Goal: Information Seeking & Learning: Learn about a topic

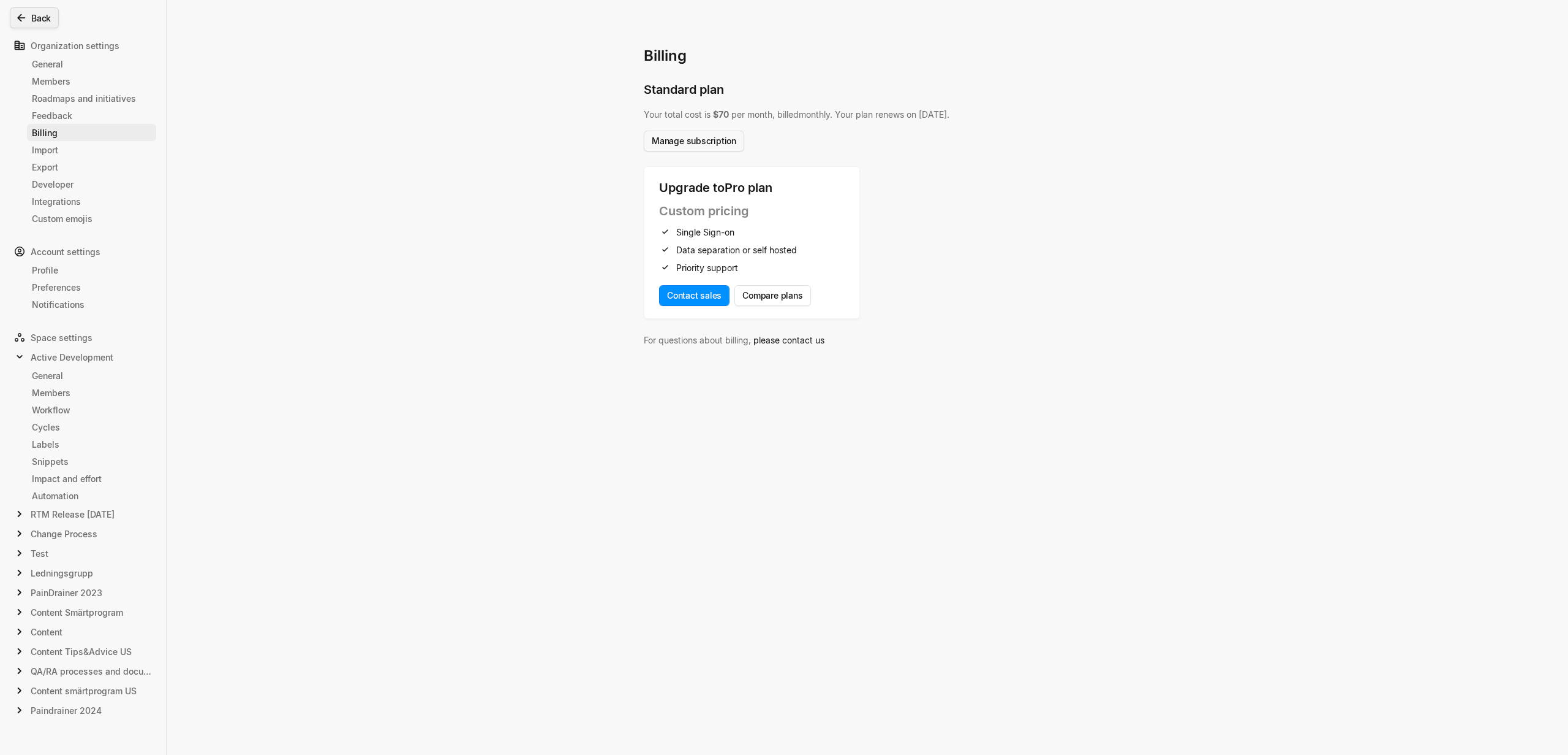
click at [29, 24] on button "Back" at bounding box center [34, 17] width 49 height 21
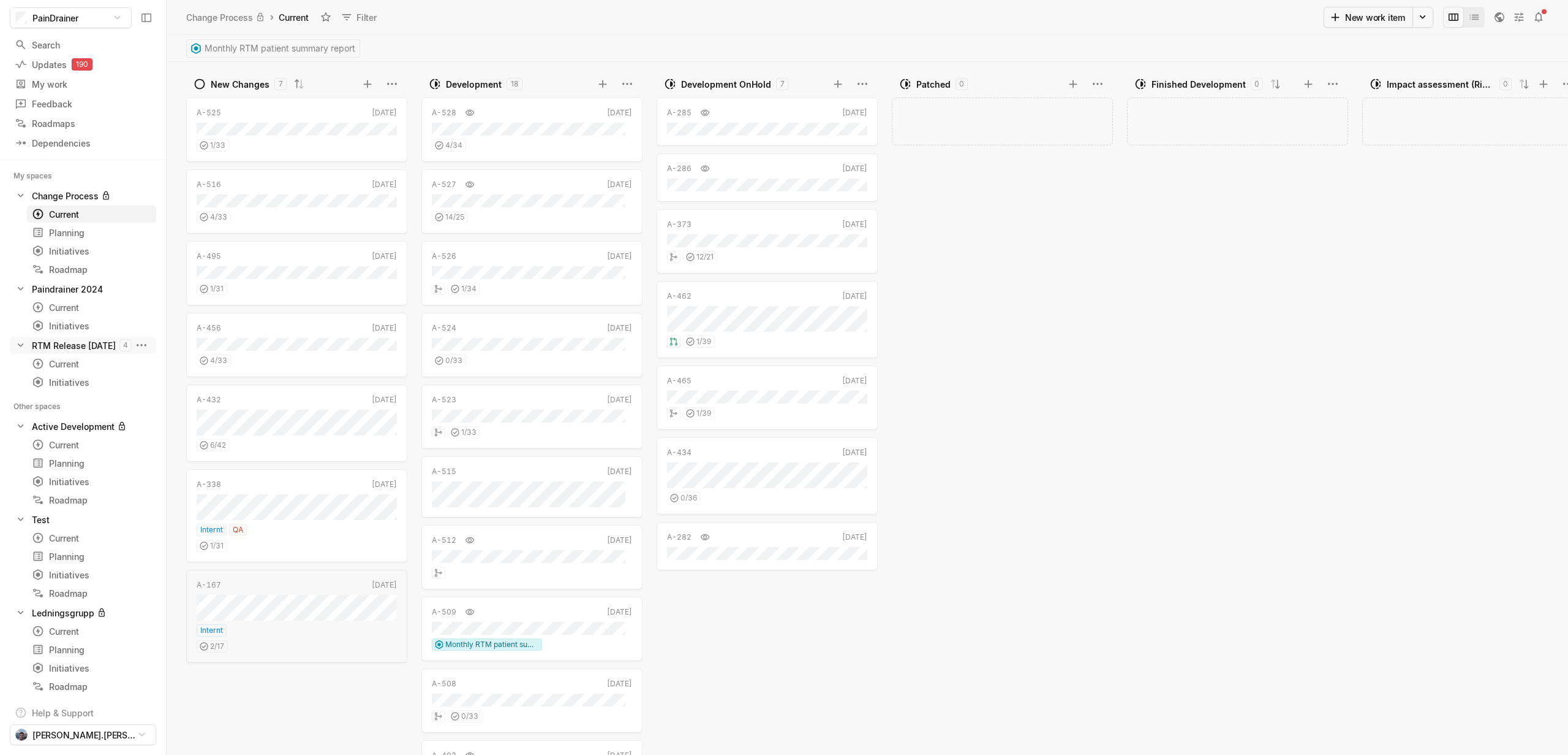
click at [81, 346] on div "RTM Release [DATE]" at bounding box center [73, 345] width 84 height 13
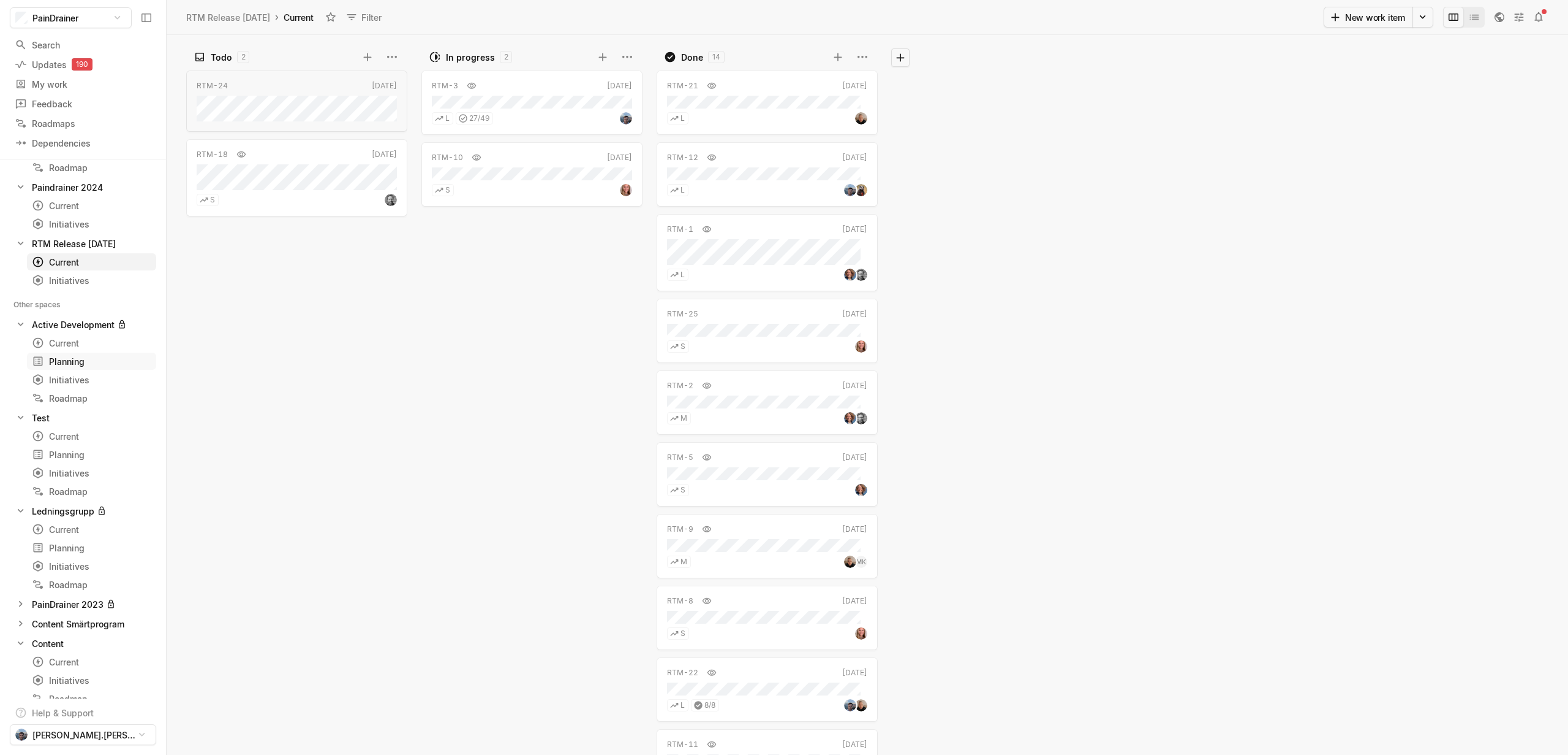
scroll to position [250, 0]
click at [67, 513] on div "Current" at bounding box center [69, 513] width 75 height 13
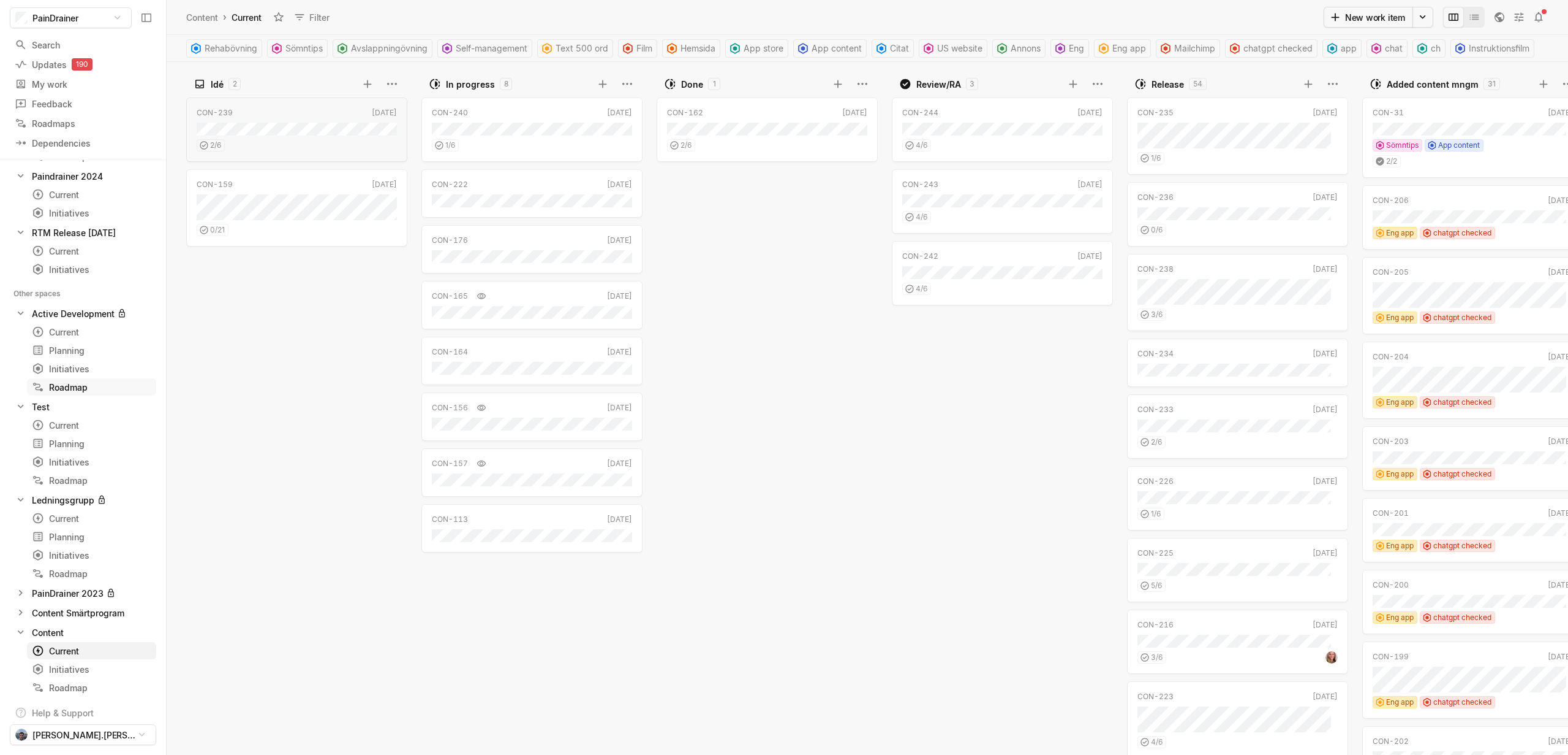
scroll to position [43, 0]
click at [72, 399] on div "Current" at bounding box center [69, 402] width 75 height 13
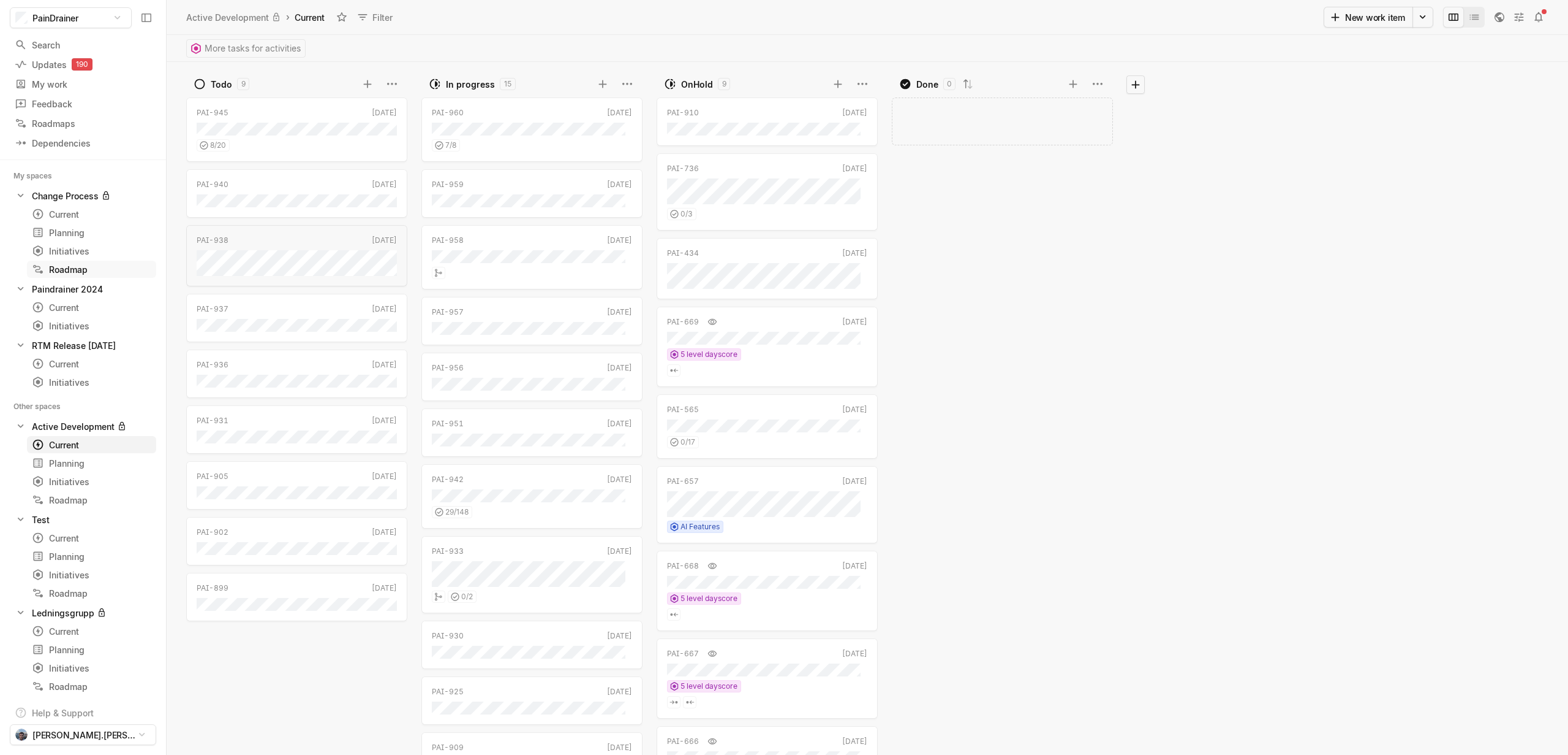
click at [73, 272] on div "Roadmap" at bounding box center [91, 269] width 119 height 13
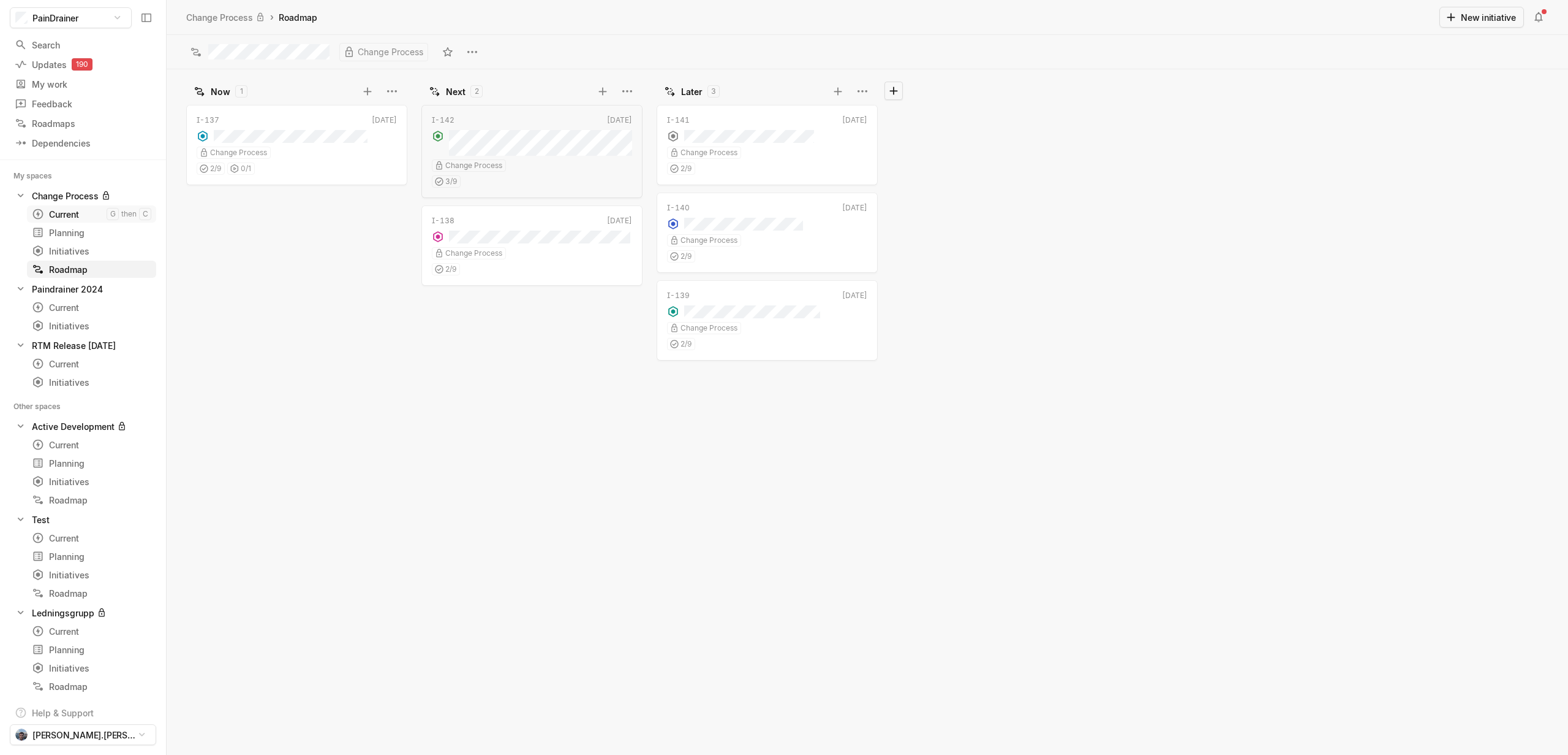
click at [74, 217] on div "Current" at bounding box center [69, 215] width 75 height 13
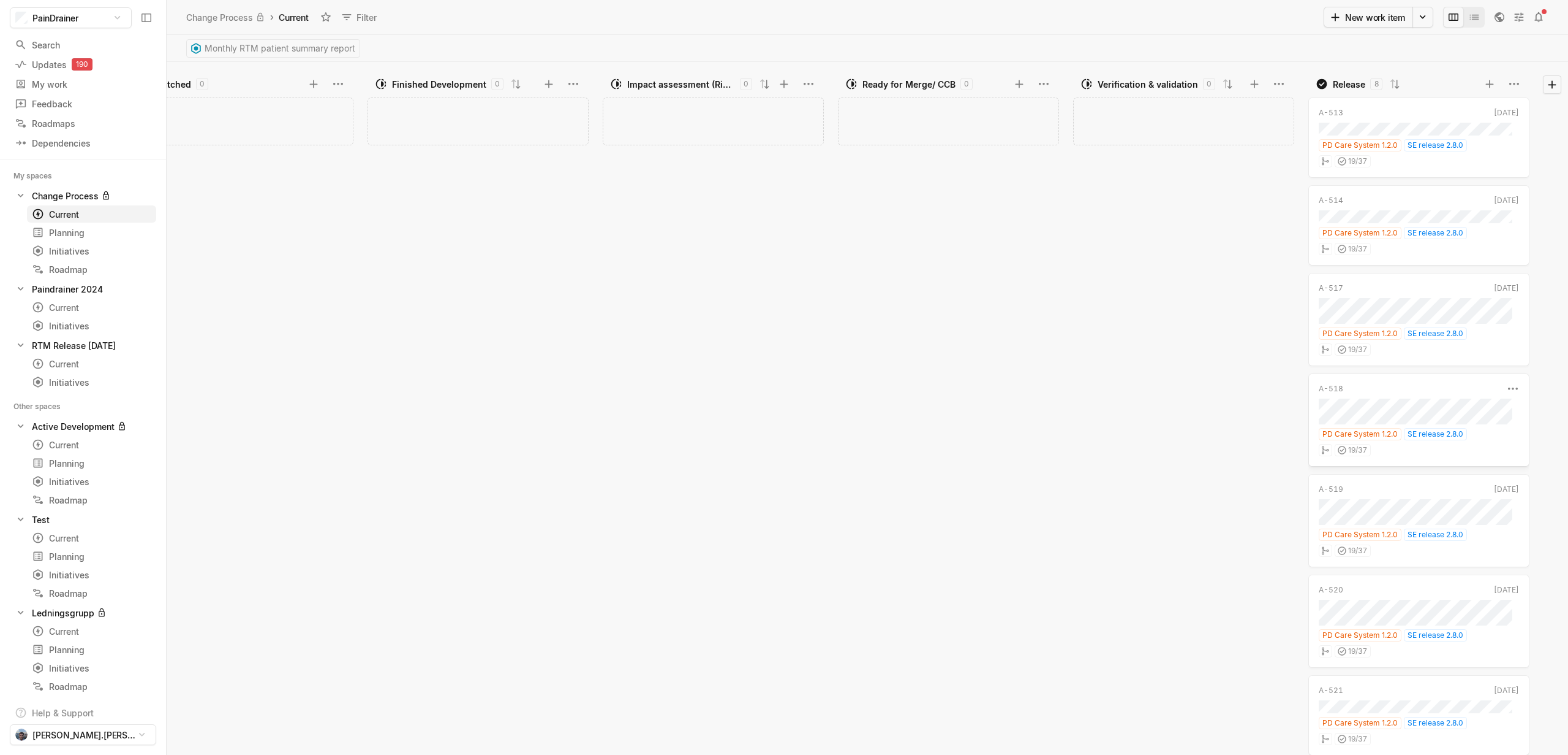
scroll to position [0, 765]
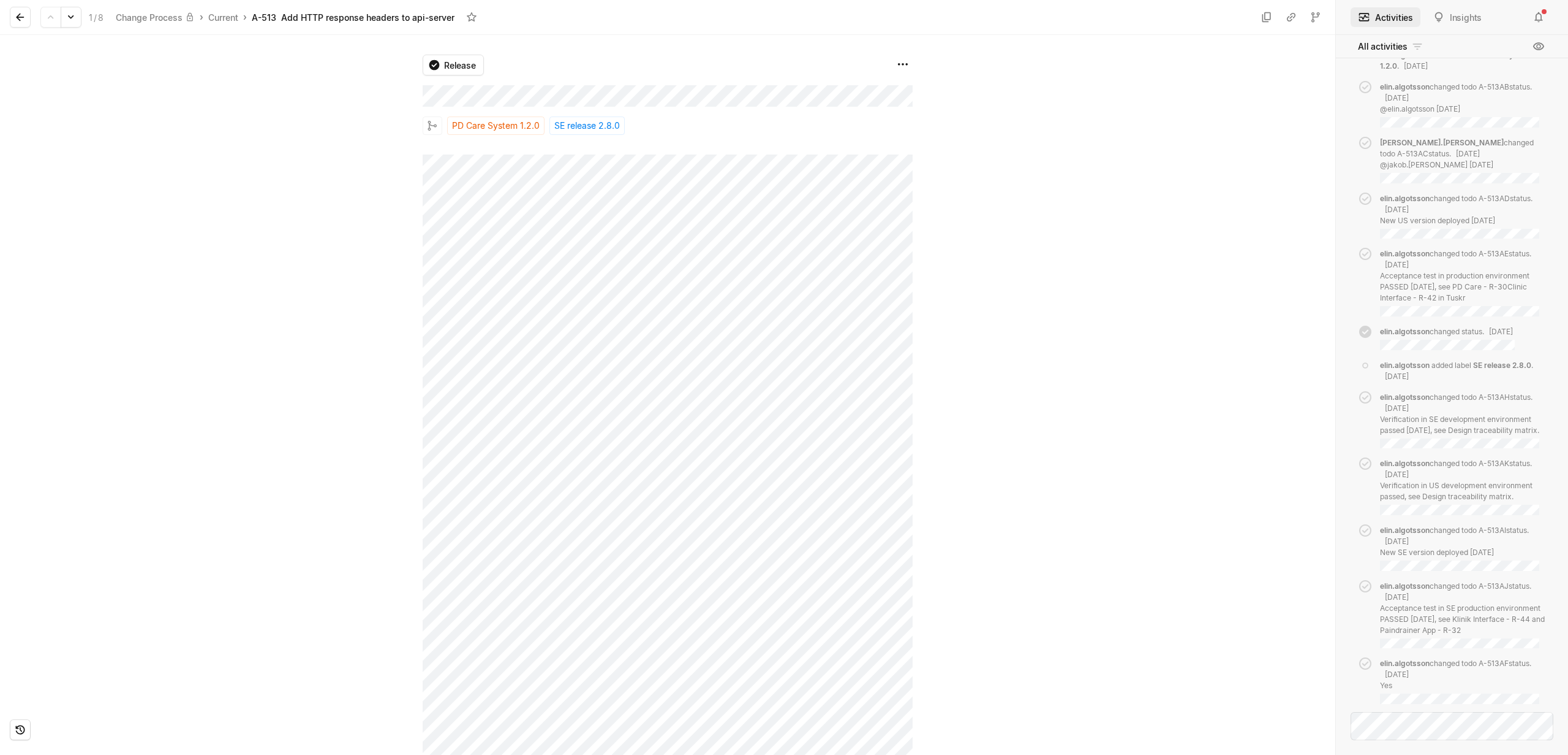
scroll to position [1424, 0]
click at [1535, 49] on icon at bounding box center [1539, 47] width 13 height 13
click at [1540, 47] on icon at bounding box center [1539, 47] width 13 height 13
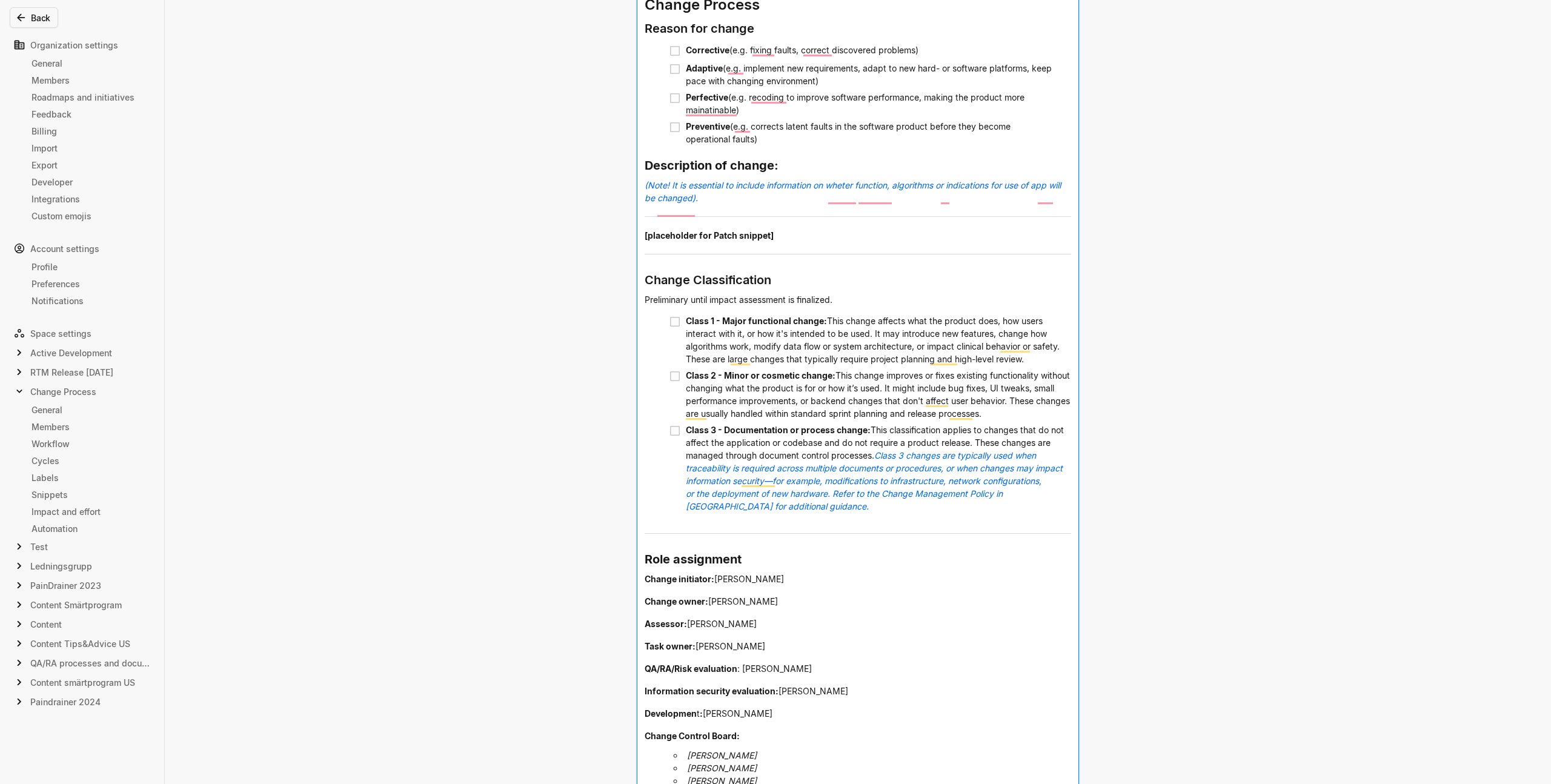
scroll to position [158, 0]
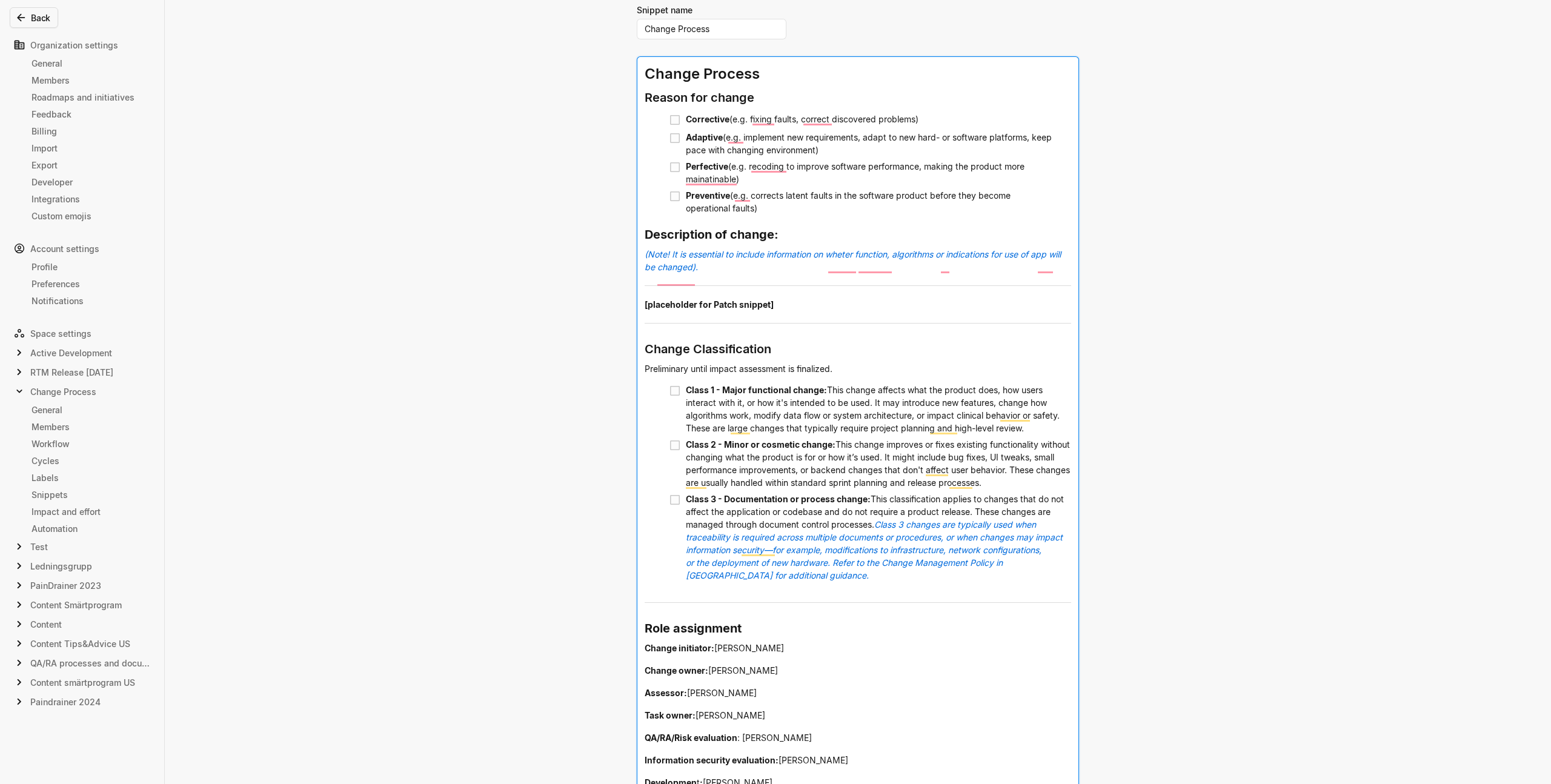
click at [709, 291] on div "﻿" at bounding box center [857, 285] width 427 height 15
drag, startPoint x: 696, startPoint y: 283, endPoint x: 626, endPoint y: 240, distance: 82.2
click at [626, 240] on div "Edit snippet You can use all editor components when creating snippets. Use them…" at bounding box center [775, 392] width 1551 height 784
copy div "Description of change: (Note! It is essential to include information on wheter …"
click at [478, 318] on div "Edit snippet You can use all editor components when creating snippets. Use them…" at bounding box center [775, 392] width 1551 height 784
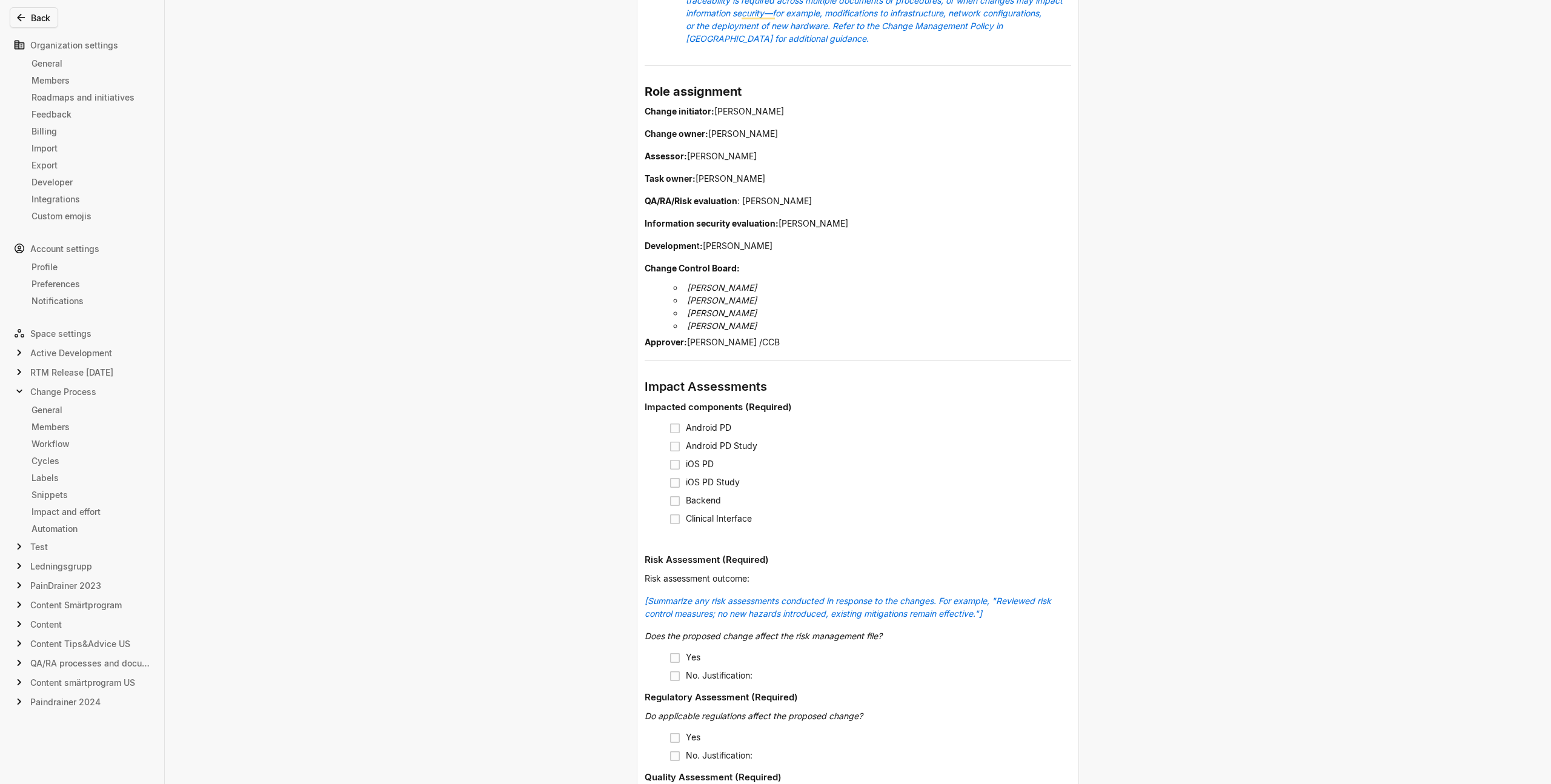
scroll to position [695, 0]
click at [399, 196] on div "Edit snippet You can use all editor components when creating snippets. Use them…" at bounding box center [775, 392] width 1551 height 784
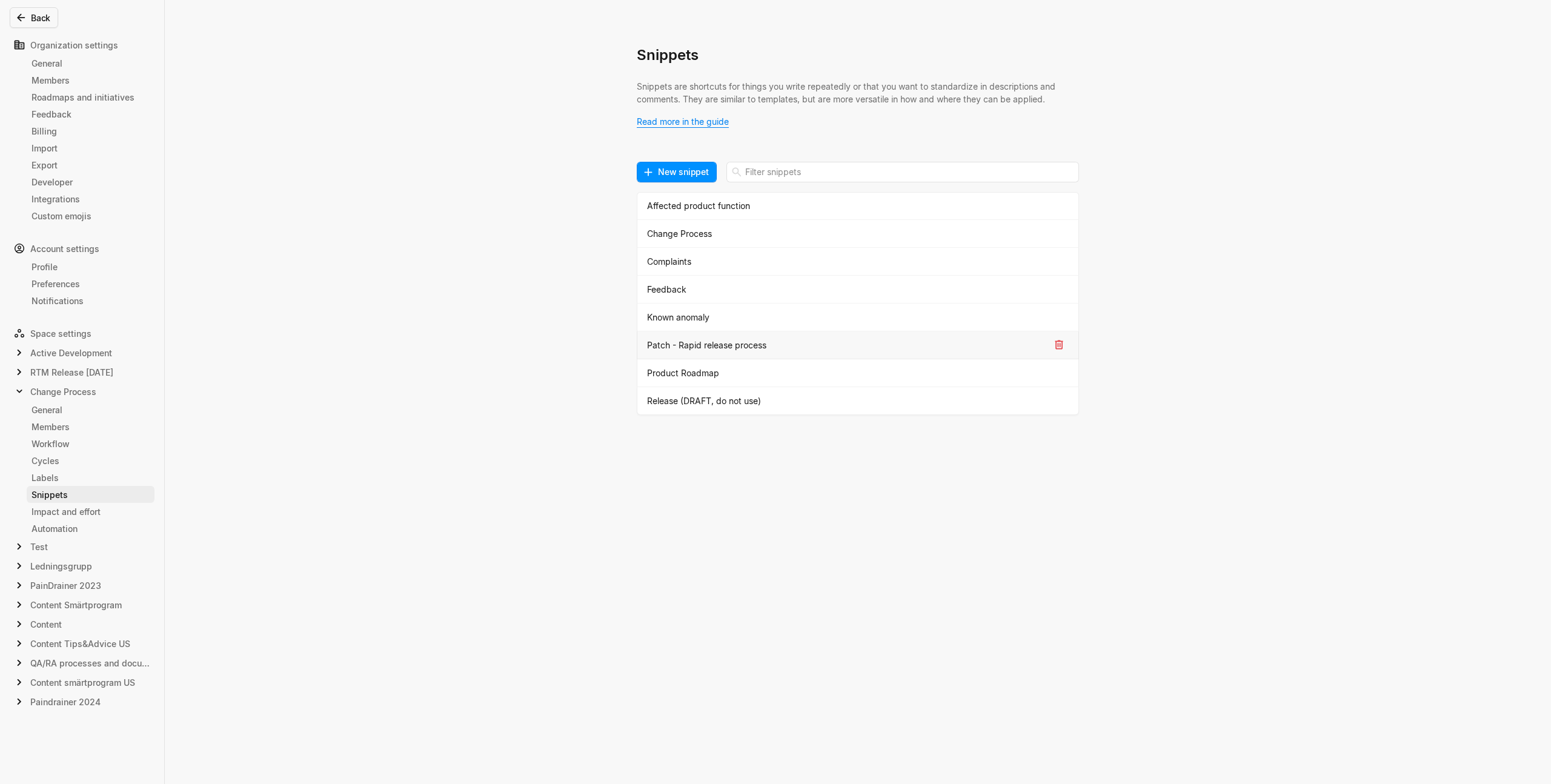
click at [678, 346] on div "Patch - Rapid release process" at bounding box center [848, 345] width 403 height 13
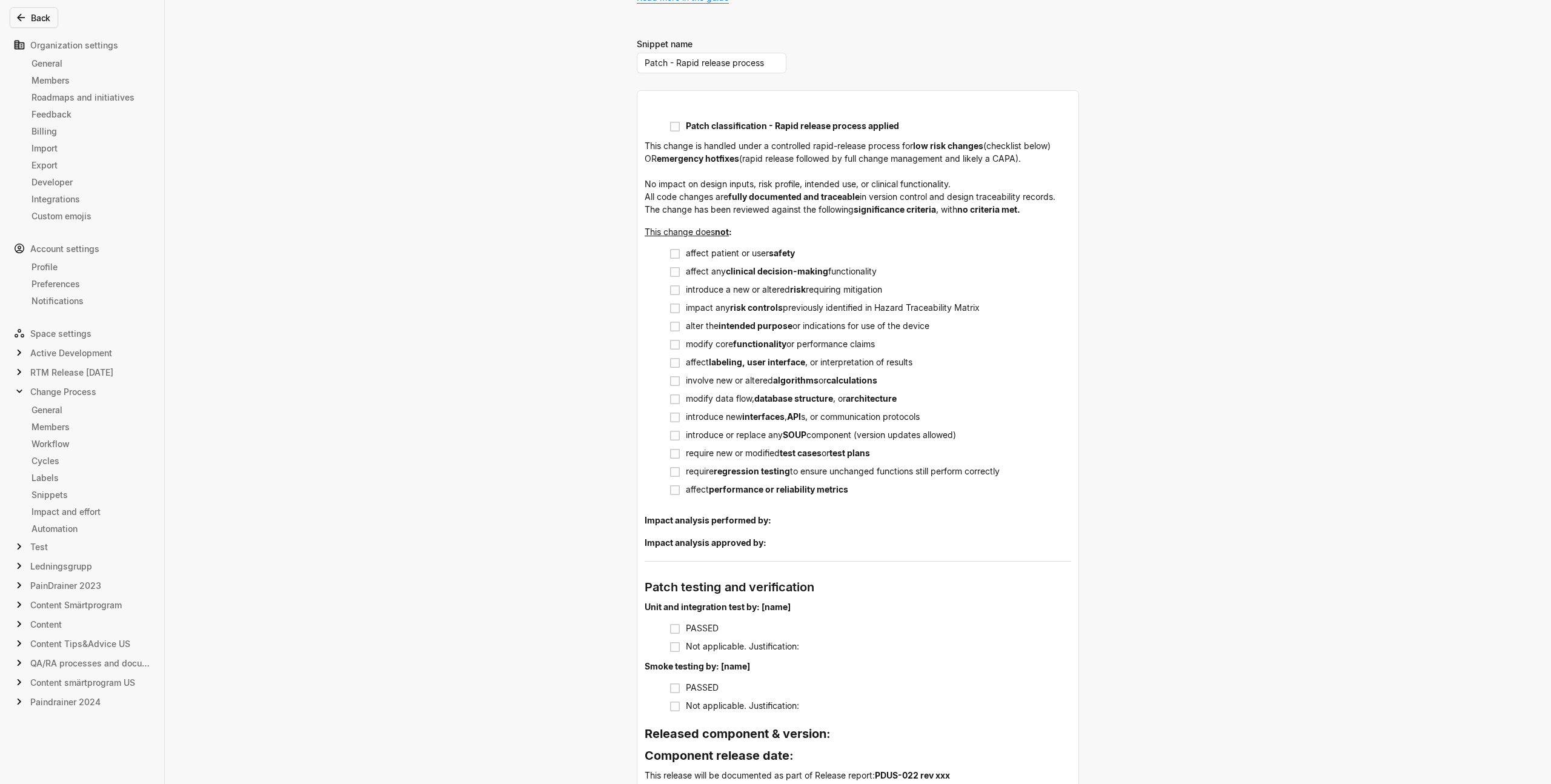
scroll to position [179, 0]
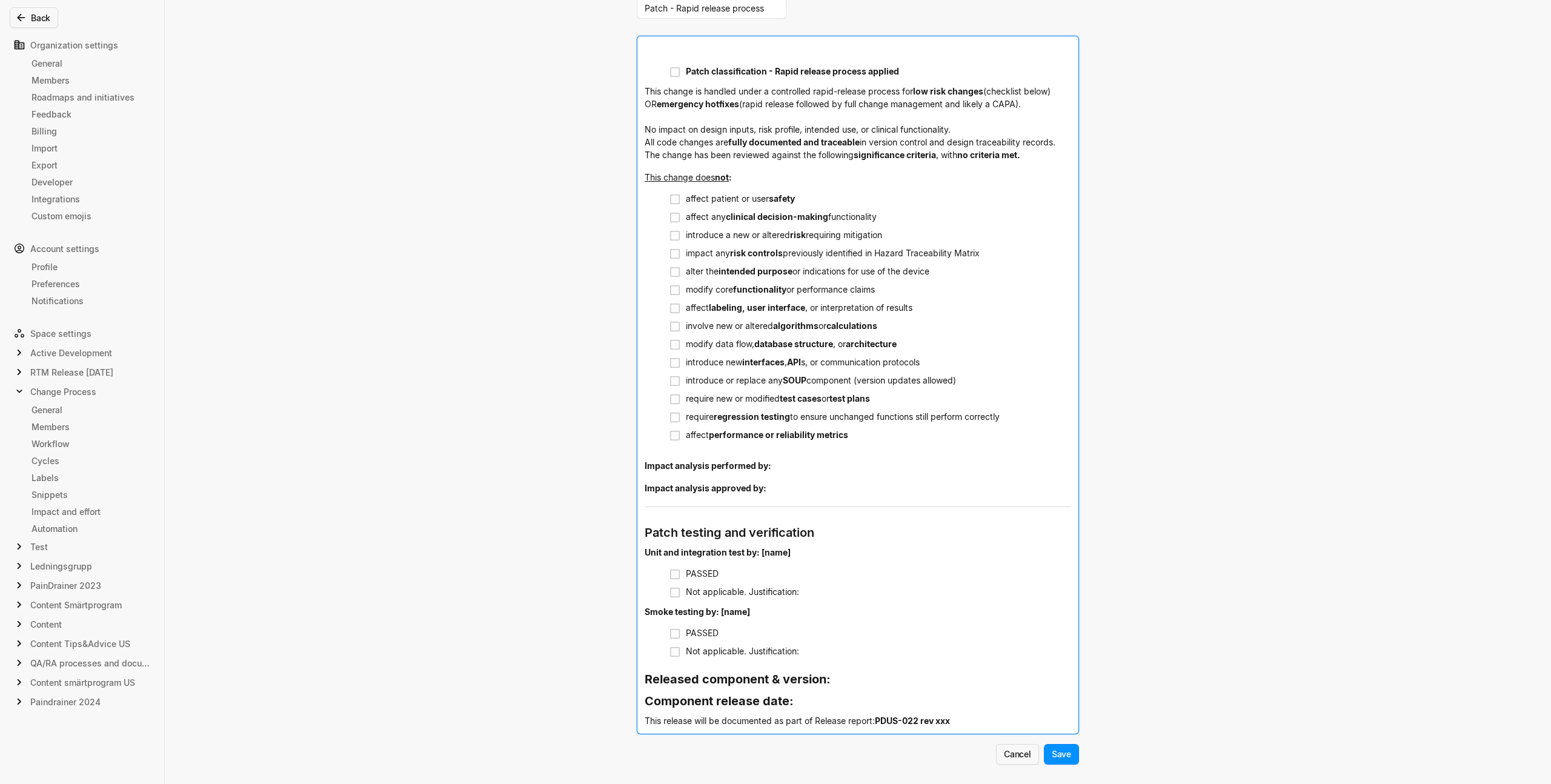
drag, startPoint x: 814, startPoint y: 202, endPoint x: 688, endPoint y: 197, distance: 126.1
click at [688, 197] on div "affect patient or user safety" at bounding box center [878, 199] width 386 height 16
click at [798, 201] on div "affect patient or user safety" at bounding box center [878, 199] width 386 height 16
drag, startPoint x: 731, startPoint y: 198, endPoint x: 708, endPoint y: 198, distance: 23.0
click at [708, 198] on div "affect patient or user safety" at bounding box center [878, 199] width 386 height 16
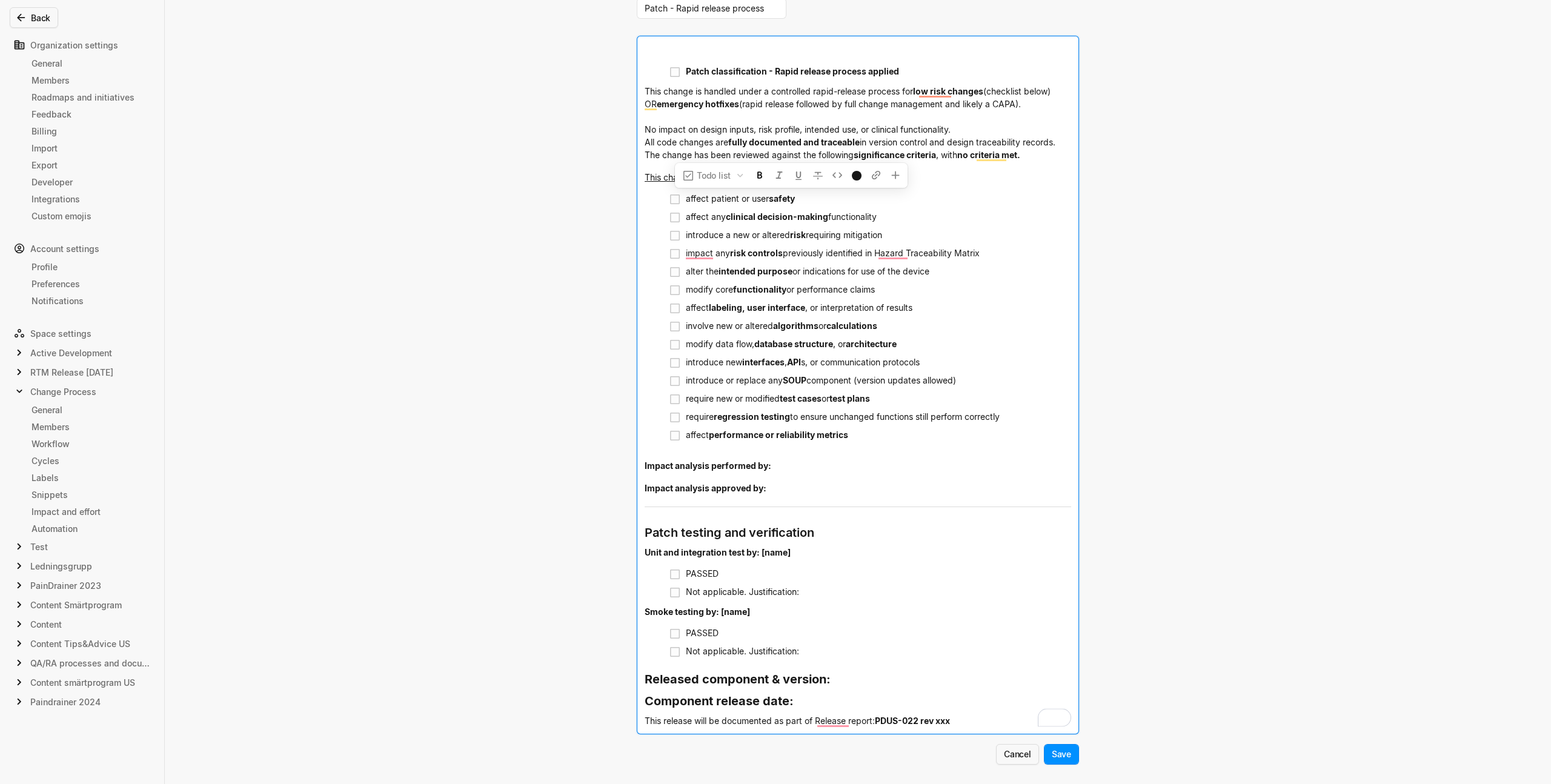
click at [800, 224] on div "affect any clinical decision-making functionality" at bounding box center [878, 217] width 386 height 16
drag, startPoint x: 757, startPoint y: 186, endPoint x: 643, endPoint y: 177, distance: 114.4
click at [644, 177] on div "This change does not :" at bounding box center [857, 177] width 427 height 22
copy div "This change does not :"
click at [832, 198] on div "affect patient or user safety" at bounding box center [878, 199] width 386 height 16
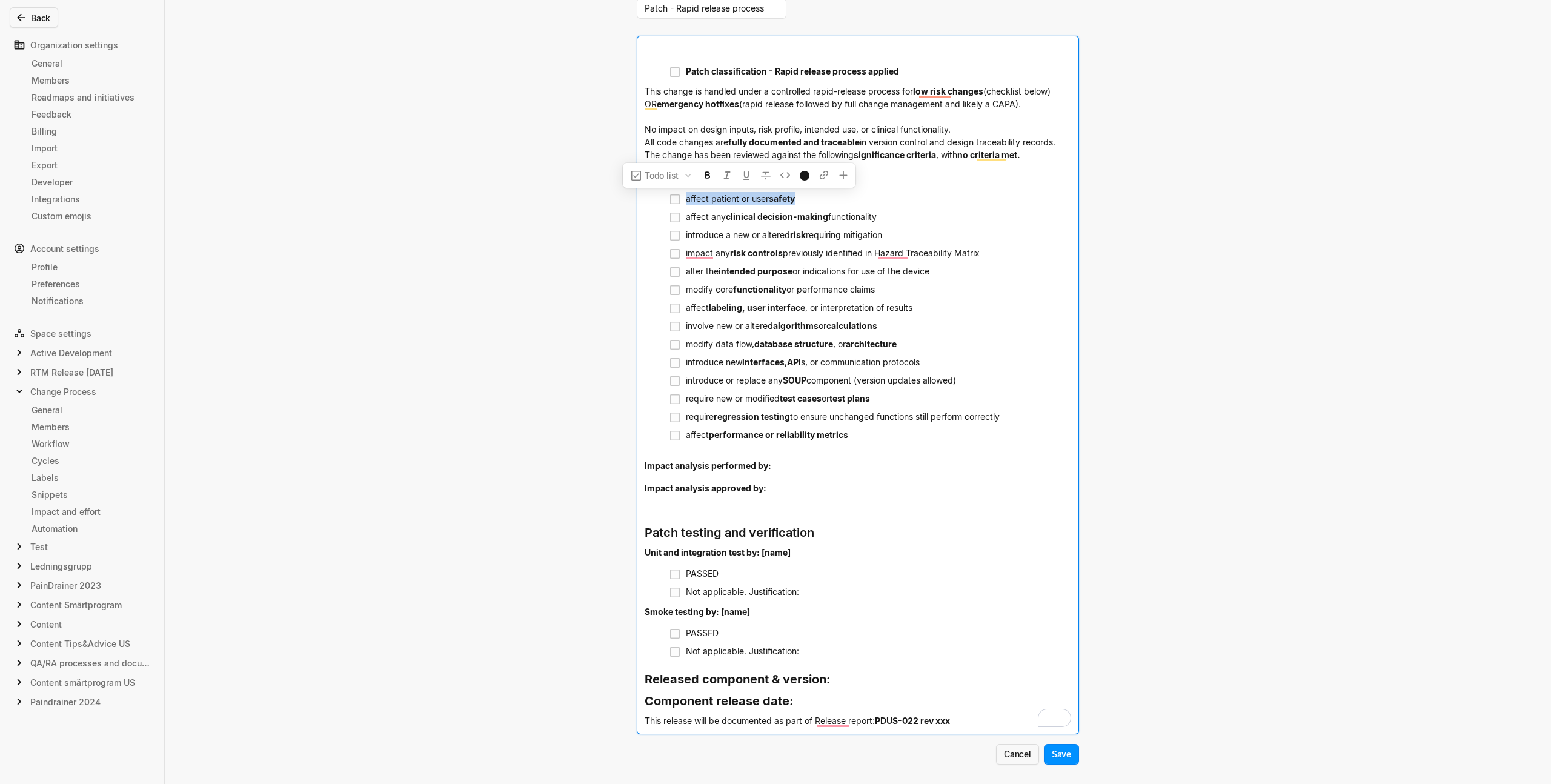
drag, startPoint x: 779, startPoint y: 201, endPoint x: 679, endPoint y: 200, distance: 100.0
click at [679, 200] on li "affect patient or user safety" at bounding box center [871, 200] width 403 height 18
copy div "affect patient or user safety"
click at [919, 216] on div "affect any clinical decision-making functionality" at bounding box center [878, 217] width 386 height 16
drag, startPoint x: 842, startPoint y: 220, endPoint x: 681, endPoint y: 217, distance: 161.0
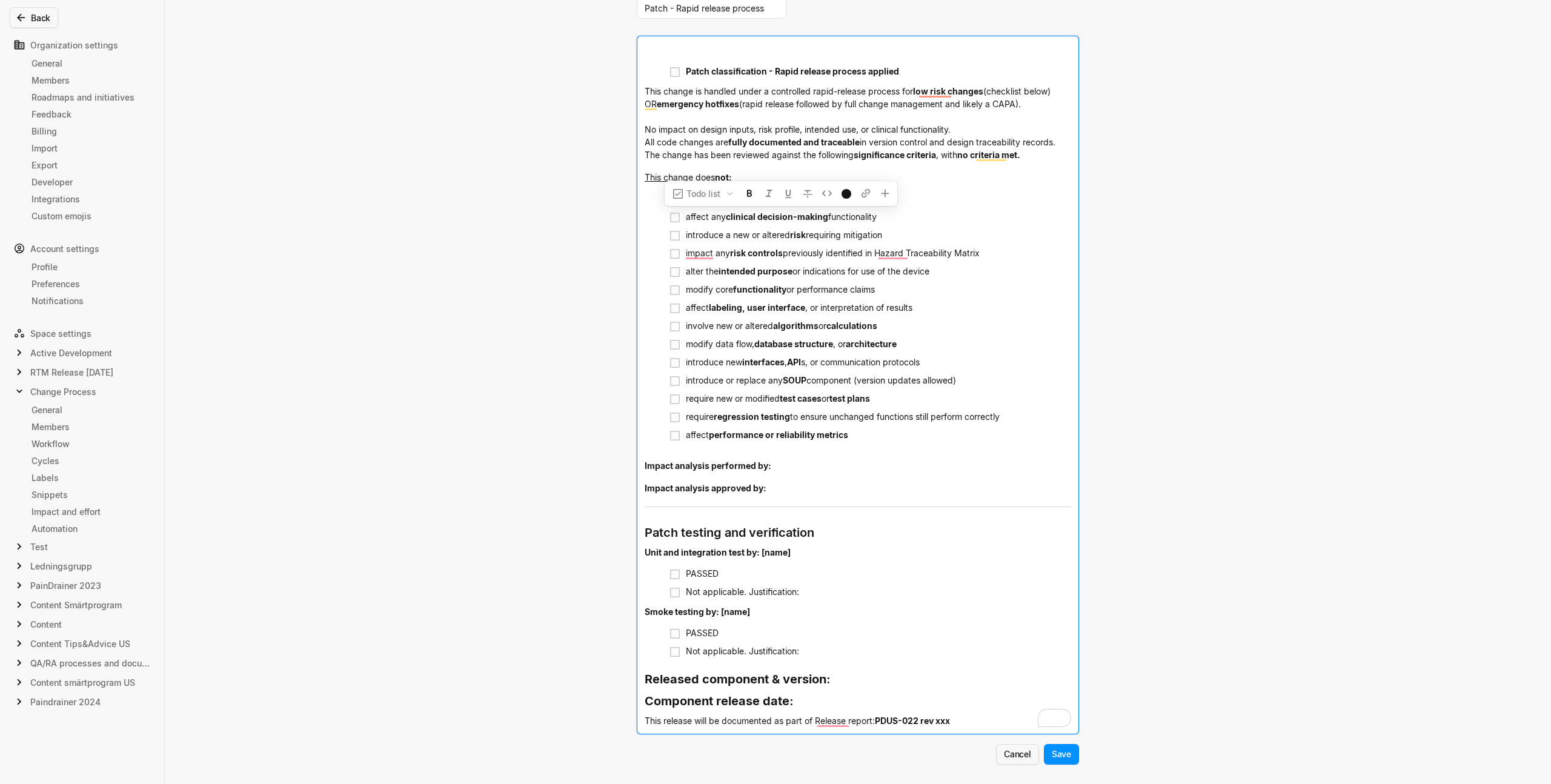
click at [681, 217] on li "affect any clinical decision-making functionality" at bounding box center [871, 217] width 403 height 18
copy div "affect any clinical decision-making functionality"
click at [885, 243] on li "introduce a new or altered risk requiring mitigation" at bounding box center [871, 235] width 403 height 18
drag, startPoint x: 893, startPoint y: 235, endPoint x: 682, endPoint y: 236, distance: 211.0
click at [682, 236] on li "introduce a new or altered risk requiring mitigation" at bounding box center [871, 235] width 403 height 18
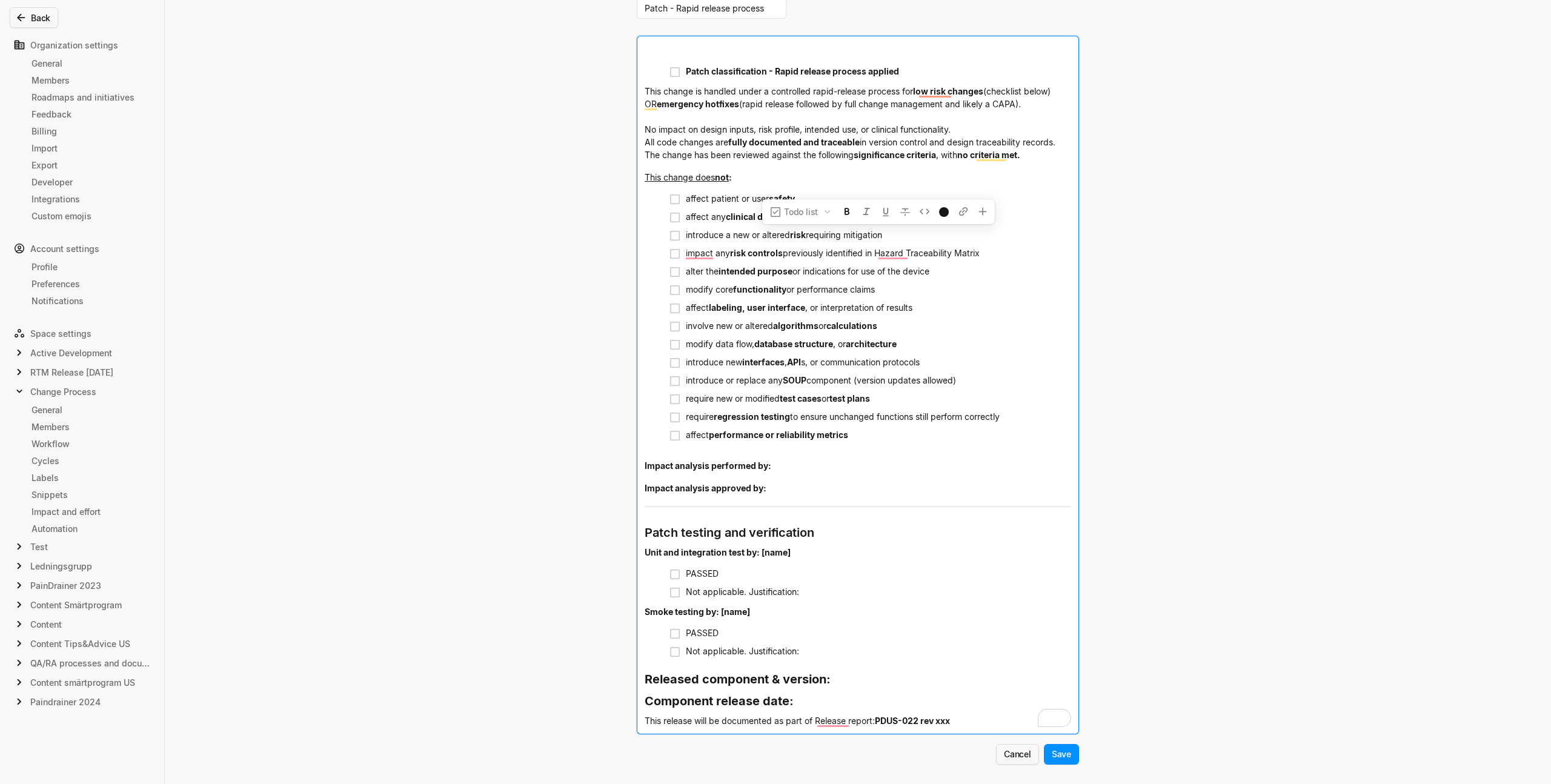
copy div "introduce a new or altered risk requiring mitigation"
click at [985, 251] on div "impact any risk controls previously identified in Hazard Traceability Matrix" at bounding box center [878, 253] width 386 height 16
drag, startPoint x: 984, startPoint y: 254, endPoint x: 682, endPoint y: 252, distance: 302.0
click at [682, 252] on li "impact any risk controls previously identified in Hazard Traceability Matrix" at bounding box center [871, 254] width 403 height 18
copy div "impact any risk controls previously identified in Hazard Traceability Matrix"
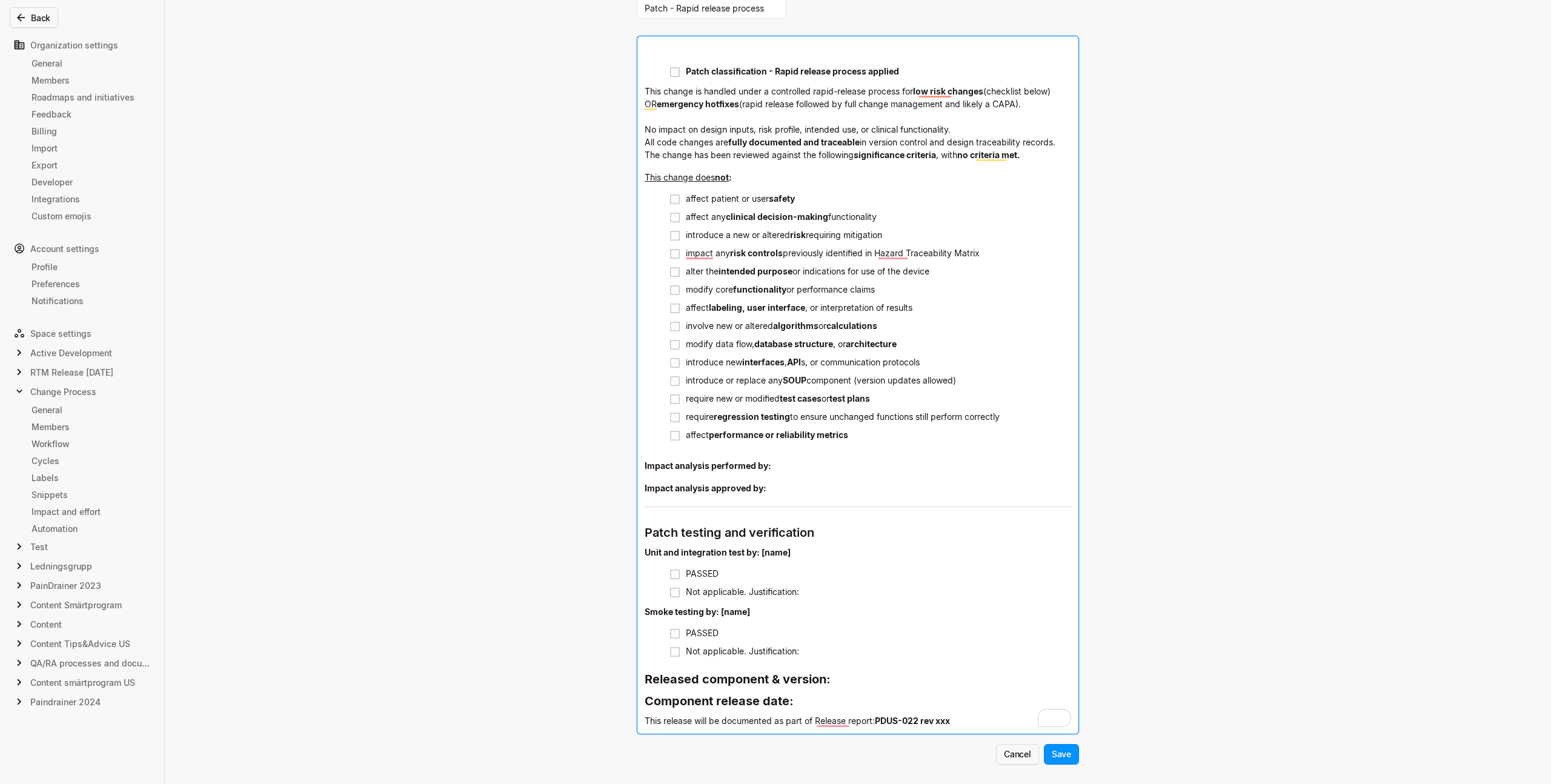
click at [951, 289] on div "modify core functionality or performance claims" at bounding box center [878, 289] width 386 height 16
drag, startPoint x: 948, startPoint y: 272, endPoint x: 682, endPoint y: 270, distance: 266.0
click at [686, 270] on div "alter the intended purpose or indications for use of the device" at bounding box center [878, 271] width 386 height 16
copy div "alter the intended purpose or indications for use of the device"
click at [899, 310] on span ", or interpretation of results" at bounding box center [859, 308] width 107 height 11
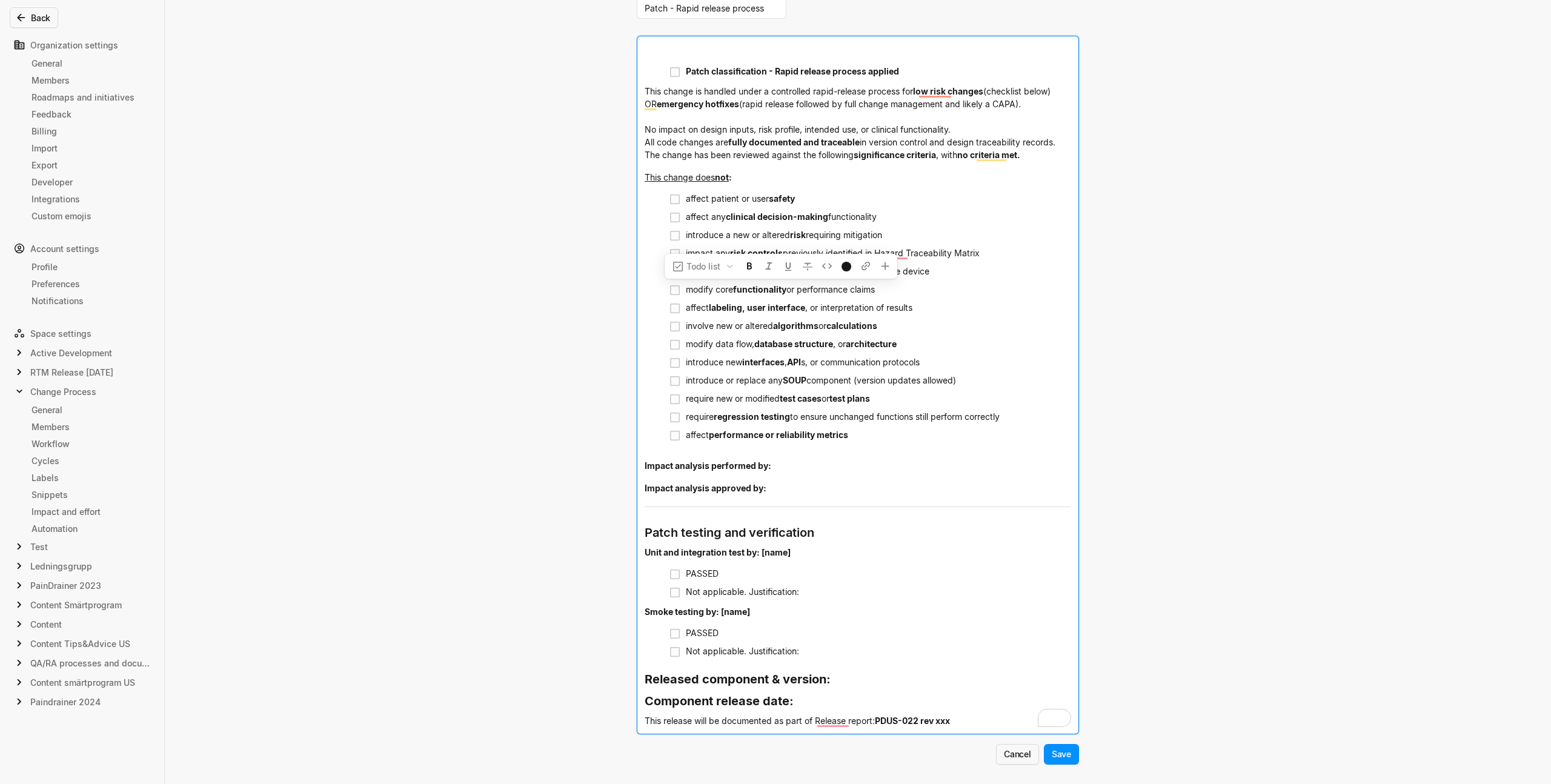
drag, startPoint x: 858, startPoint y: 290, endPoint x: 681, endPoint y: 290, distance: 177.0
click at [681, 290] on li "modify core functionality or performance claims" at bounding box center [871, 290] width 403 height 18
copy div "modify core functionality or performance claims"
click at [857, 315] on div "affect labeling, user interface , or interpretation of results" at bounding box center [878, 307] width 386 height 16
click at [857, 308] on span ", or interpretation of results" at bounding box center [859, 308] width 107 height 11
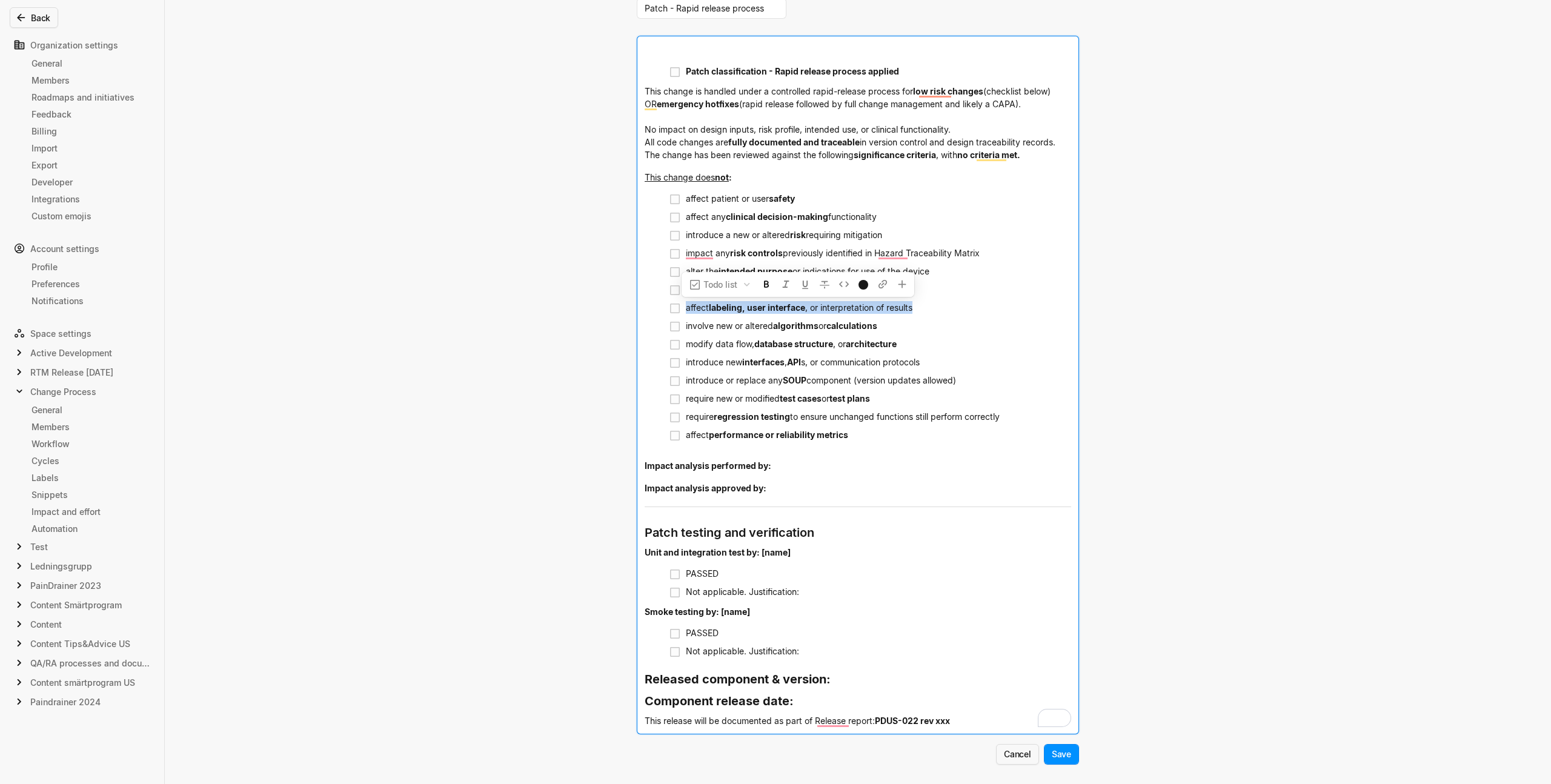
drag, startPoint x: 914, startPoint y: 307, endPoint x: 683, endPoint y: 307, distance: 231.0
click at [686, 307] on div "affect labeling, user interface , or interpretation of results" at bounding box center [878, 307] width 386 height 16
copy div "affect labeling, user interface , or interpretation of results"
click at [424, 345] on div "Edit snippet You can use all editor components when creating snippets. Use them…" at bounding box center [775, 392] width 1551 height 784
drag, startPoint x: 905, startPoint y: 326, endPoint x: 675, endPoint y: 327, distance: 230.0
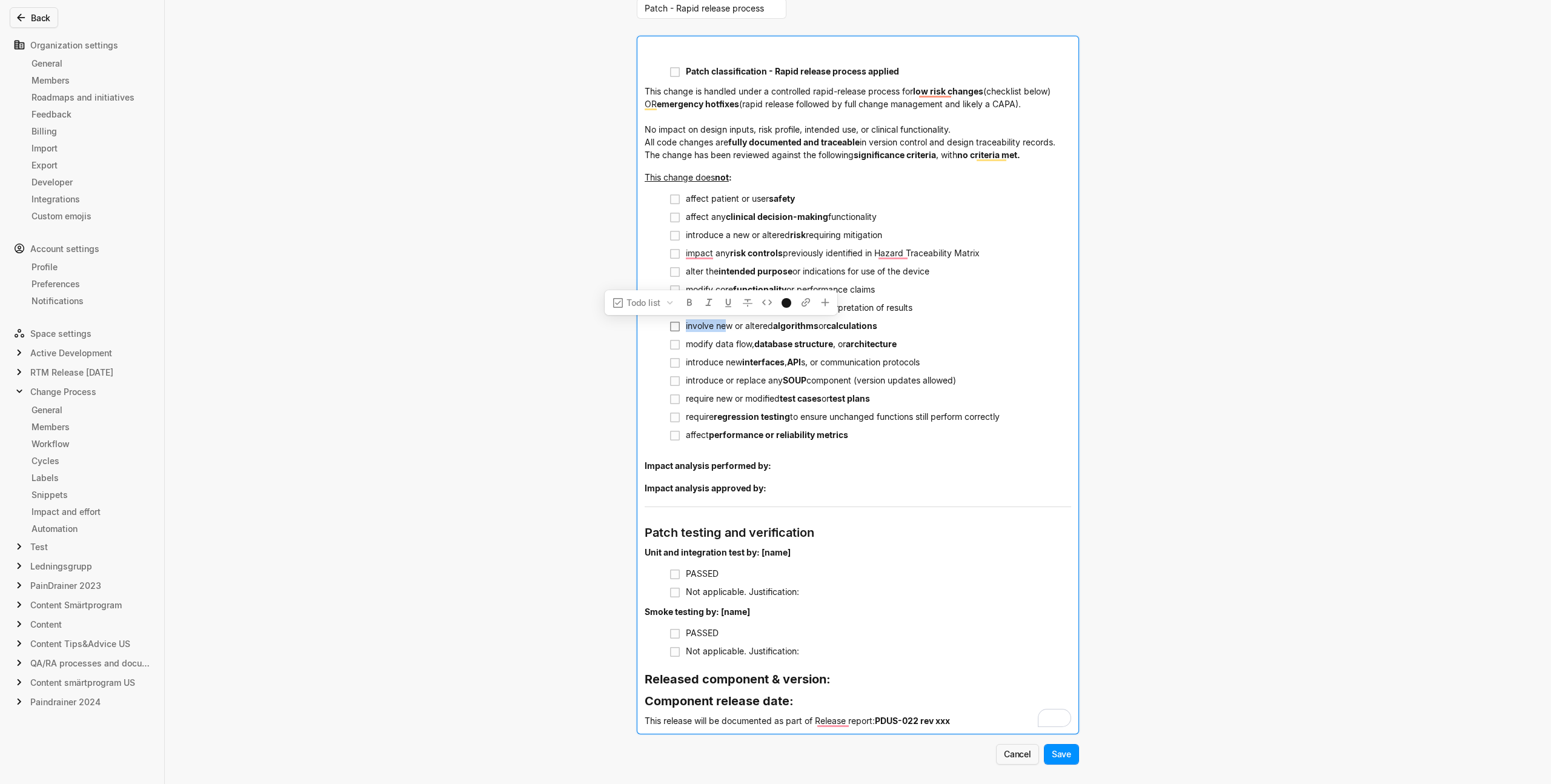
click at [675, 327] on li "involve new or altered algorithms or calculations" at bounding box center [871, 327] width 403 height 18
click at [750, 342] on span "modify data flow," at bounding box center [720, 345] width 69 height 11
drag, startPoint x: 863, startPoint y: 328, endPoint x: 660, endPoint y: 326, distance: 203.0
click at [660, 326] on ul "involve new or altered algorithms or calculations" at bounding box center [857, 327] width 427 height 18
copy div "involve new or altered algorithms or calculations"
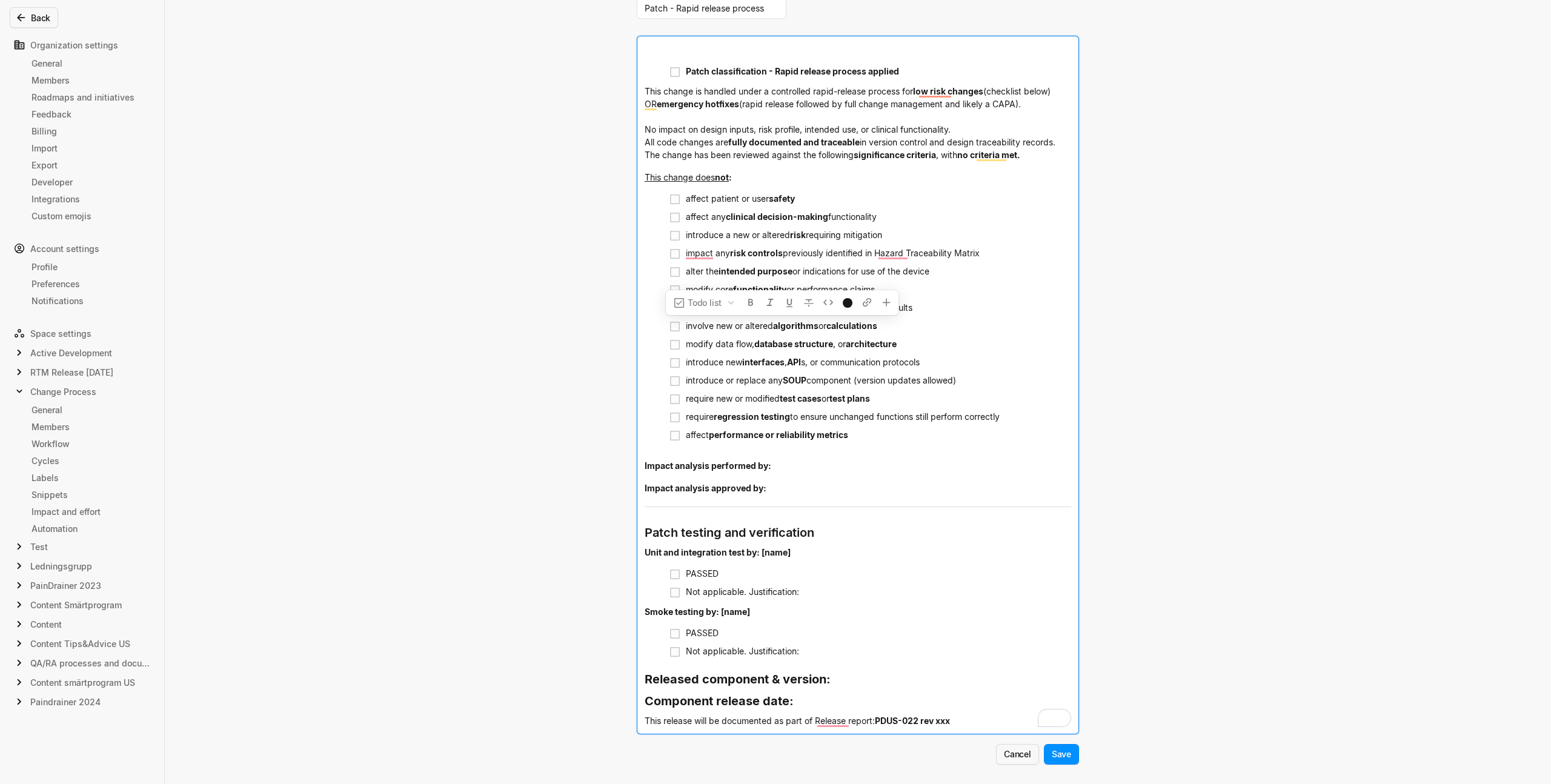
click at [920, 363] on span "s, or communication protocols" at bounding box center [860, 362] width 119 height 11
drag, startPoint x: 806, startPoint y: 342, endPoint x: 680, endPoint y: 343, distance: 126.0
click at [680, 343] on li "modify data flow, database structure , or architecture" at bounding box center [871, 345] width 403 height 18
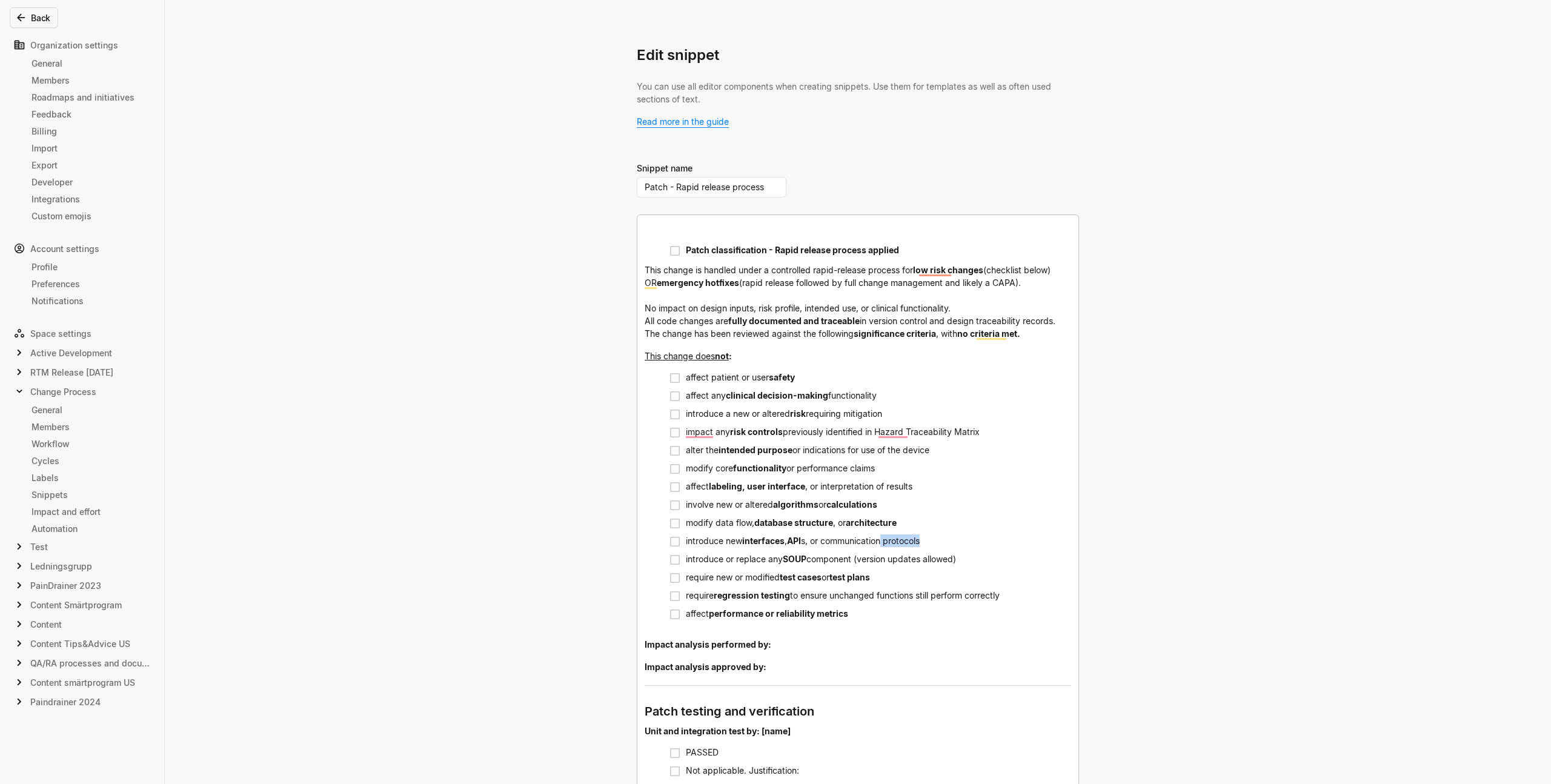
scroll to position [179, 0]
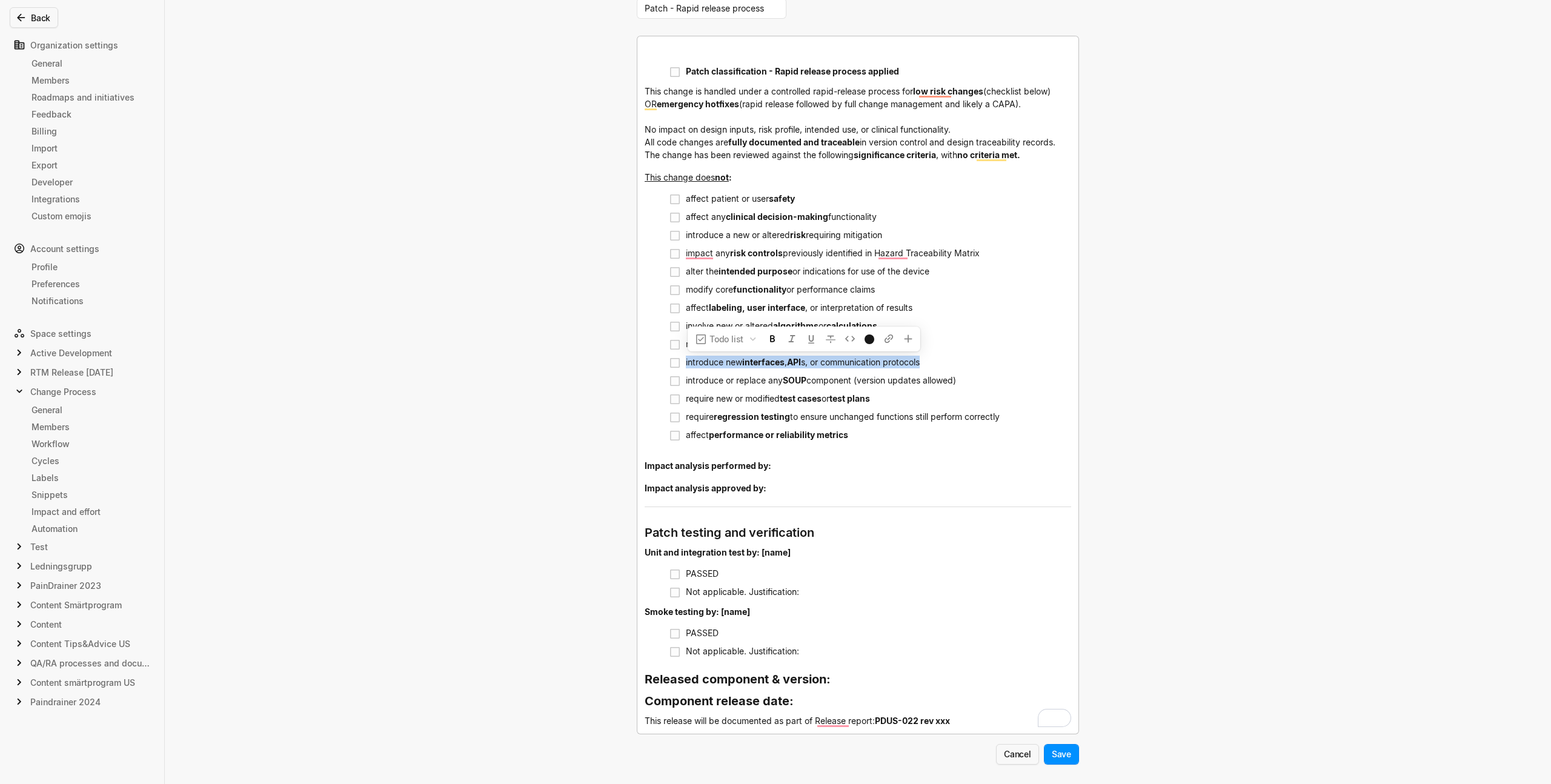
drag, startPoint x: 812, startPoint y: 362, endPoint x: 682, endPoint y: 359, distance: 130.0
click at [686, 359] on div "introduce new interfaces , API s, or communication protocols" at bounding box center [878, 362] width 386 height 16
click at [942, 446] on div "affect performance or reliability metrics" at bounding box center [878, 441] width 386 height 30
click at [945, 406] on li "require new or modified test cases or test plans" at bounding box center [871, 399] width 403 height 18
drag, startPoint x: 964, startPoint y: 381, endPoint x: 680, endPoint y: 380, distance: 284.0
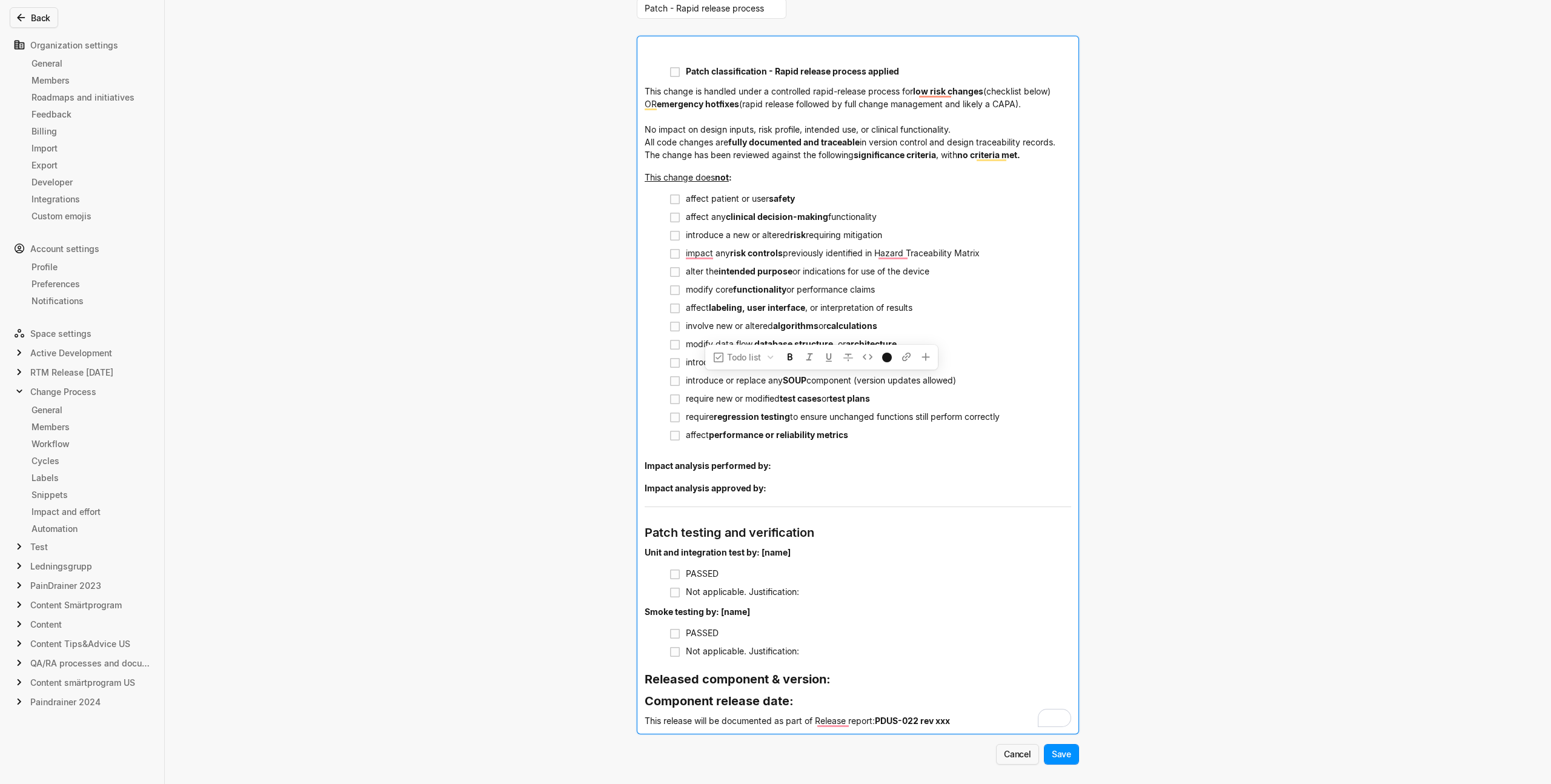
click at [680, 380] on li "introduce or replace any SOUP component (version updates allowed)" at bounding box center [871, 381] width 403 height 18
copy div "introduce or replace any SOUP component (version updates allowed)"
click at [810, 400] on span "test cases" at bounding box center [800, 398] width 42 height 11
click at [745, 400] on span "require new or modified" at bounding box center [732, 398] width 94 height 11
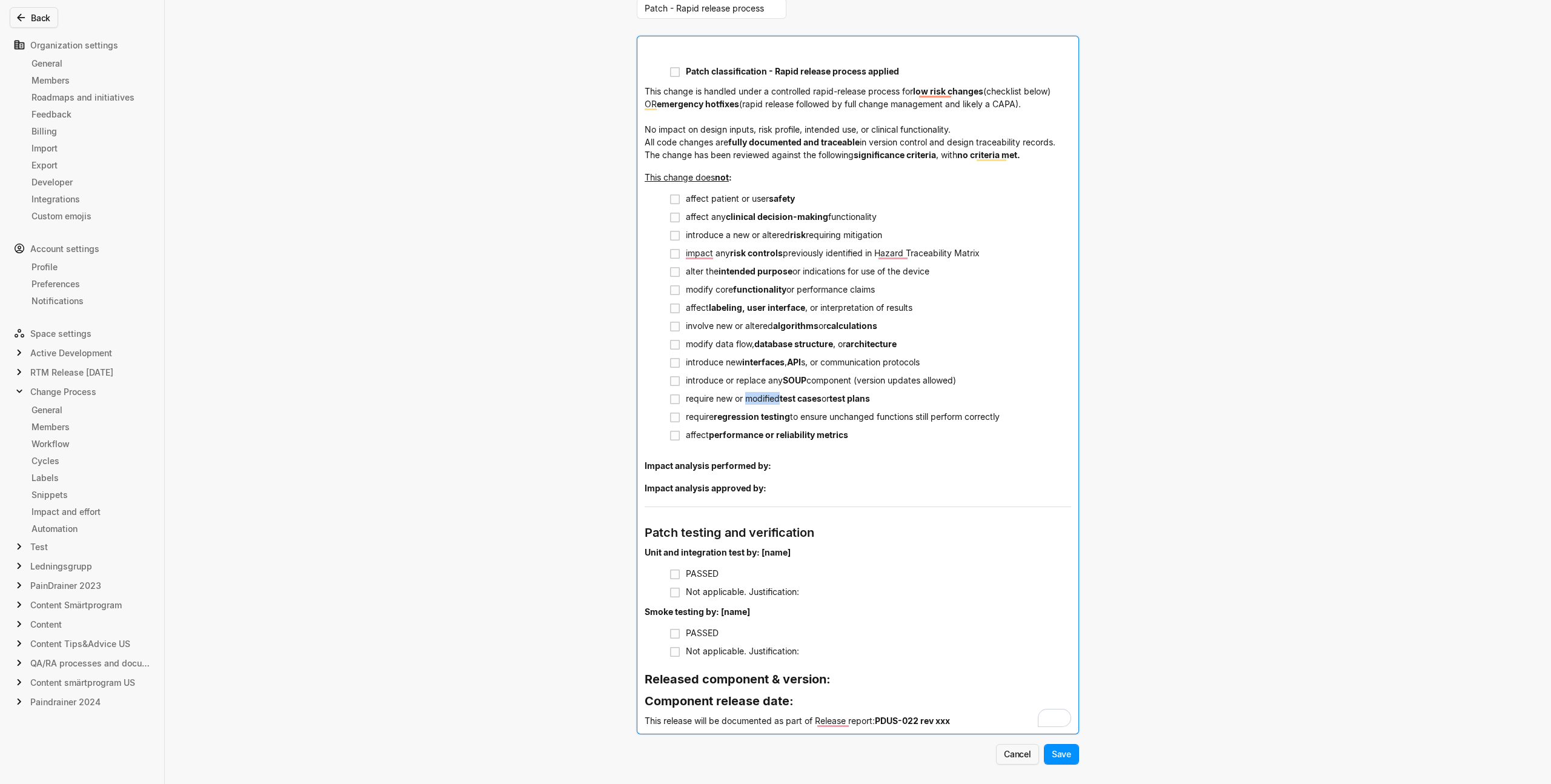
click at [745, 400] on span "require new or modified" at bounding box center [732, 398] width 94 height 11
copy div "require new or modified test cases or test plans"
click at [946, 420] on span "to ensure unchanged functions still perform correctly" at bounding box center [895, 417] width 209 height 11
click at [914, 413] on span "to ensure unchanged functions still perform correctly" at bounding box center [895, 417] width 209 height 11
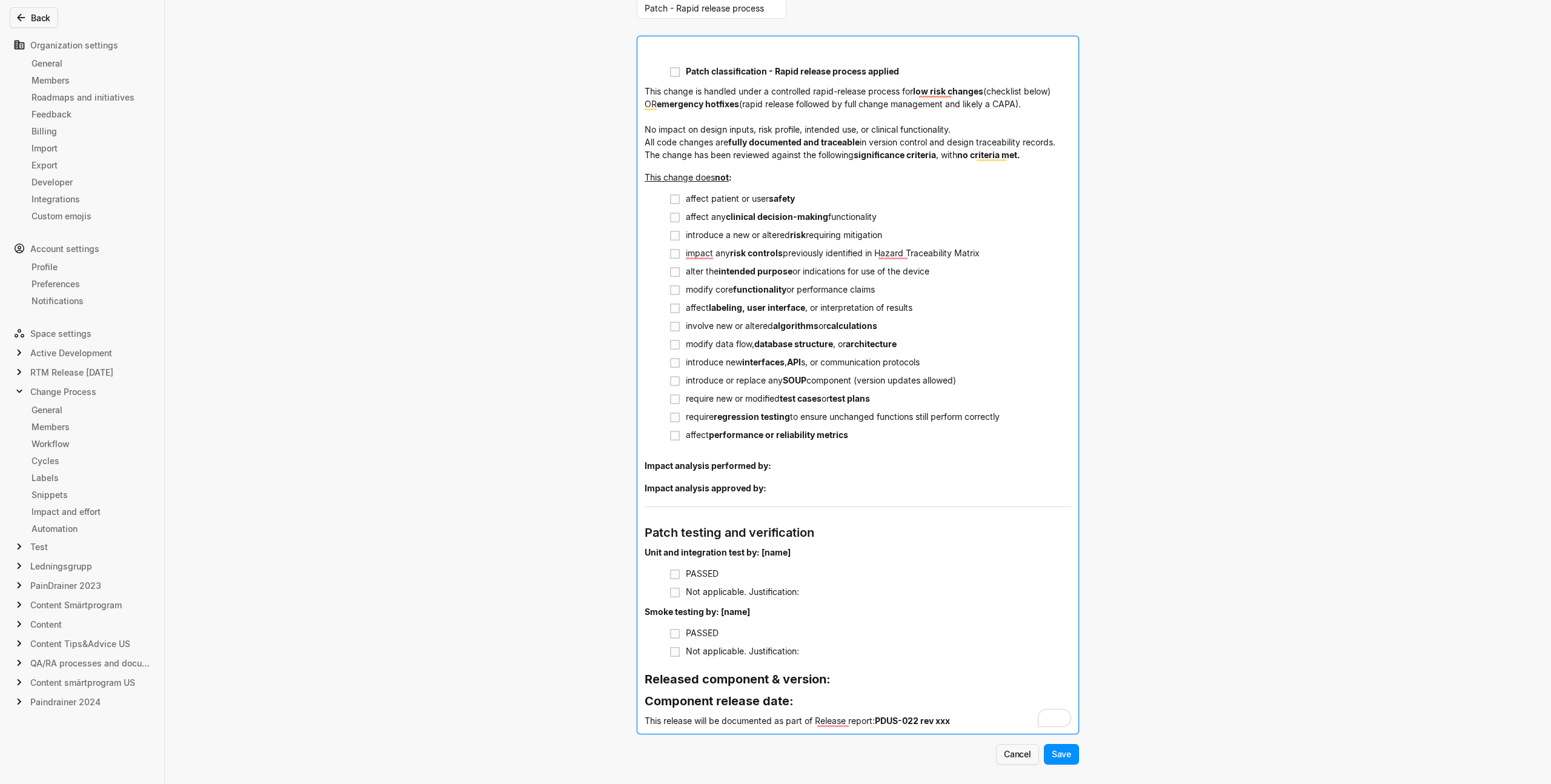
click at [914, 413] on span "to ensure unchanged functions still perform correctly" at bounding box center [895, 417] width 209 height 11
copy div "require regression testing to ensure unchanged functions still perform correctly"
drag, startPoint x: 825, startPoint y: 458, endPoint x: 850, endPoint y: 437, distance: 32.6
click at [824, 458] on div "Impact analysis performed by:" at bounding box center [857, 466] width 427 height 21
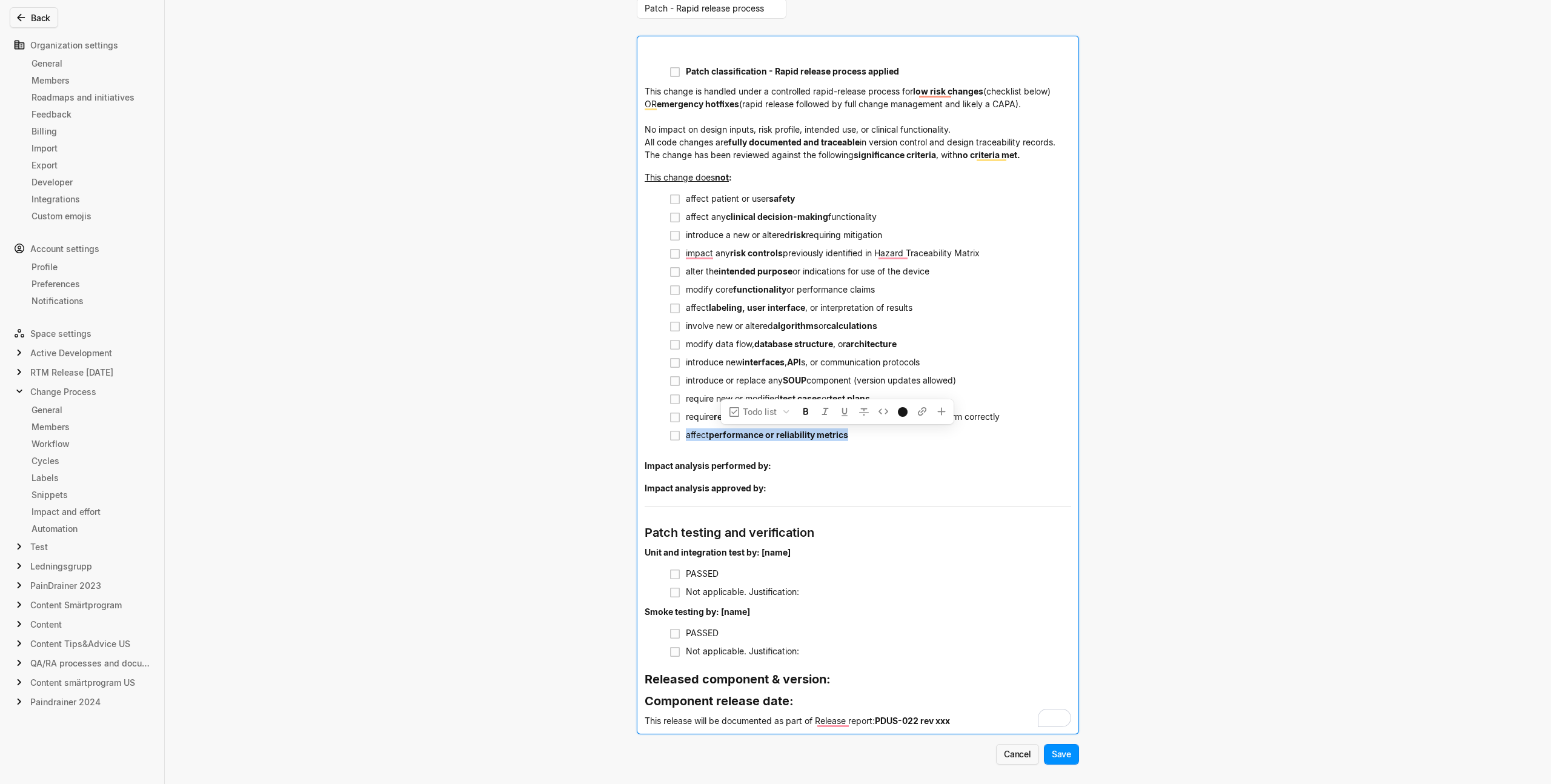
drag, startPoint x: 850, startPoint y: 437, endPoint x: 681, endPoint y: 436, distance: 169.0
click at [681, 436] on li "affect performance or reliability metrics" at bounding box center [871, 441] width 403 height 30
copy div "affect performance or reliability metrics"
click at [754, 489] on span "Impact analysis approved by:" at bounding box center [705, 489] width 122 height 11
drag, startPoint x: 759, startPoint y: 489, endPoint x: 635, endPoint y: 488, distance: 124.0
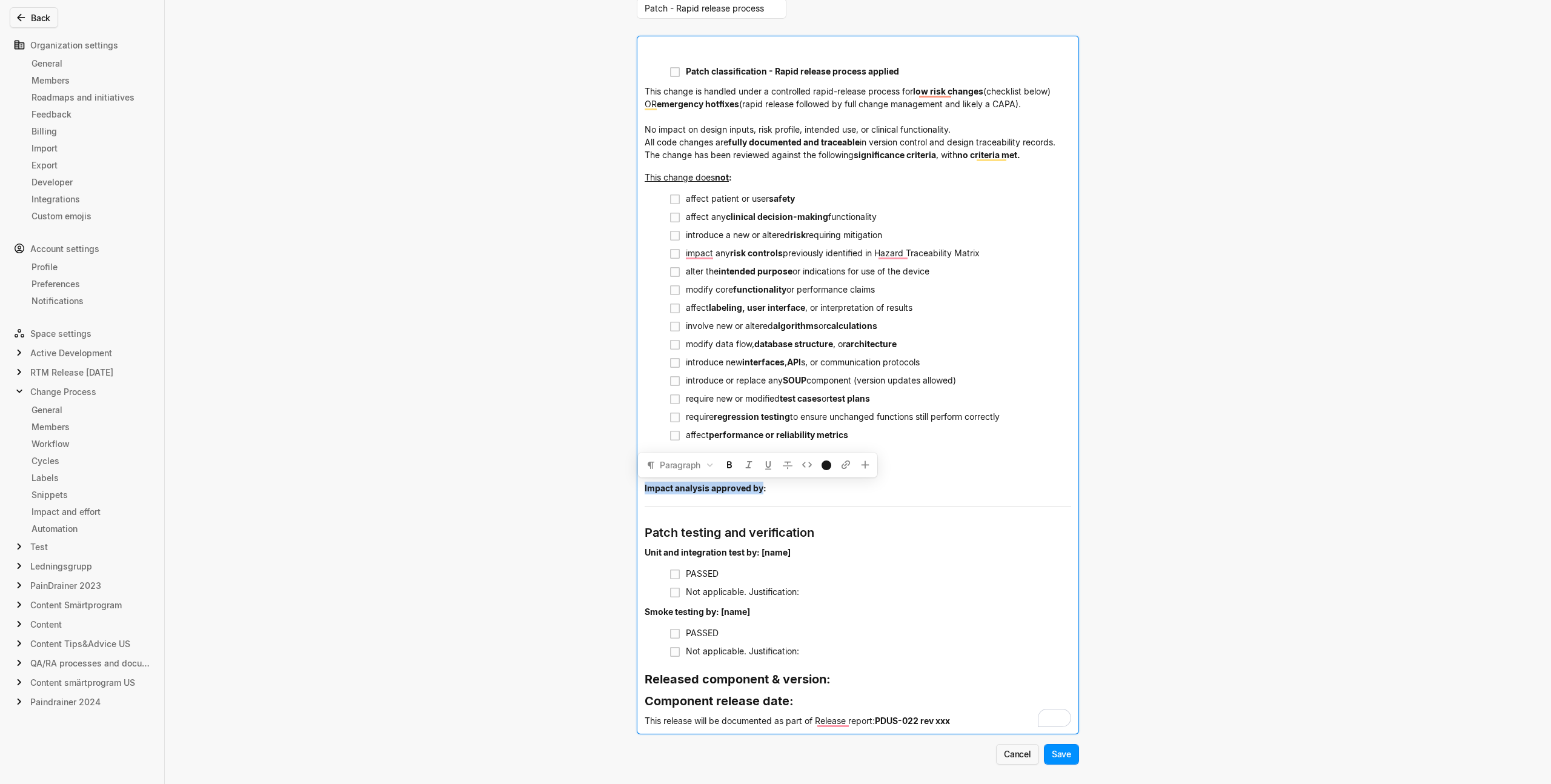
click at [637, 488] on div "﻿ Patch classification - Rapid release process applied This change is handled u…" at bounding box center [857, 385] width 441 height 697
copy span "Impact analysis approved by"
click at [852, 509] on div "To enrich screen reader interactions, please activate Accessibility in Grammarl…" at bounding box center [857, 507] width 427 height 3
drag, startPoint x: 765, startPoint y: 466, endPoint x: 635, endPoint y: 466, distance: 130.0
click at [637, 466] on div "﻿ Patch classification - Rapid release process applied This change is handled u…" at bounding box center [857, 385] width 441 height 697
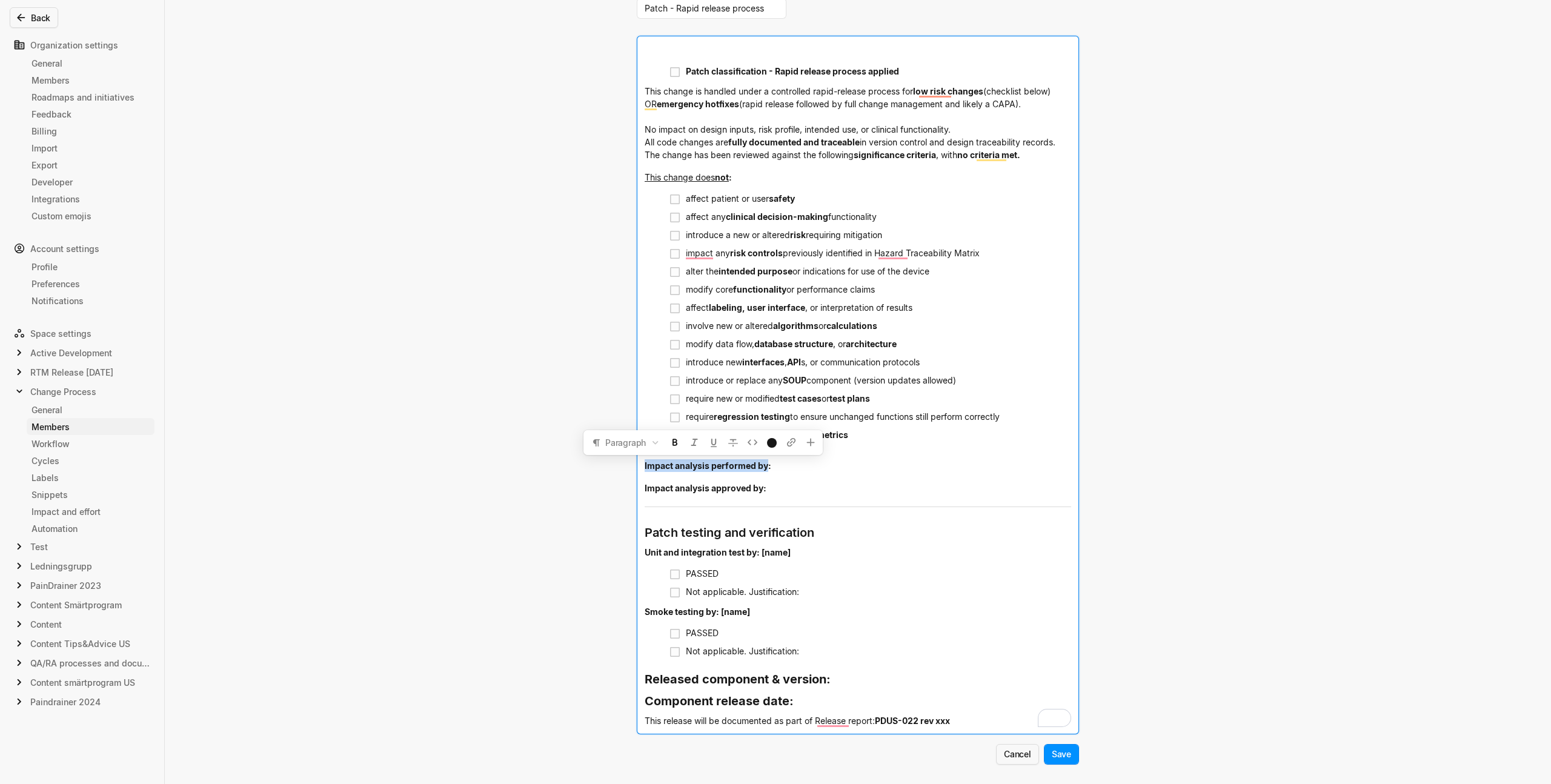
copy span "Impact analysis performed by"
click at [553, 524] on div "Edit snippet You can use all editor components when creating snippets. Use them…" at bounding box center [775, 392] width 1551 height 784
drag, startPoint x: 750, startPoint y: 481, endPoint x: 643, endPoint y: 469, distance: 107.7
click at [643, 469] on div "﻿ Patch classification - Rapid release process applied This change is handled u…" at bounding box center [857, 385] width 441 height 697
click at [454, 188] on div "Edit snippet You can use all editor components when creating snippets. Use them…" at bounding box center [775, 392] width 1551 height 784
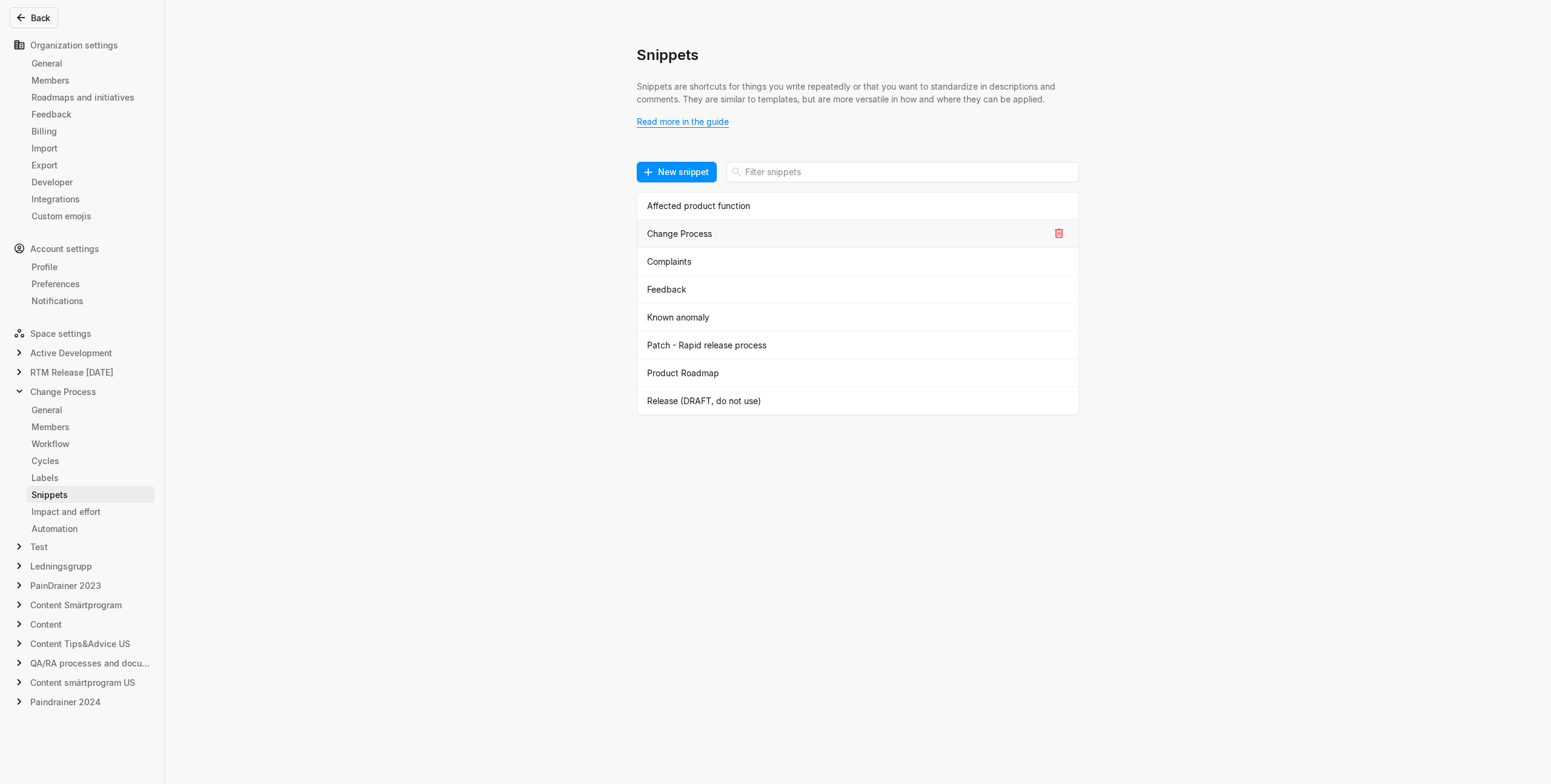
click at [711, 237] on div "Change Process" at bounding box center [848, 234] width 403 height 13
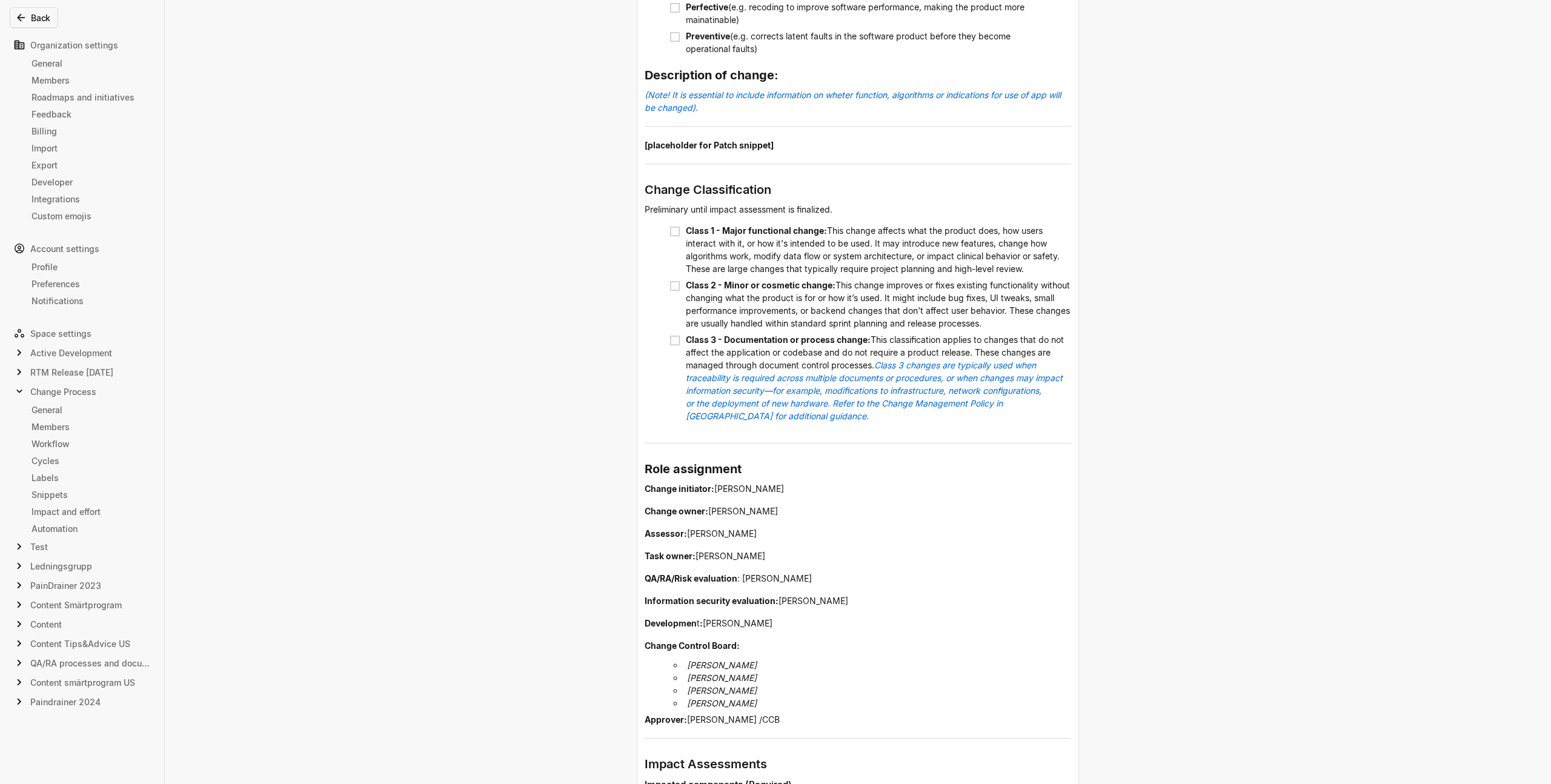
scroll to position [249, 0]
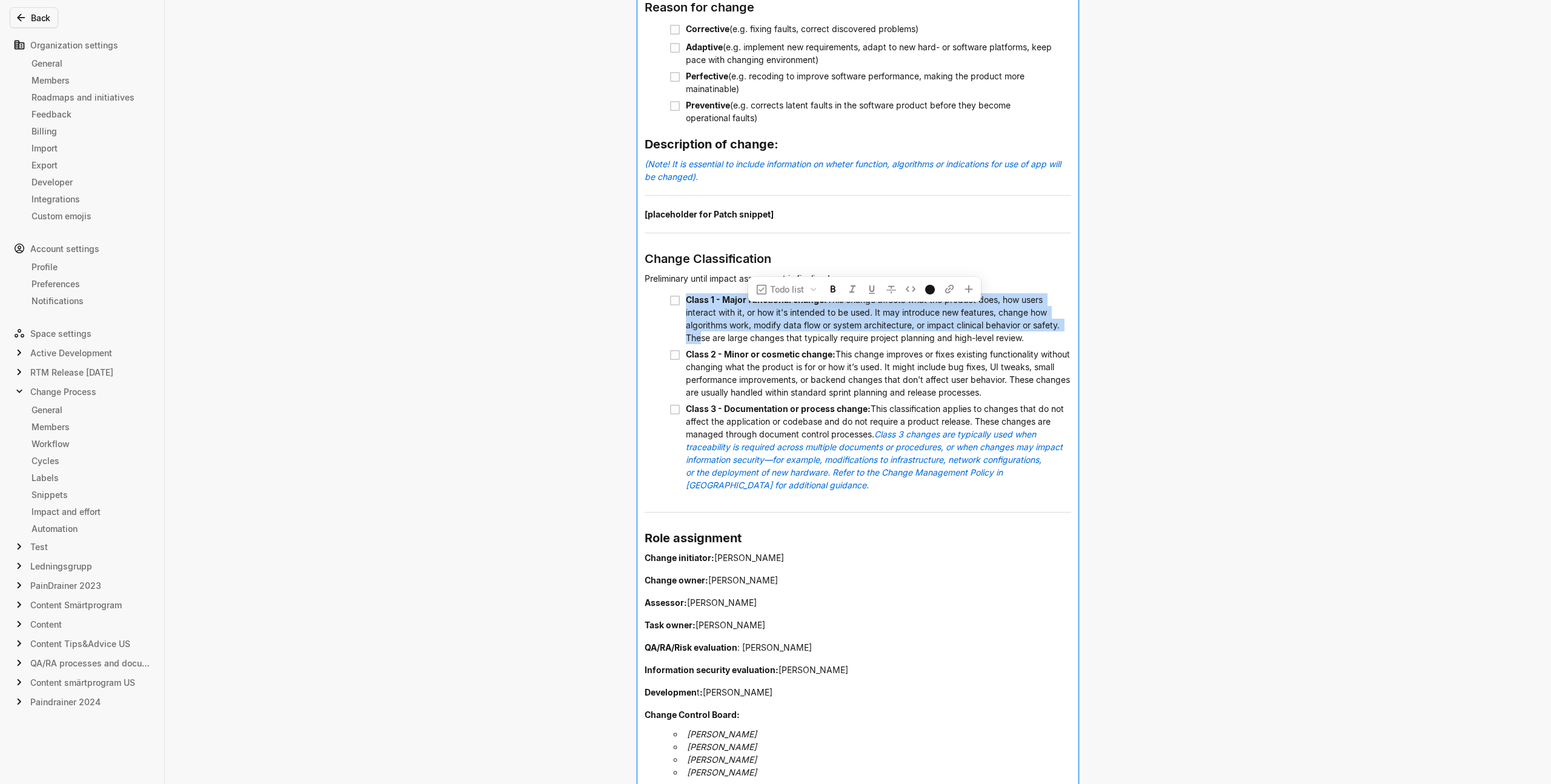
drag, startPoint x: 771, startPoint y: 499, endPoint x: 684, endPoint y: 309, distance: 209.0
click at [686, 305] on span "Class 1 - Major functional change:" at bounding box center [756, 300] width 141 height 11
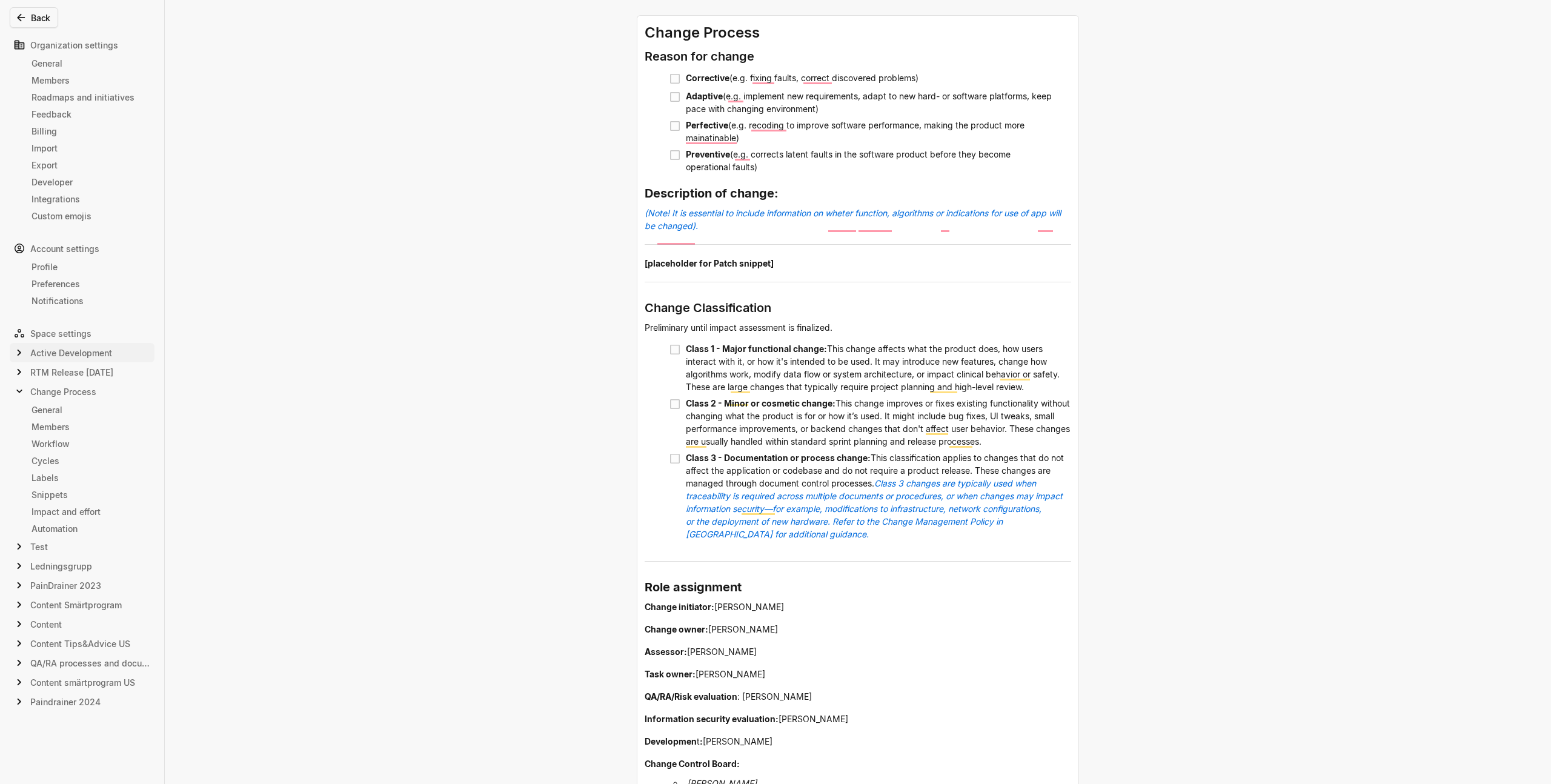
scroll to position [192, 0]
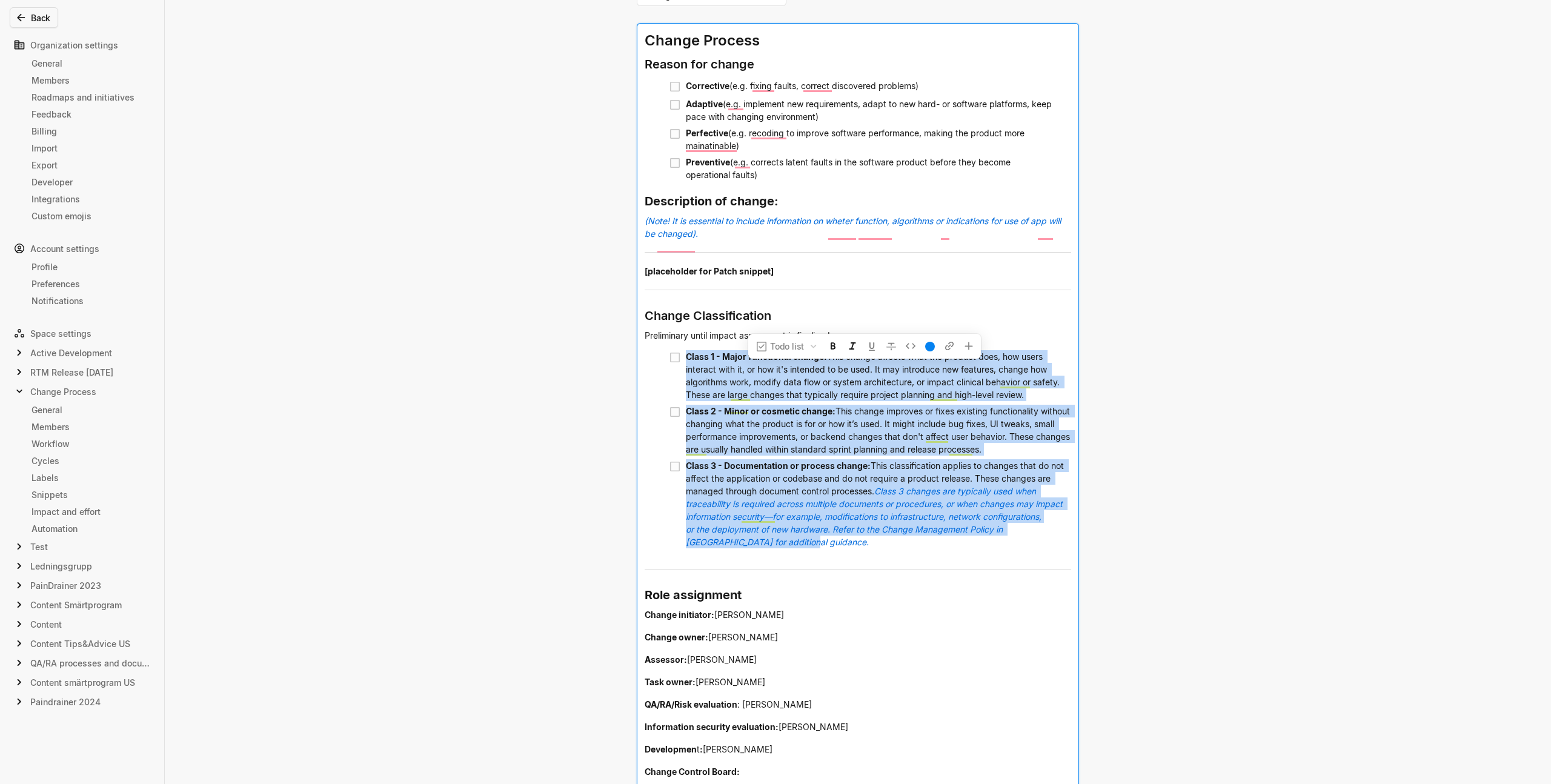
drag, startPoint x: 786, startPoint y: 558, endPoint x: 683, endPoint y: 371, distance: 213.5
copy div "Class 1 - Major functional change: This change affects what the product does, h…"
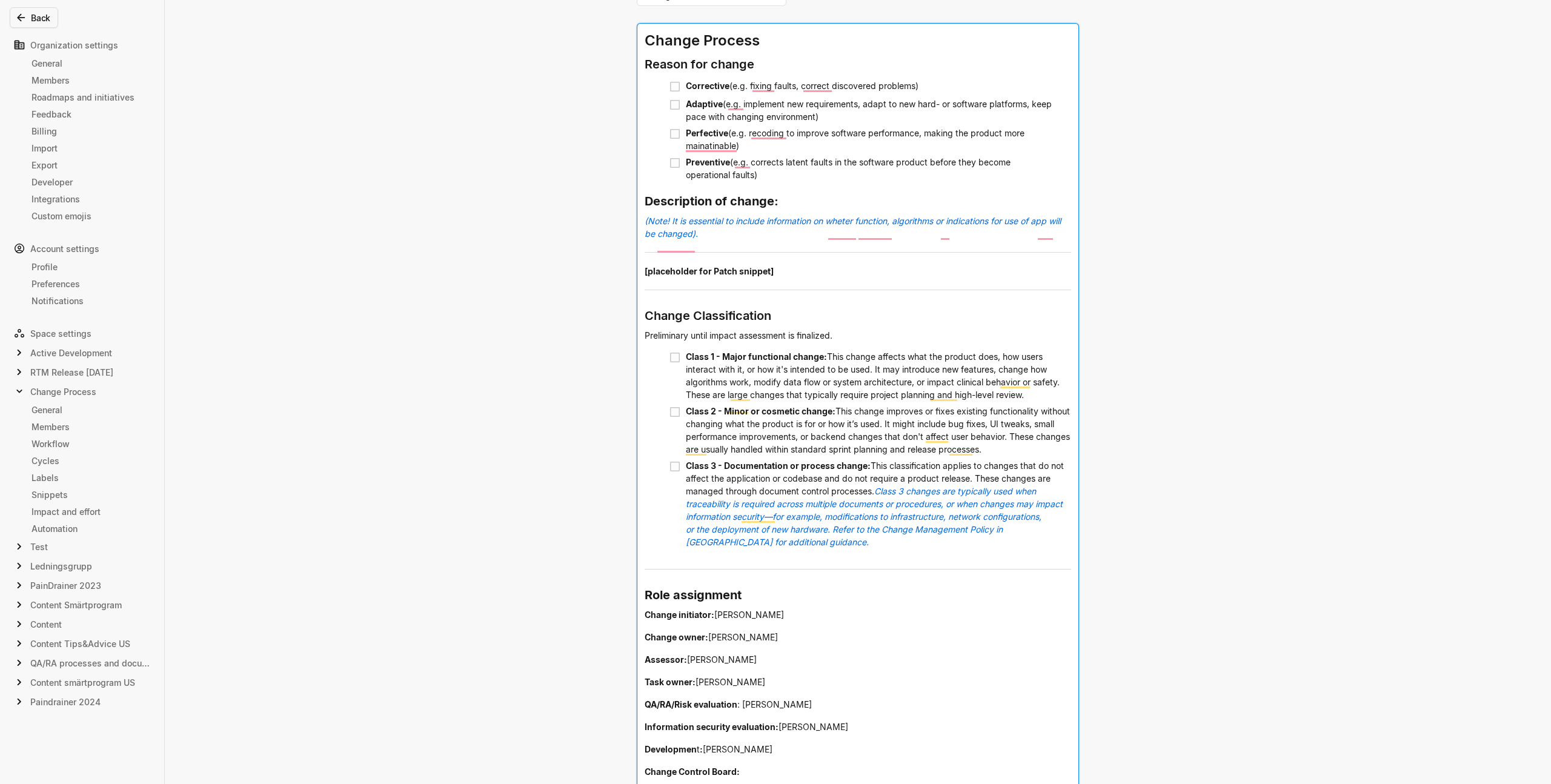
click at [547, 211] on div "Edit snippet You can use all editor components when creating snippets. Use them…" at bounding box center [775, 392] width 1551 height 784
drag, startPoint x: 721, startPoint y: 252, endPoint x: 626, endPoint y: 237, distance: 96.2
click at [626, 237] on div "Edit snippet You can use all editor components when creating snippets. Use them…" at bounding box center [775, 392] width 1551 height 784
copy span "(Note! It is essential to include information on wheter function, algorithms or…"
click at [343, 189] on div "Edit snippet You can use all editor components when creating snippets. Use them…" at bounding box center [775, 392] width 1551 height 784
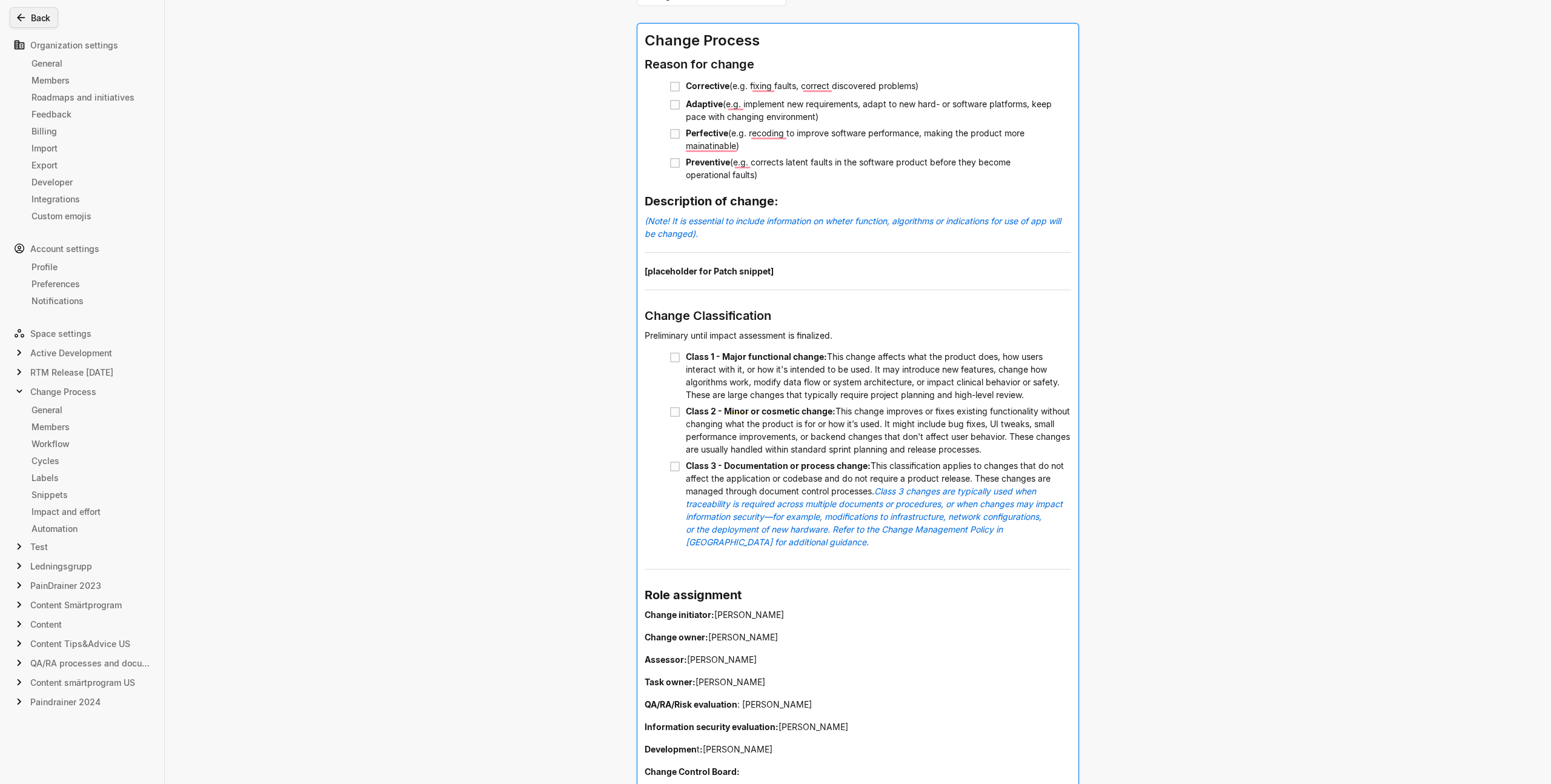
click at [23, 16] on icon at bounding box center [21, 18] width 13 height 13
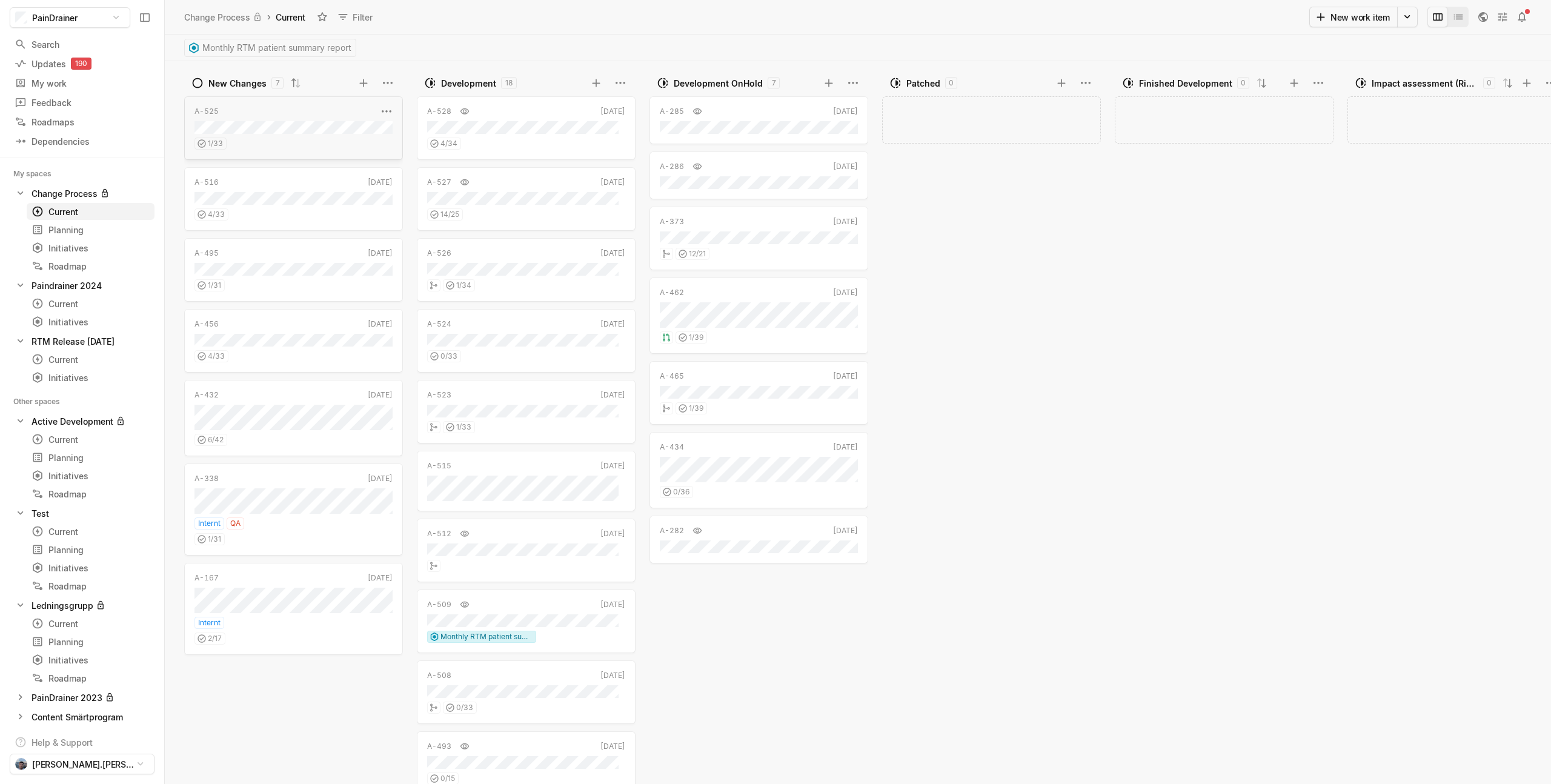
click at [260, 111] on div "A-525" at bounding box center [285, 111] width 183 height 11
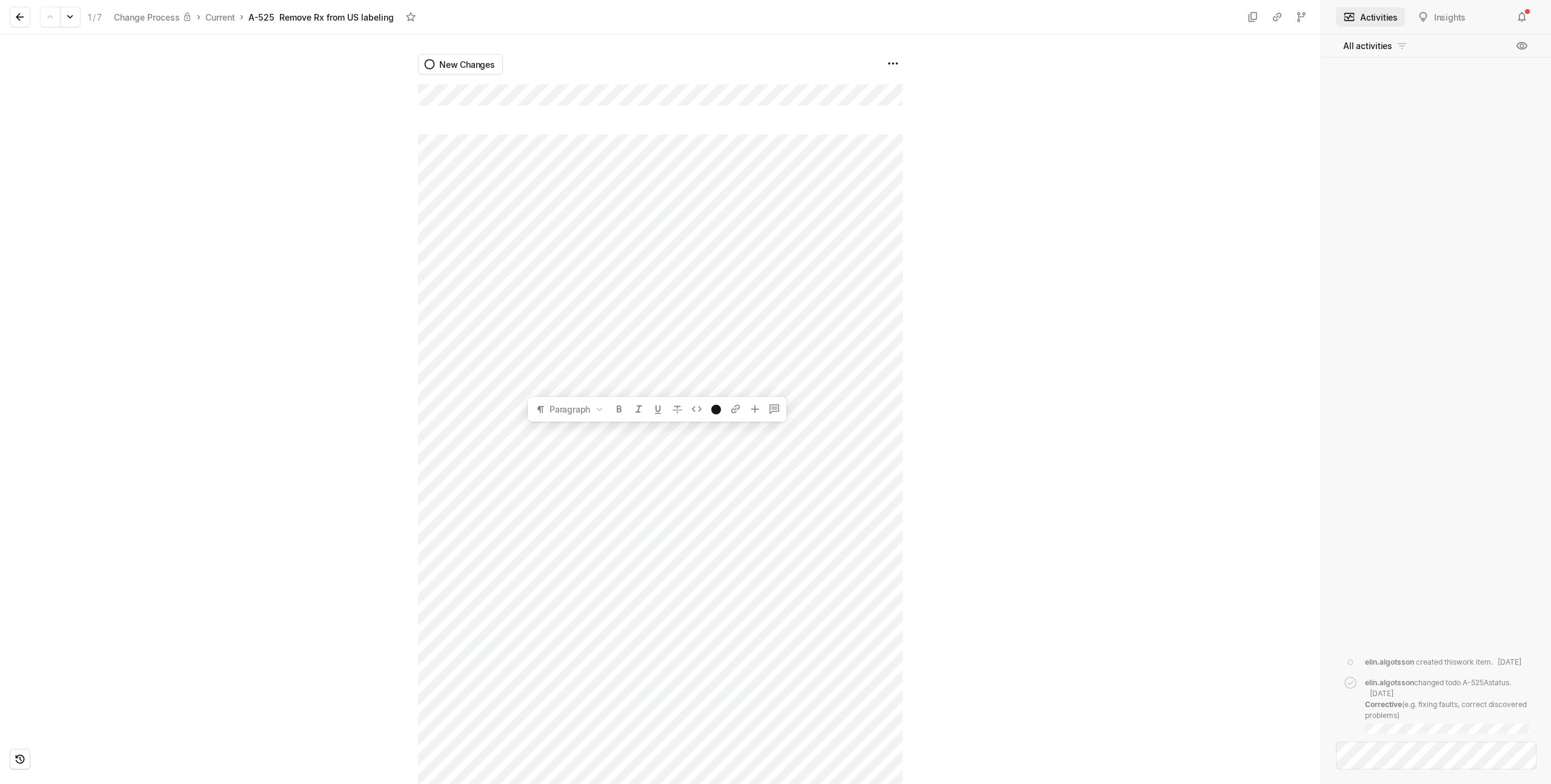
click at [319, 259] on div at bounding box center [209, 410] width 418 height 750
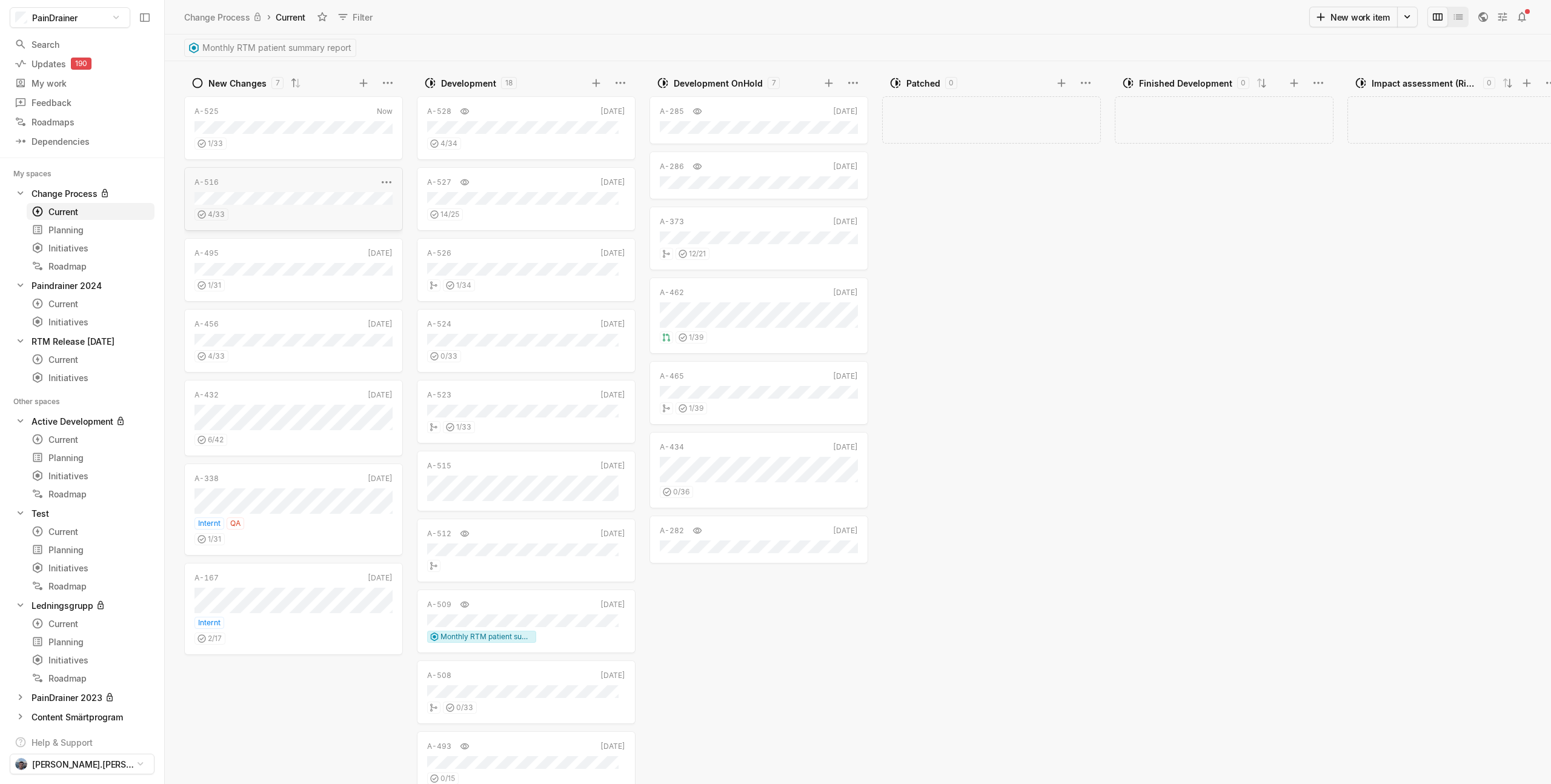
click at [254, 212] on div "4 / 33" at bounding box center [293, 213] width 198 height 16
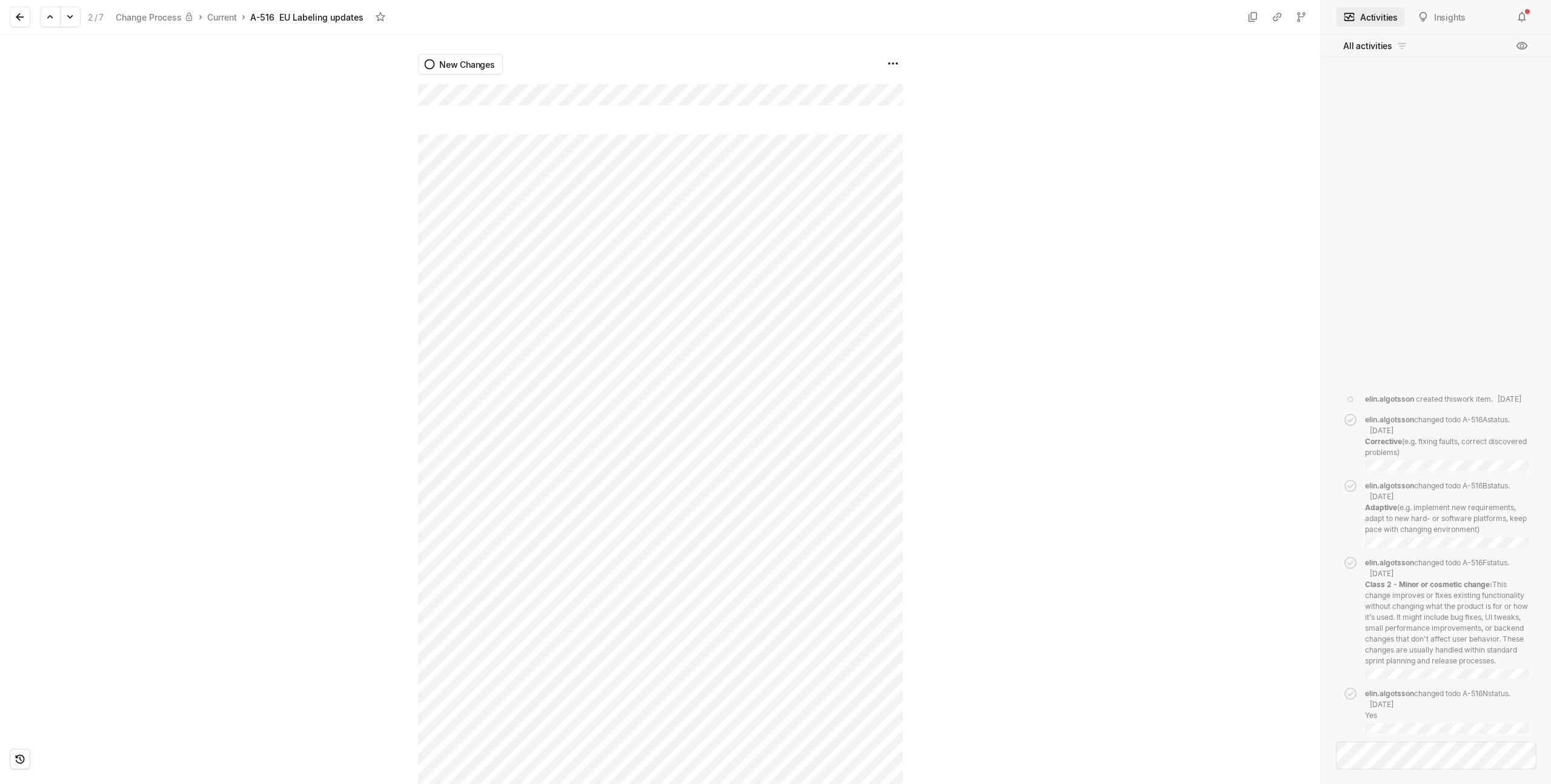
click at [345, 83] on div "New Changes" at bounding box center [660, 410] width 1321 height 750
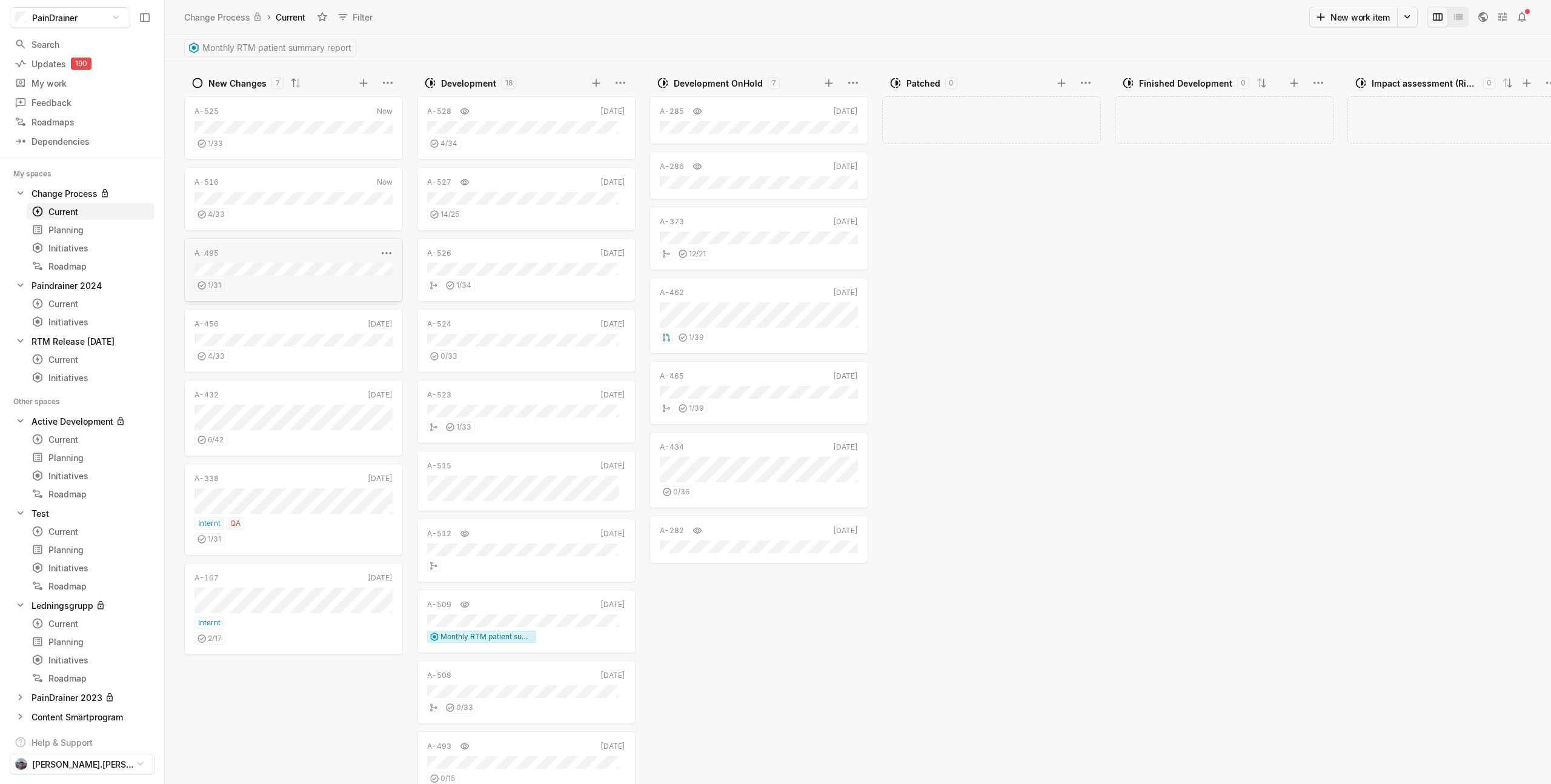
click at [298, 285] on div "1 / 31" at bounding box center [293, 284] width 198 height 16
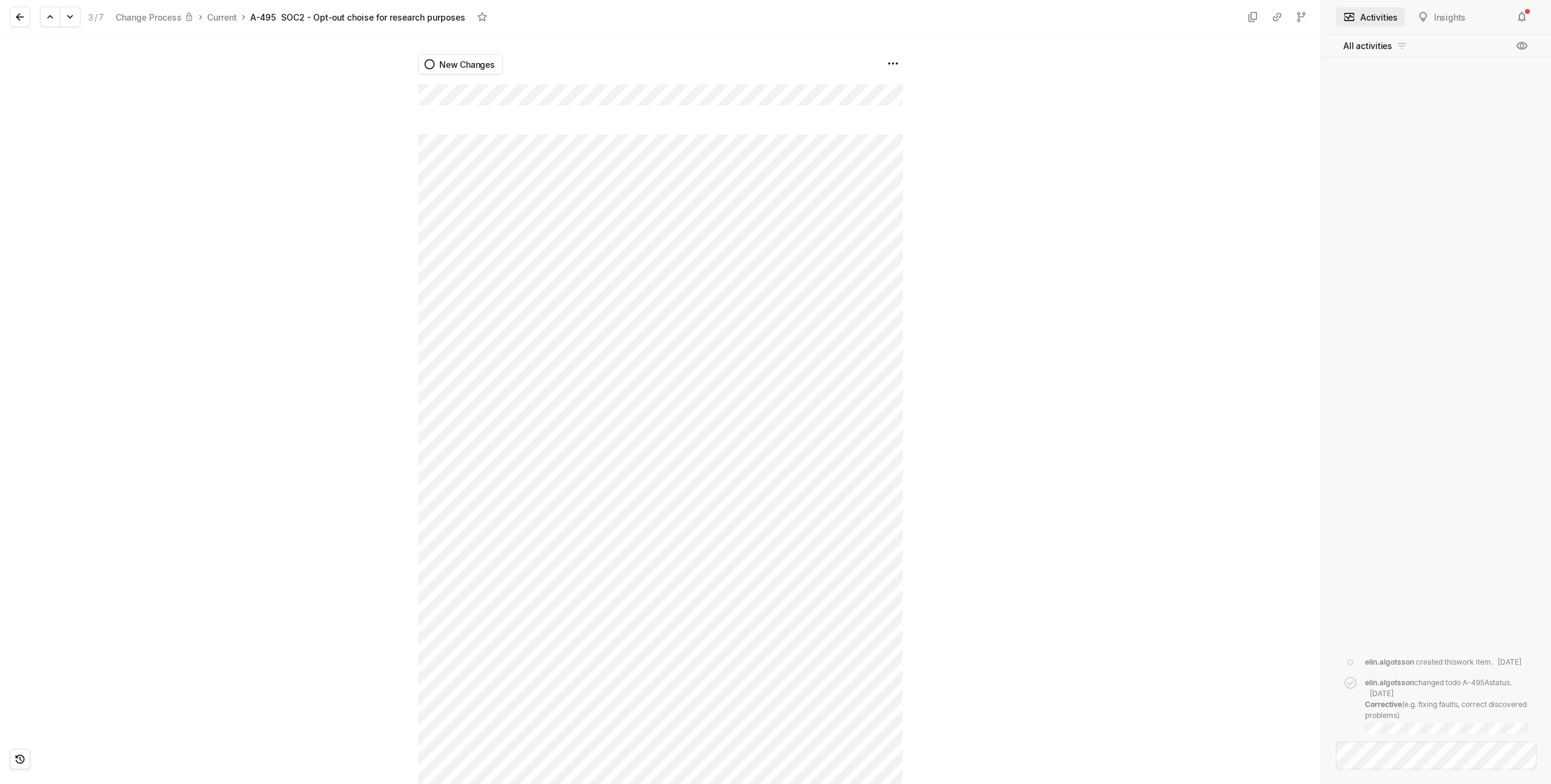
click at [401, 86] on div "New Changes" at bounding box center [660, 410] width 1321 height 750
click at [74, 16] on icon at bounding box center [71, 17] width 13 height 13
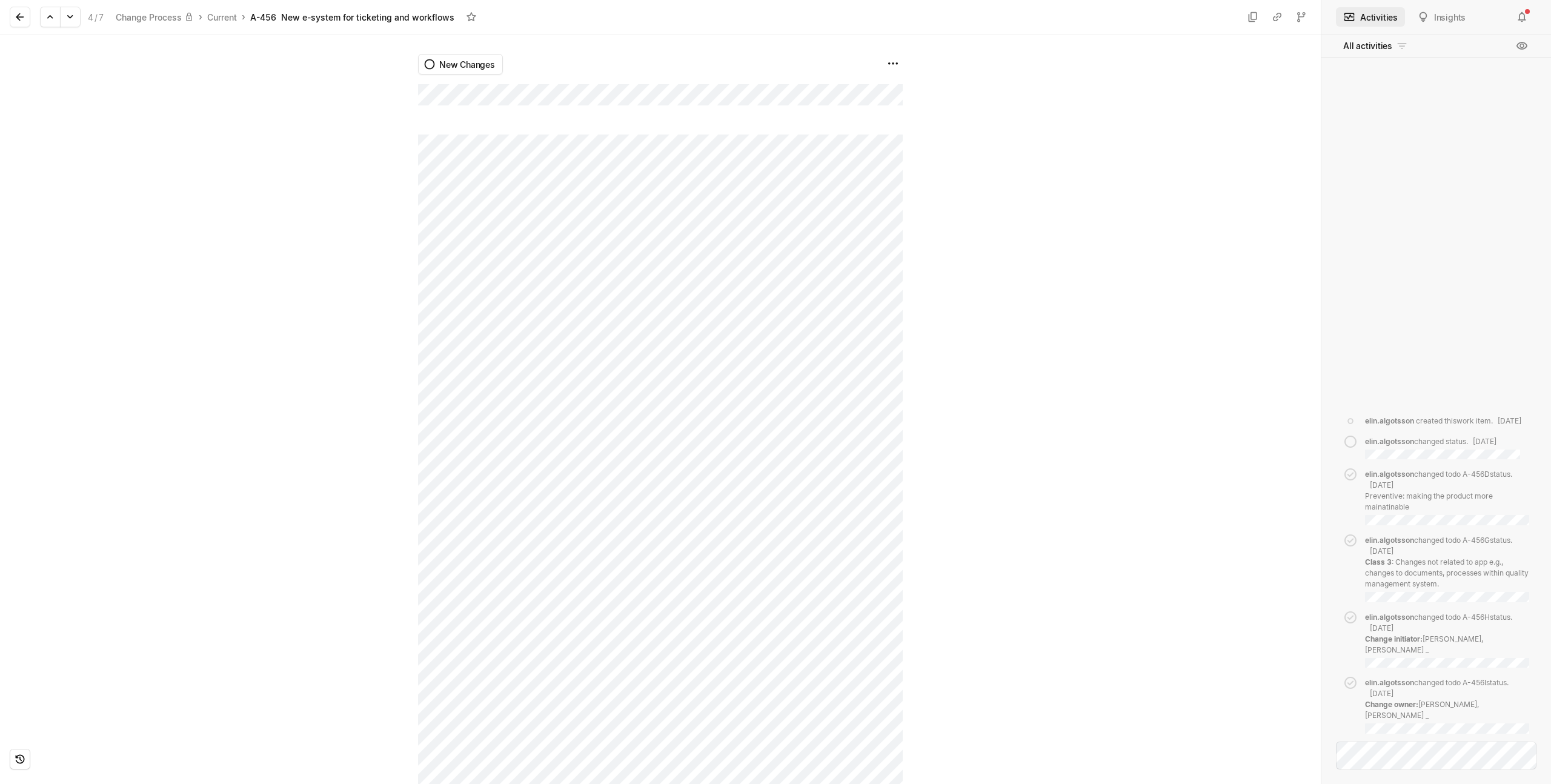
click at [411, 81] on div "New Changes" at bounding box center [660, 410] width 1321 height 750
click at [65, 14] on icon at bounding box center [71, 17] width 13 height 13
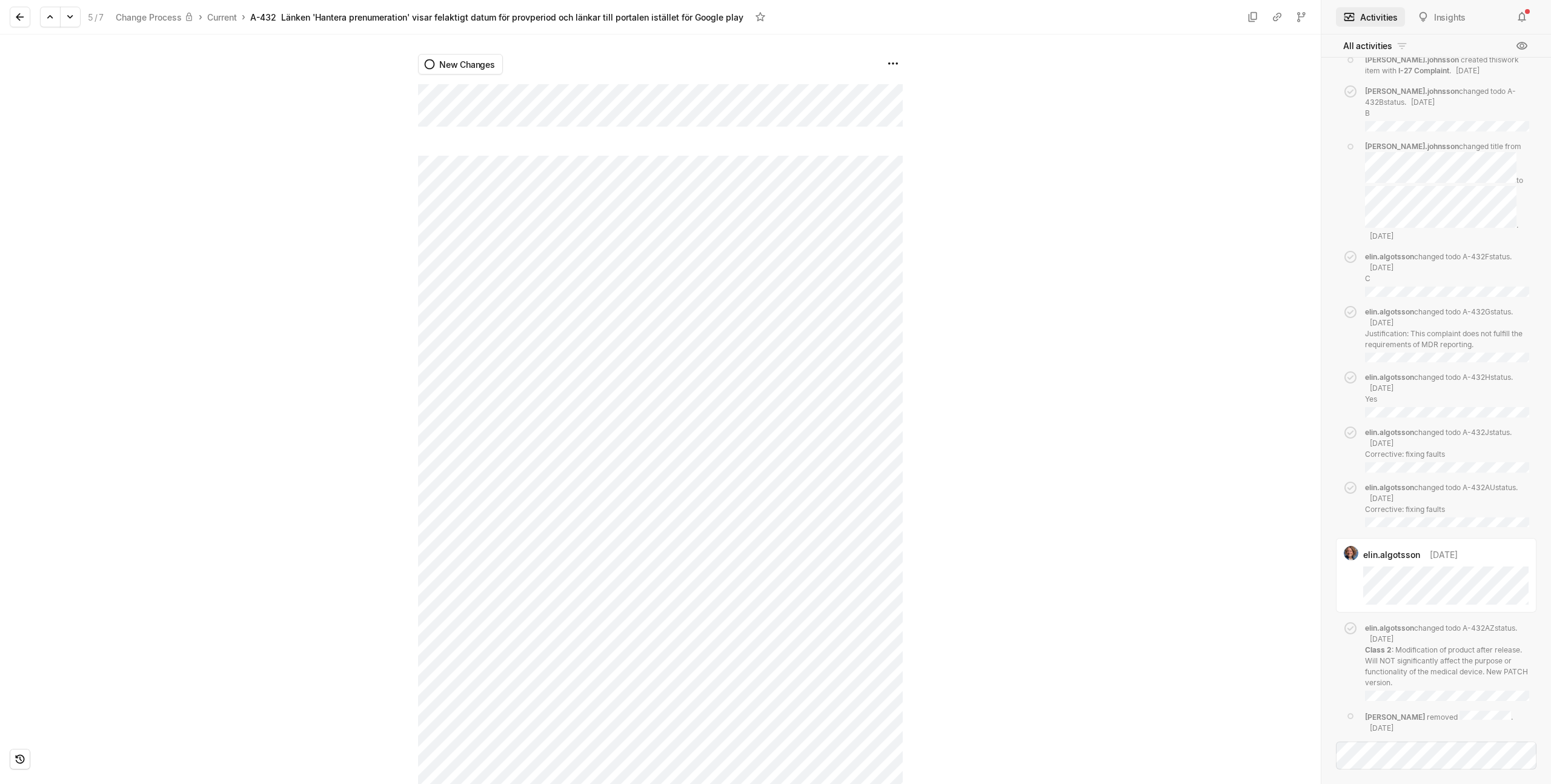
click at [754, 97] on div "New Changes" at bounding box center [660, 410] width 1321 height 750
click at [535, 72] on div "New Changes" at bounding box center [660, 95] width 485 height 121
click at [499, 95] on div "New Changes" at bounding box center [660, 95] width 485 height 121
click at [891, 129] on div "New Changes" at bounding box center [660, 95] width 485 height 121
click at [75, 20] on icon at bounding box center [71, 17] width 13 height 13
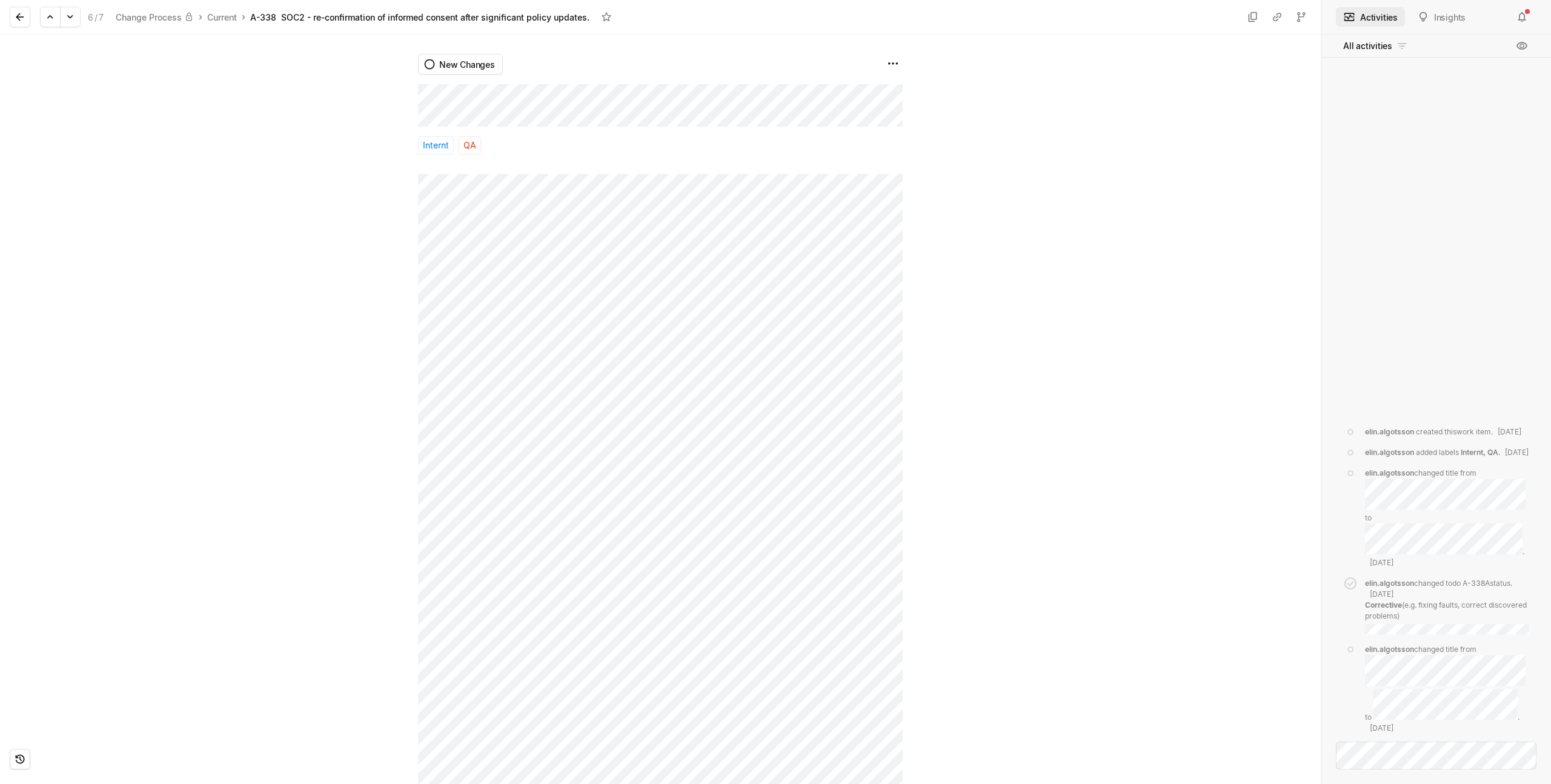
click at [371, 73] on div "New Changes Internt QA" at bounding box center [660, 410] width 1321 height 750
click at [72, 6] on button at bounding box center [70, 16] width 21 height 21
click at [168, 256] on div at bounding box center [209, 410] width 418 height 750
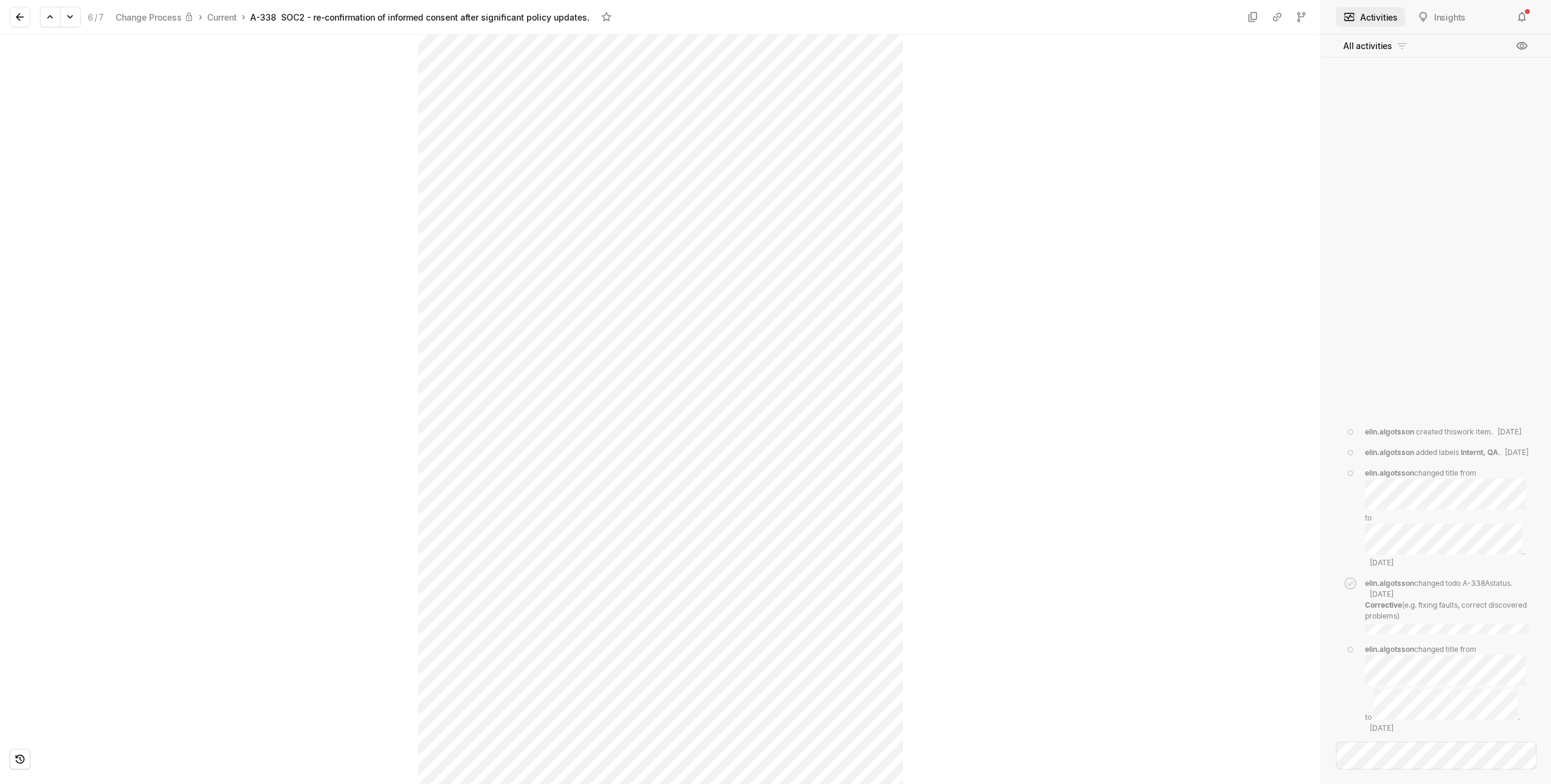
click at [1155, 93] on div at bounding box center [1112, 1] width 418 height 750
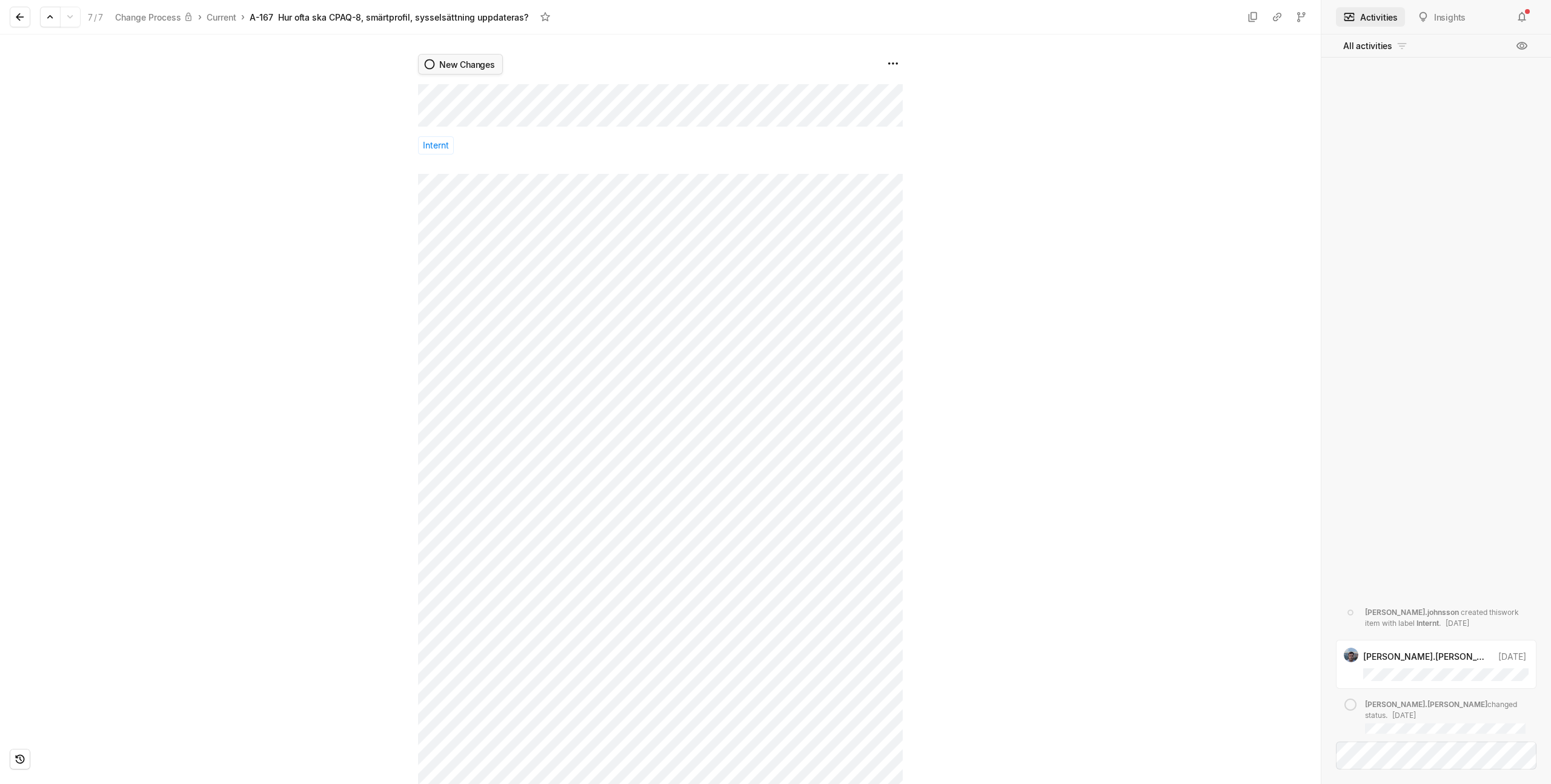
click at [456, 61] on html "PainDrainer Search / Updates 190 g then u My work = Feedback g then f Roadmaps …" at bounding box center [775, 392] width 1551 height 784
click at [444, 345] on icon at bounding box center [449, 343] width 13 height 13
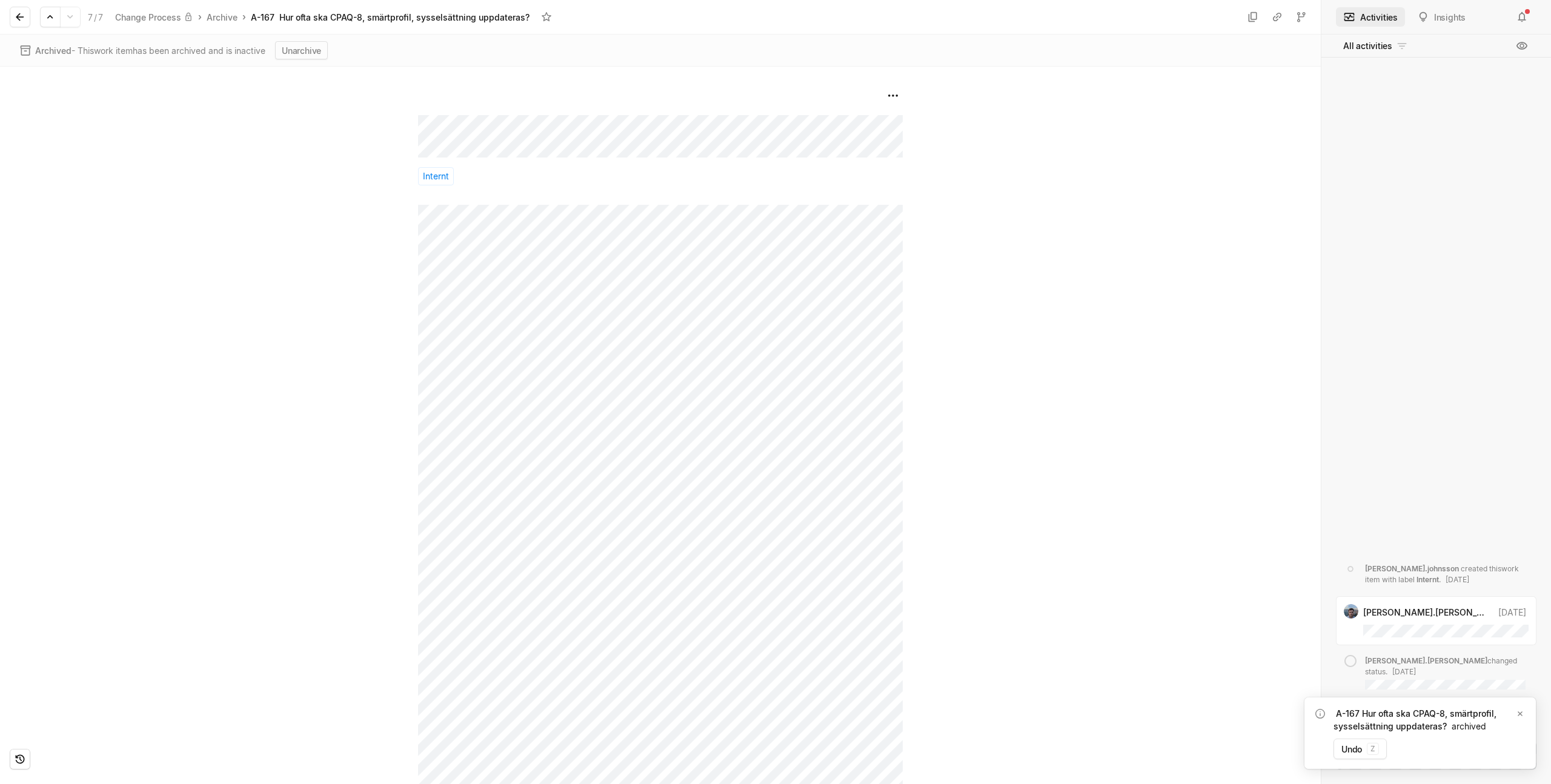
click at [218, 220] on div at bounding box center [209, 425] width 418 height 718
click at [11, 18] on button at bounding box center [20, 16] width 21 height 21
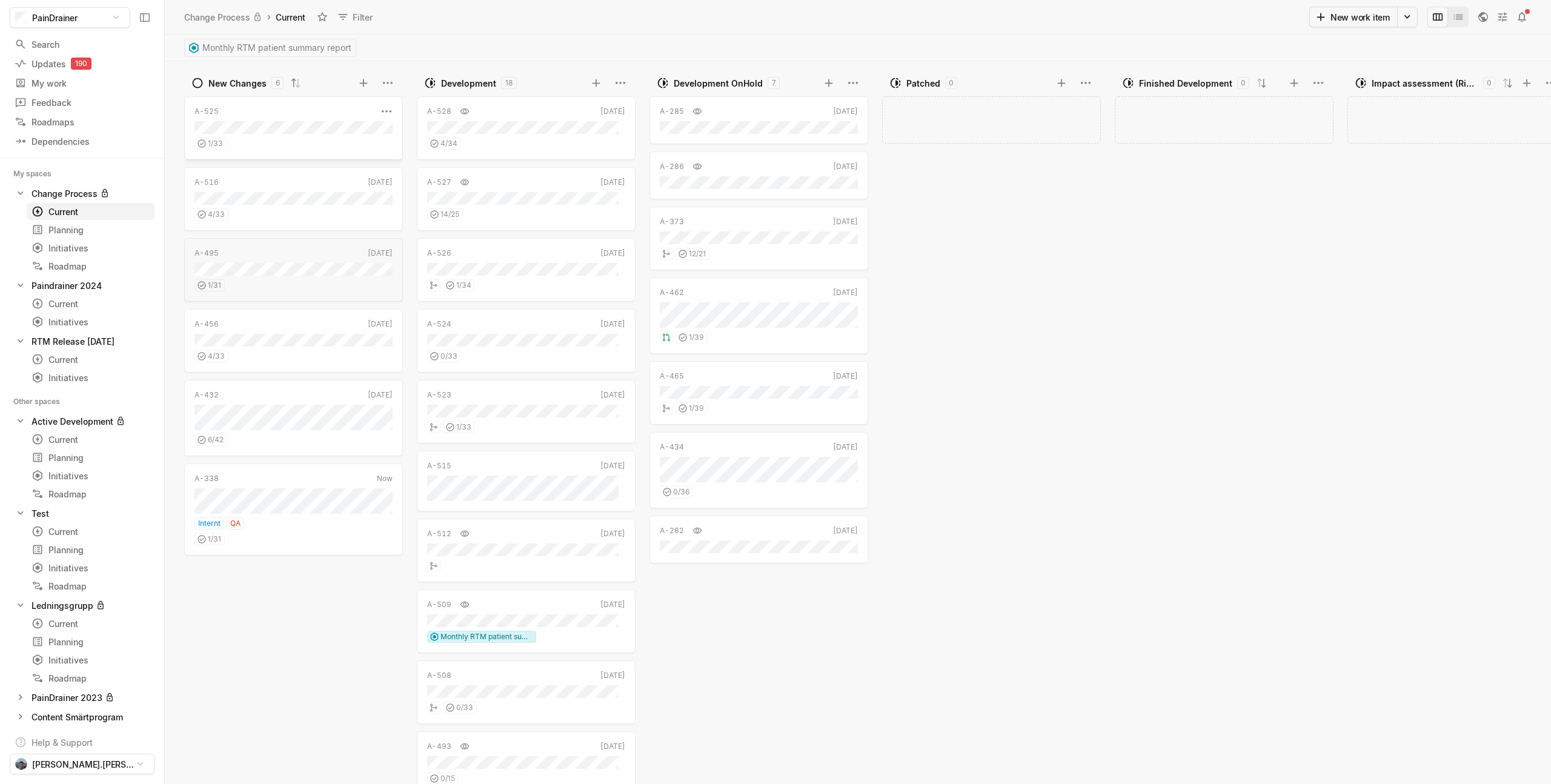
click at [319, 115] on div "A-525" at bounding box center [285, 111] width 183 height 11
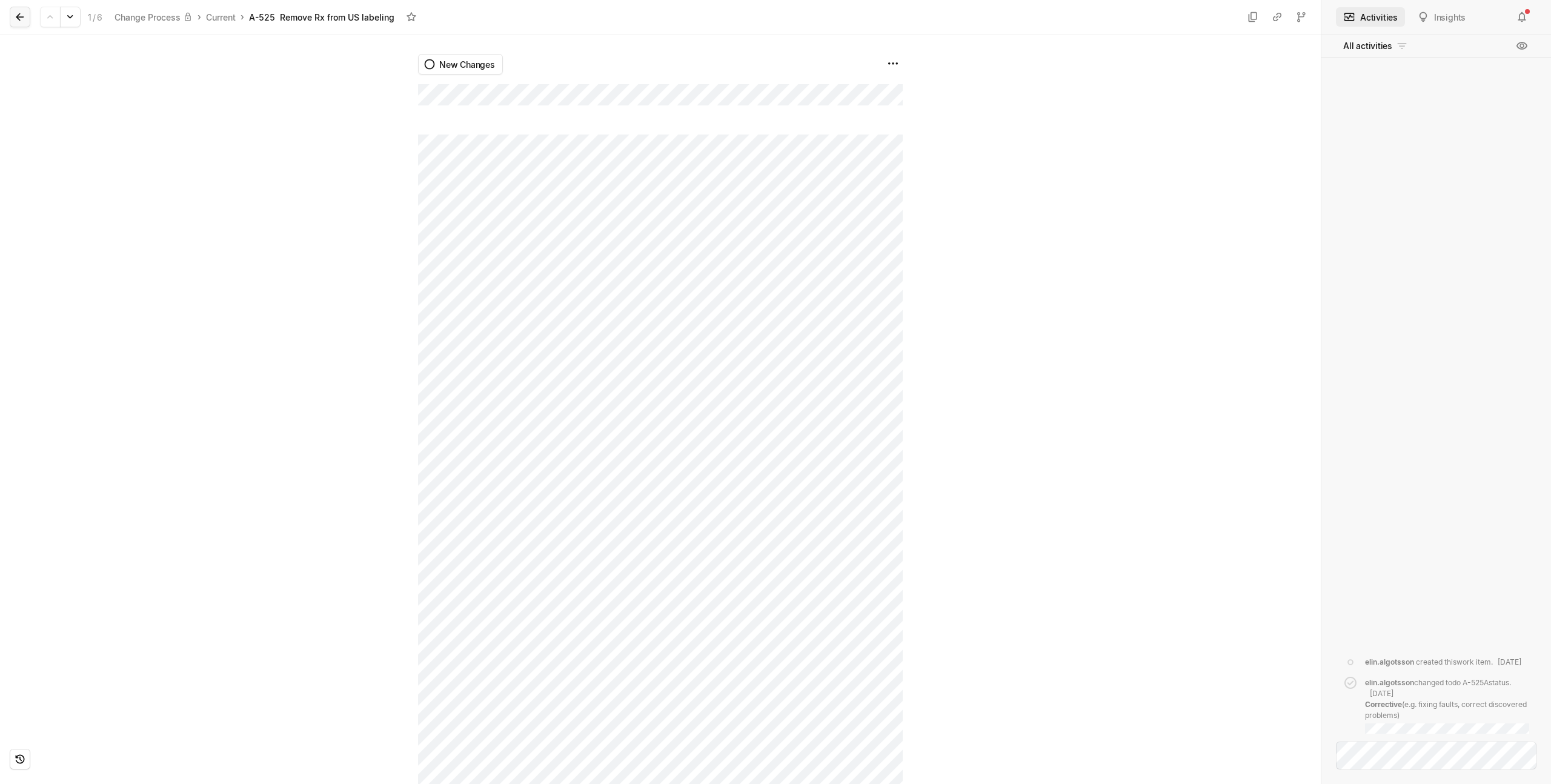
click at [22, 15] on icon at bounding box center [21, 17] width 13 height 13
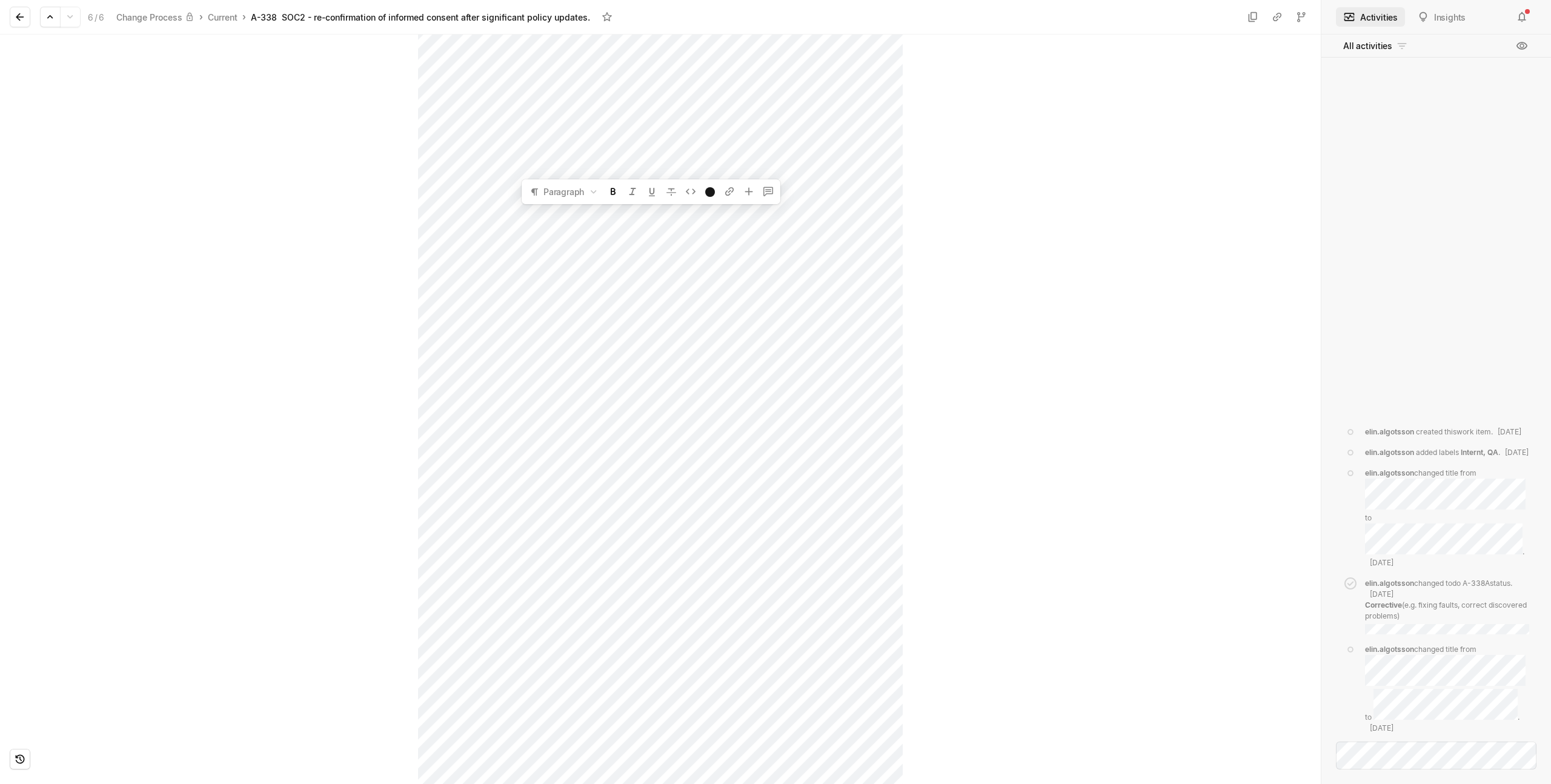
scroll to position [185, 0]
click at [52, 17] on icon at bounding box center [50, 17] width 13 height 13
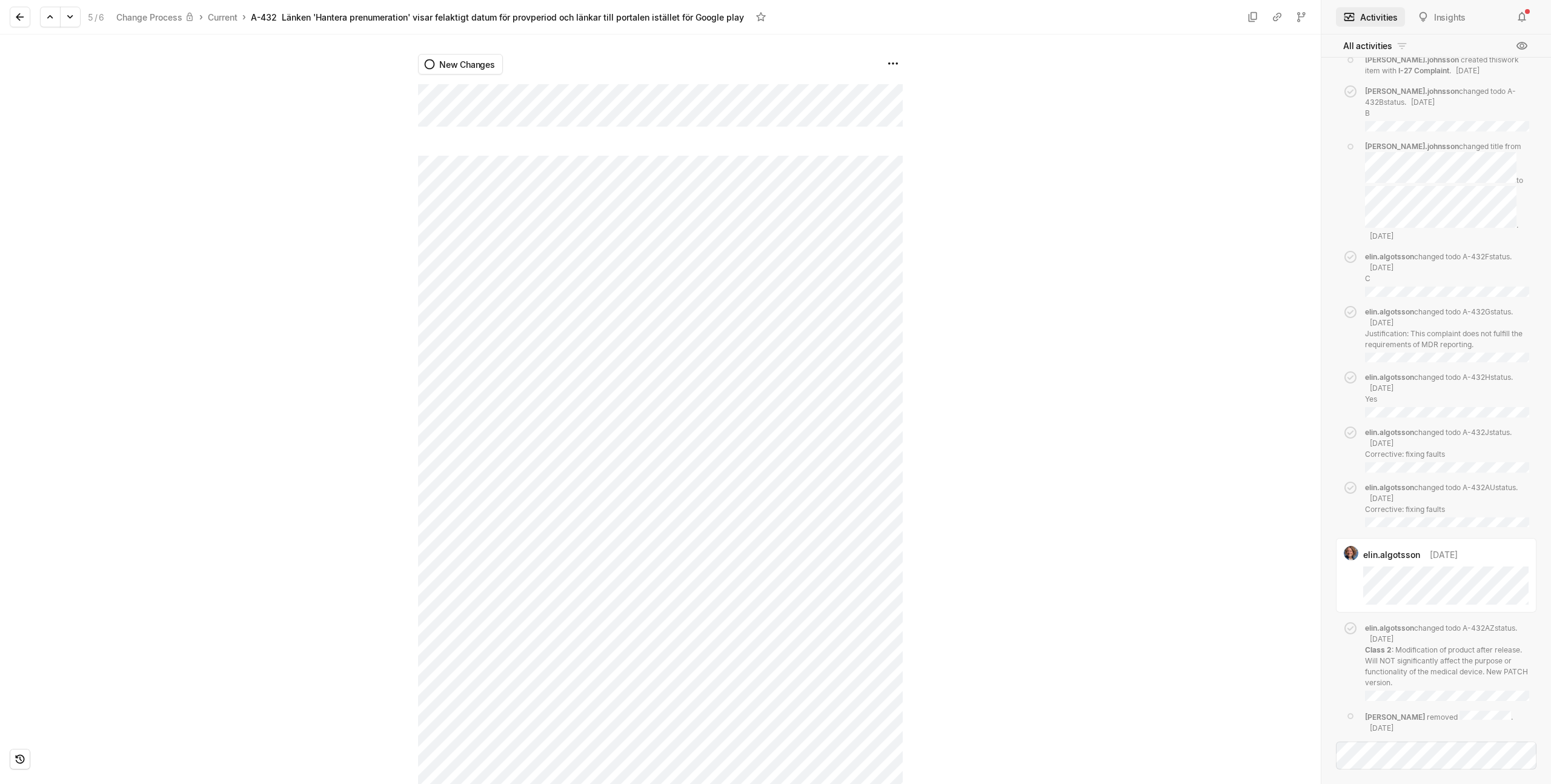
click at [933, 124] on div at bounding box center [1112, 410] width 418 height 750
click at [906, 119] on div at bounding box center [1112, 410] width 418 height 750
click at [447, 97] on div "New Changes" at bounding box center [660, 410] width 1321 height 750
drag, startPoint x: 911, startPoint y: 119, endPoint x: 946, endPoint y: 116, distance: 35.1
click at [946, 116] on div "New Changes" at bounding box center [660, 410] width 1321 height 750
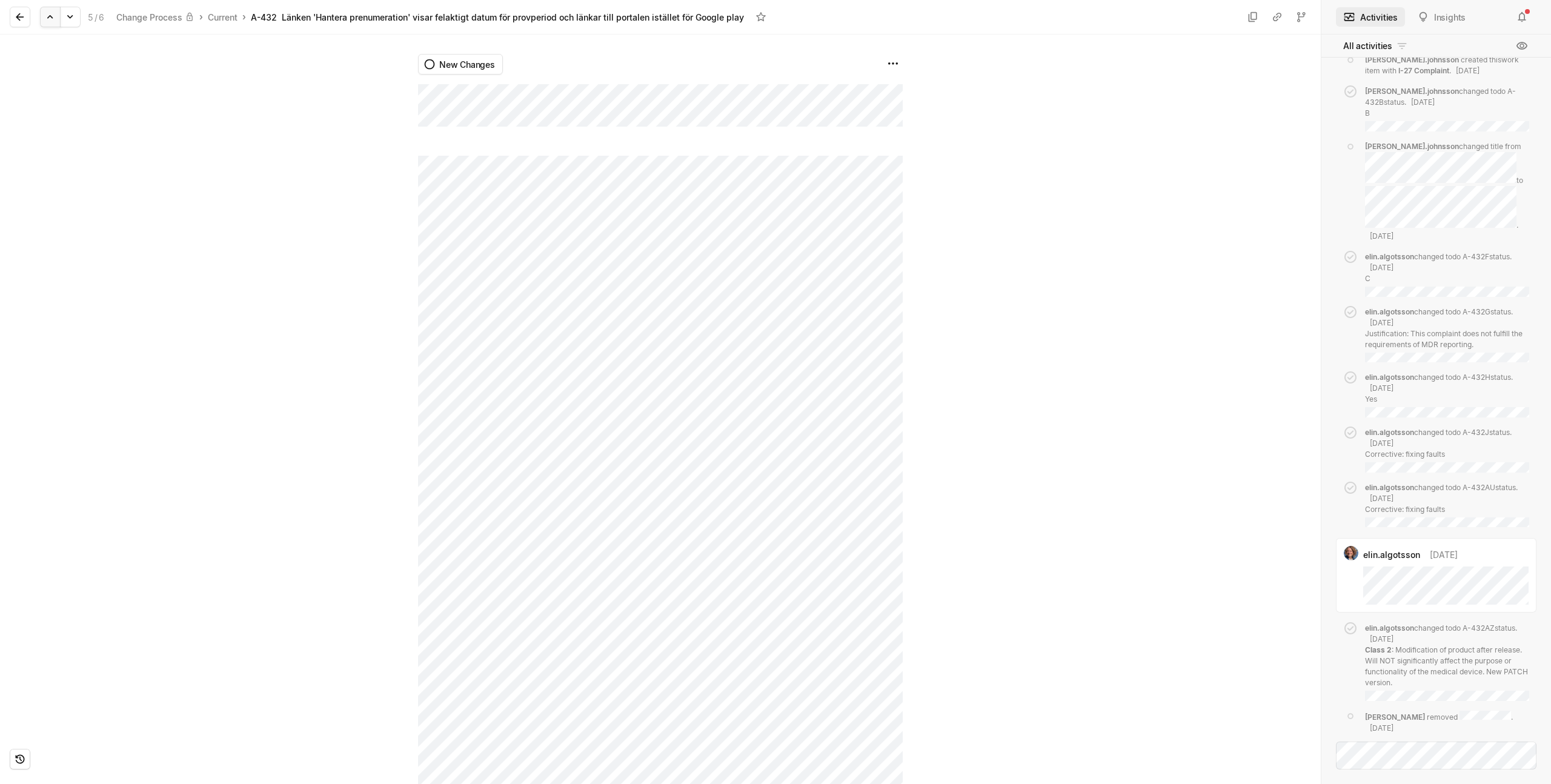
click at [44, 15] on icon at bounding box center [50, 17] width 13 height 13
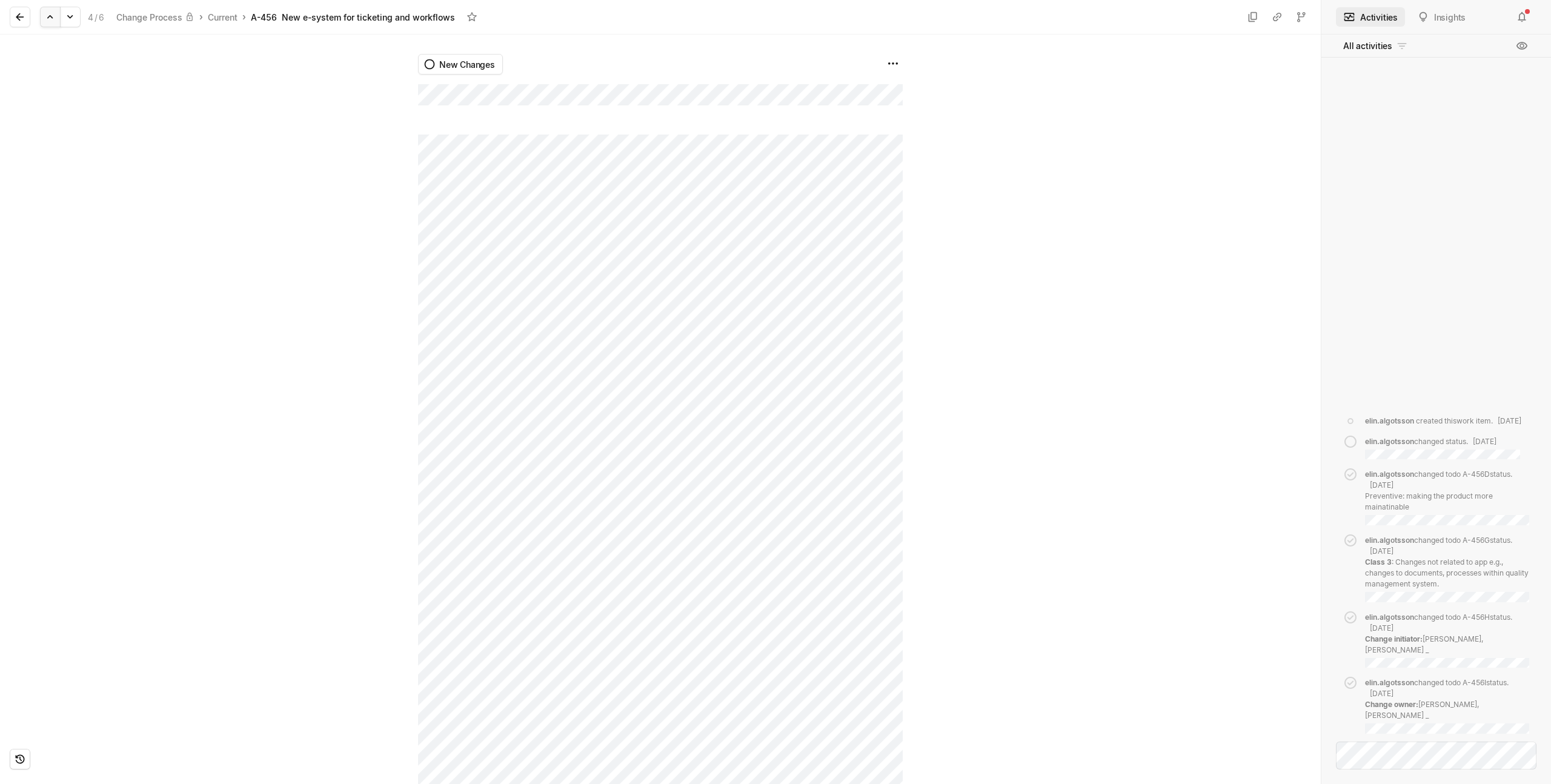
click at [52, 18] on icon at bounding box center [50, 17] width 13 height 13
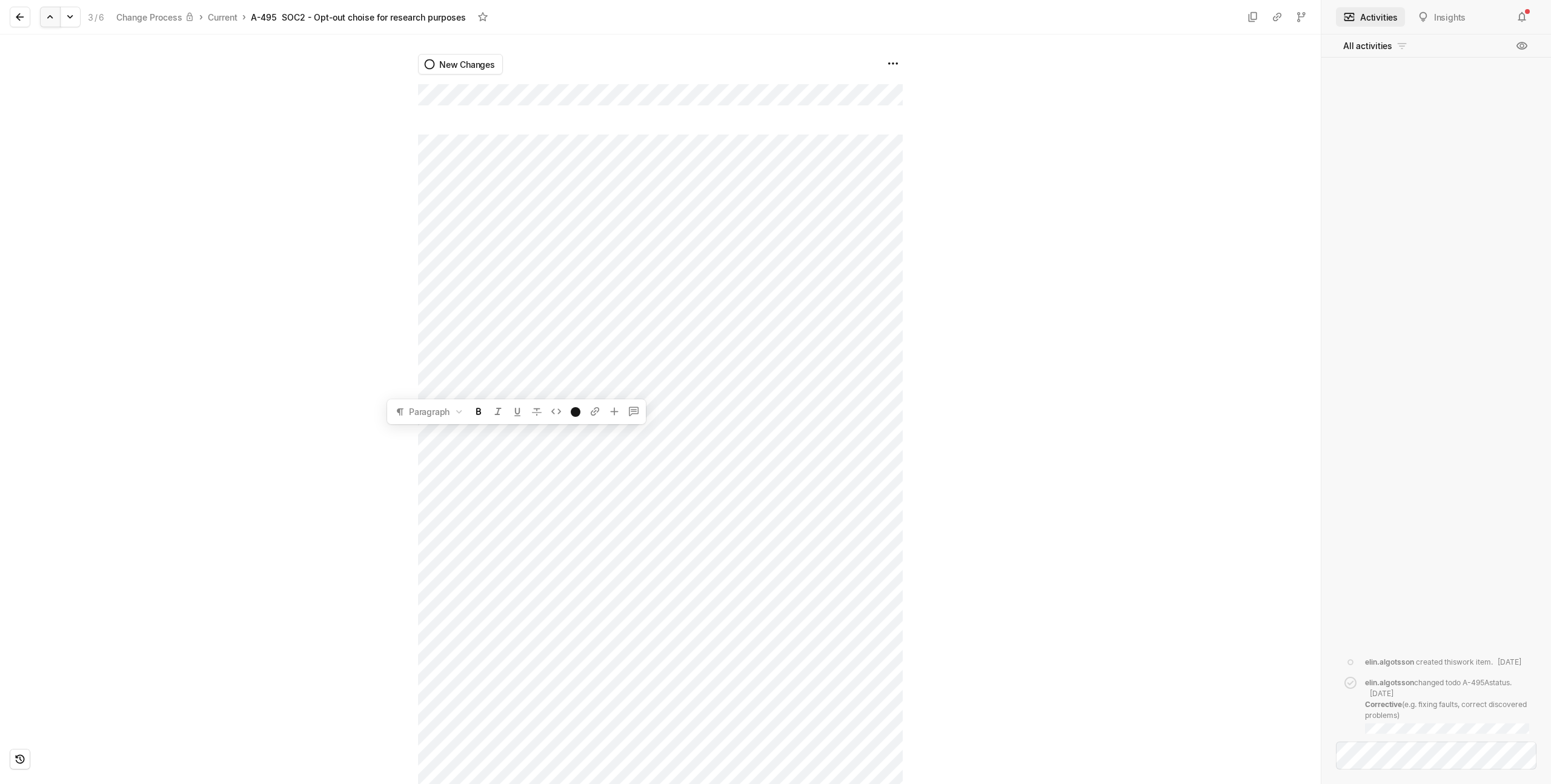
click at [48, 18] on icon at bounding box center [50, 17] width 13 height 13
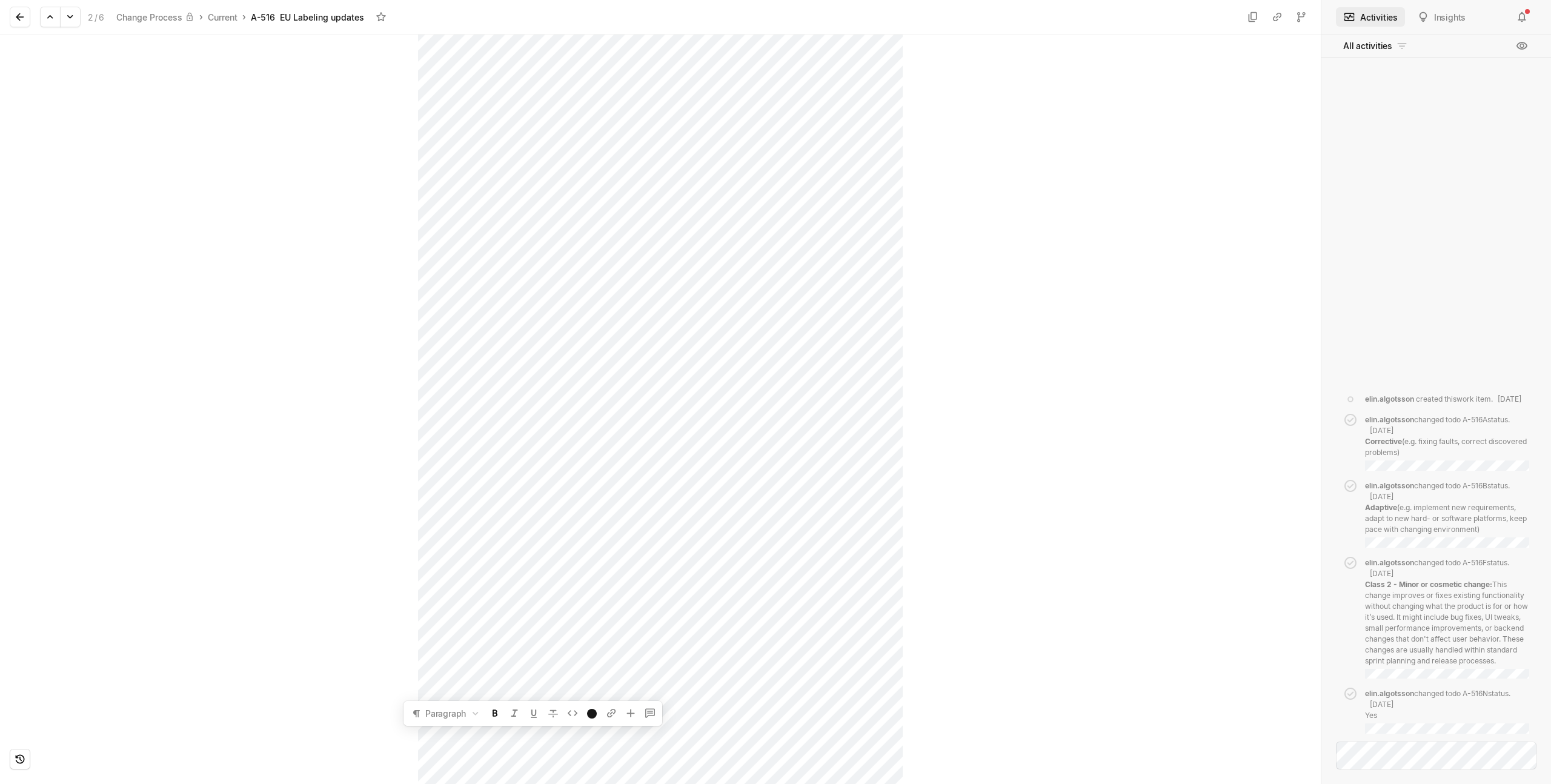
scroll to position [484, 0]
click at [52, 23] on button at bounding box center [50, 16] width 21 height 21
